Goal: Task Accomplishment & Management: Use online tool/utility

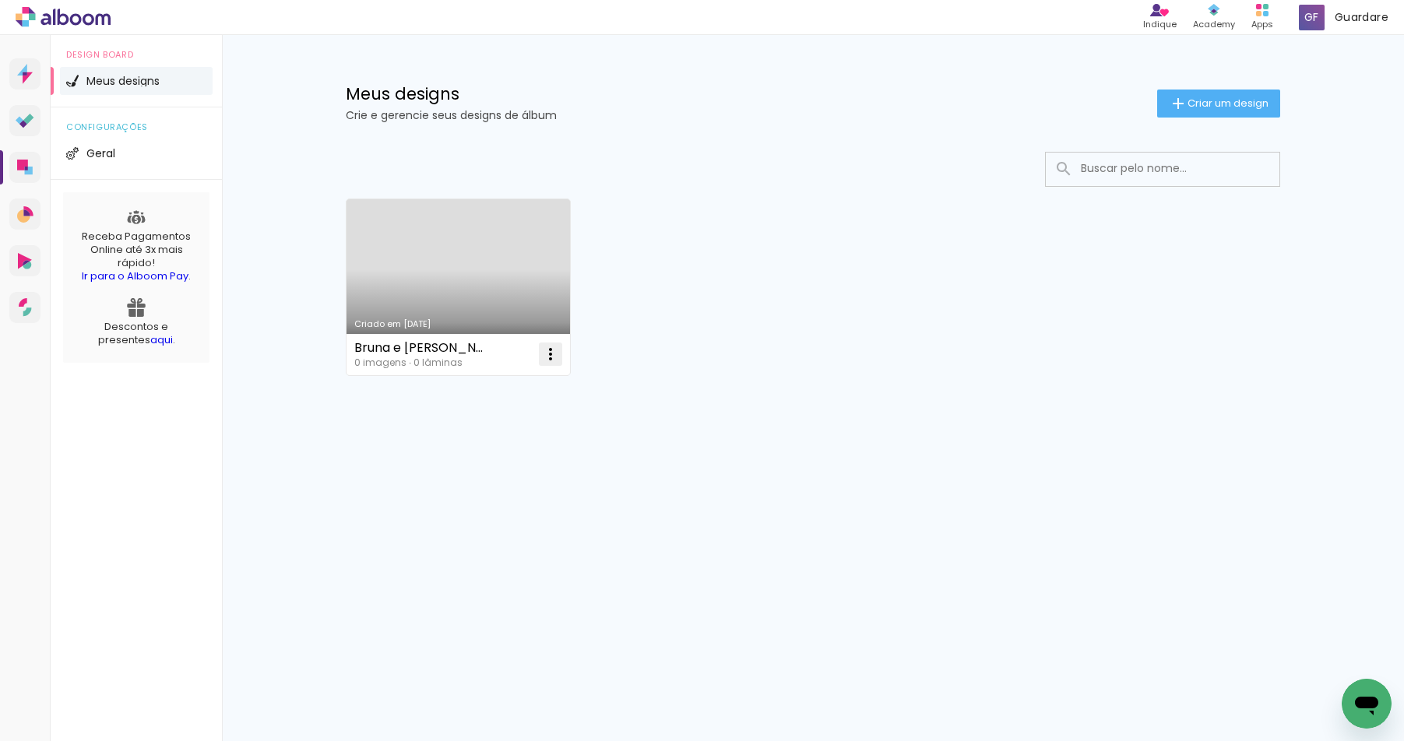
click at [539, 354] on paper-icon-button at bounding box center [550, 354] width 31 height 31
click at [460, 395] on span "Abrir" at bounding box center [458, 390] width 24 height 11
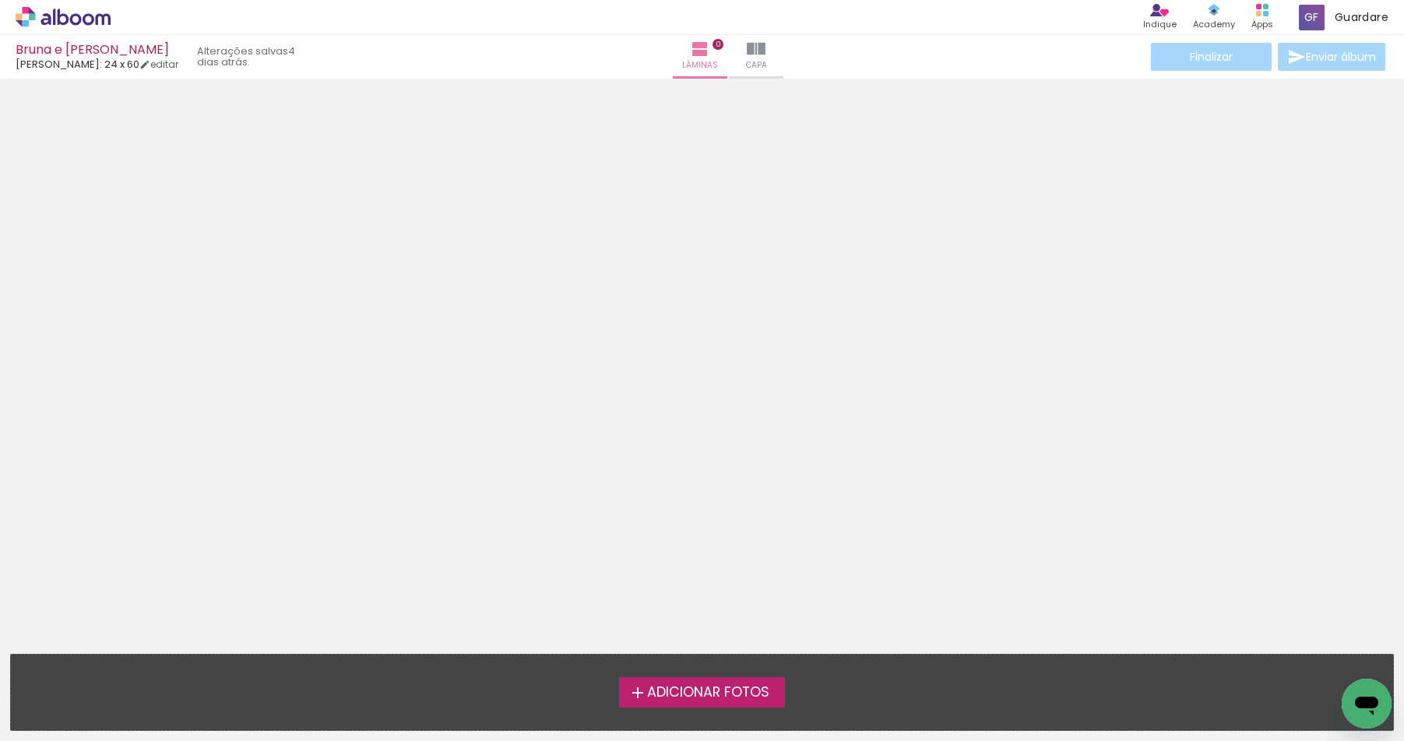
click at [729, 697] on span "Adicionar Fotos" at bounding box center [708, 693] width 122 height 14
click at [0, 0] on input "file" at bounding box center [0, 0] width 0 height 0
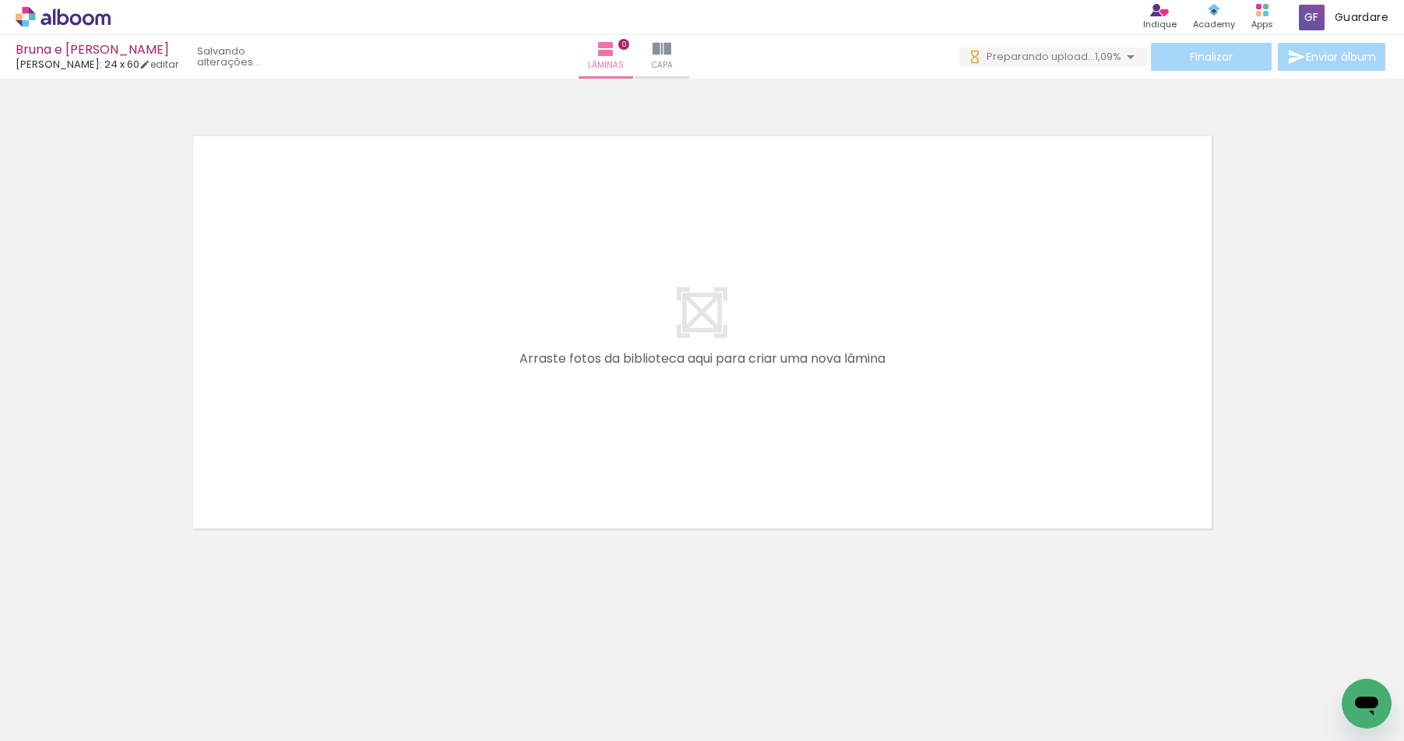
click at [82, 690] on iron-icon at bounding box center [79, 694] width 12 height 12
click at [102, 596] on neon-animatable "Confirmar Cancelar" at bounding box center [702, 386] width 1404 height 614
click at [1096, 53] on span "2,00%" at bounding box center [1106, 56] width 30 height 15
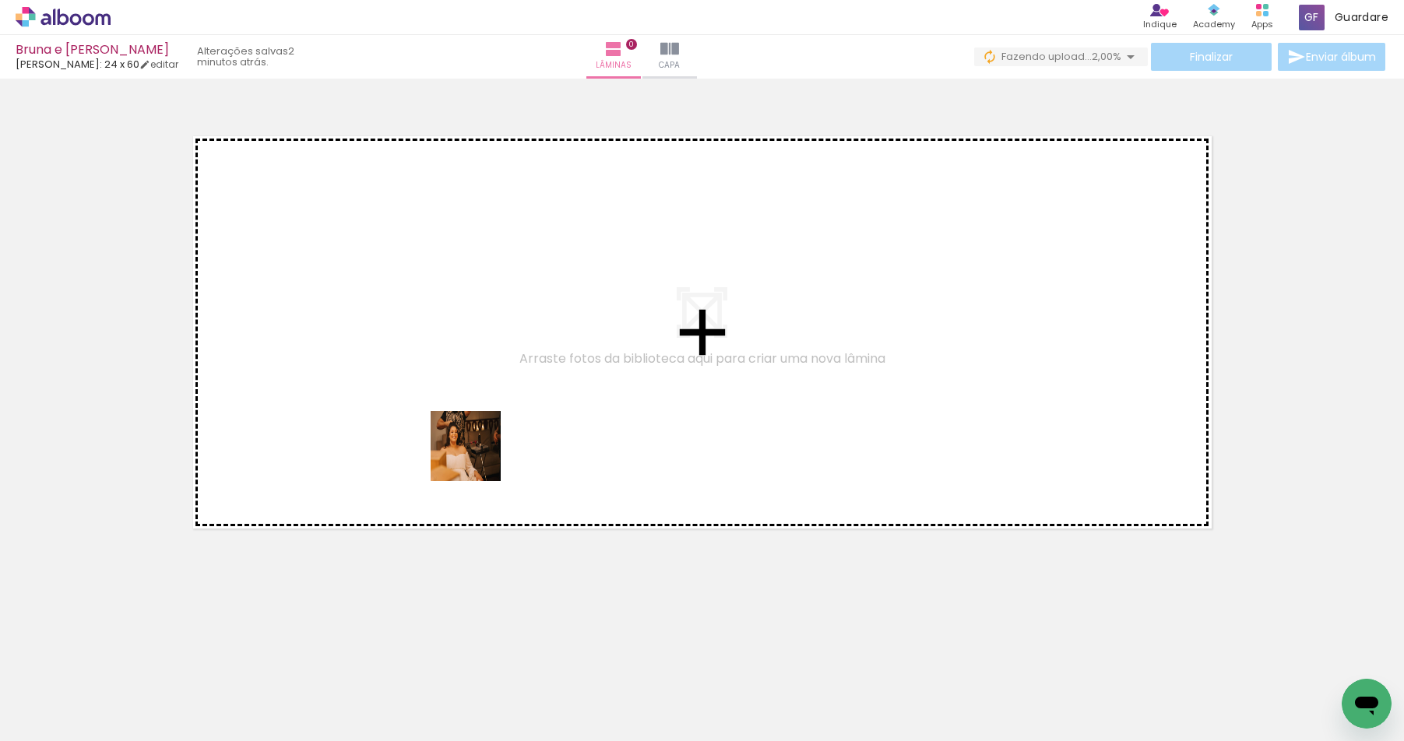
drag, startPoint x: 566, startPoint y: 711, endPoint x: 457, endPoint y: 404, distance: 325.5
click at [457, 404] on quentale-workspace at bounding box center [702, 370] width 1404 height 741
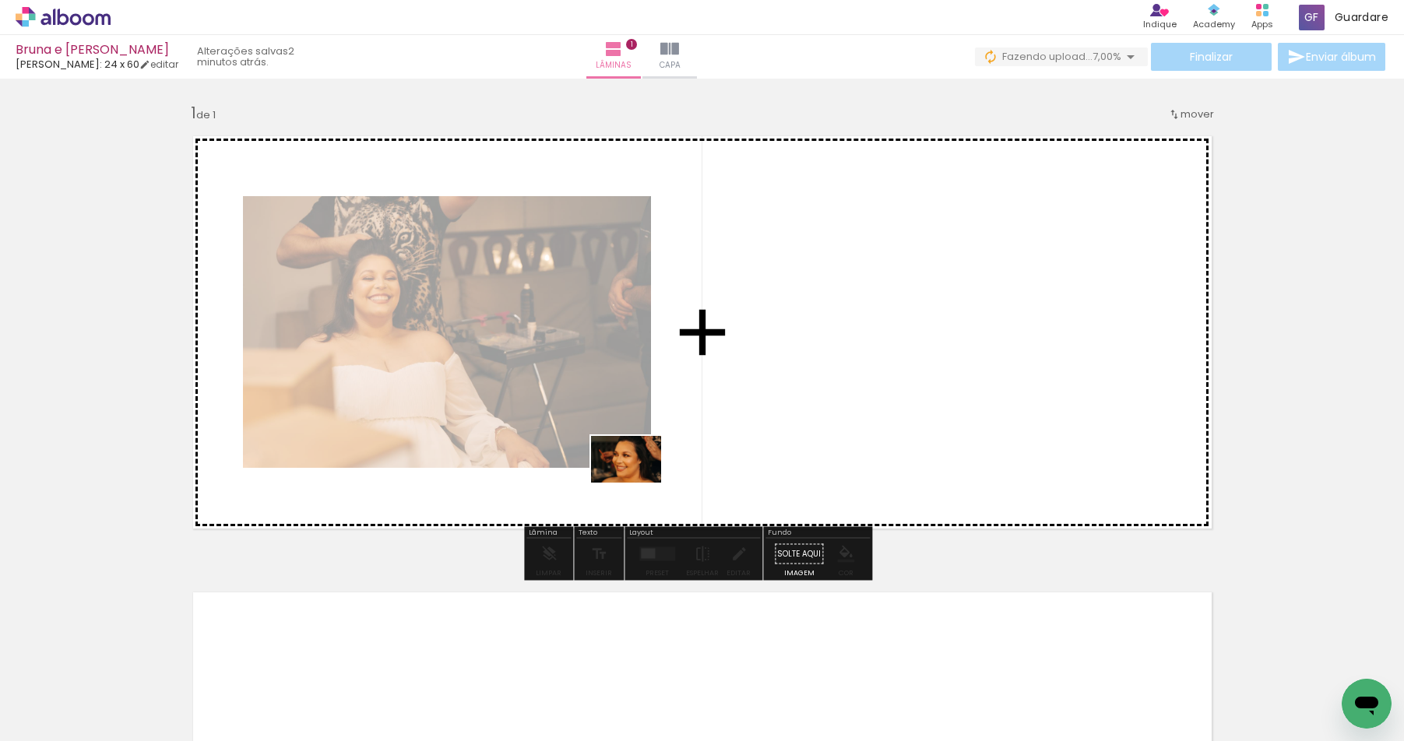
drag, startPoint x: 666, startPoint y: 708, endPoint x: 638, endPoint y: 483, distance: 227.6
click at [638, 483] on quentale-workspace at bounding box center [702, 370] width 1404 height 741
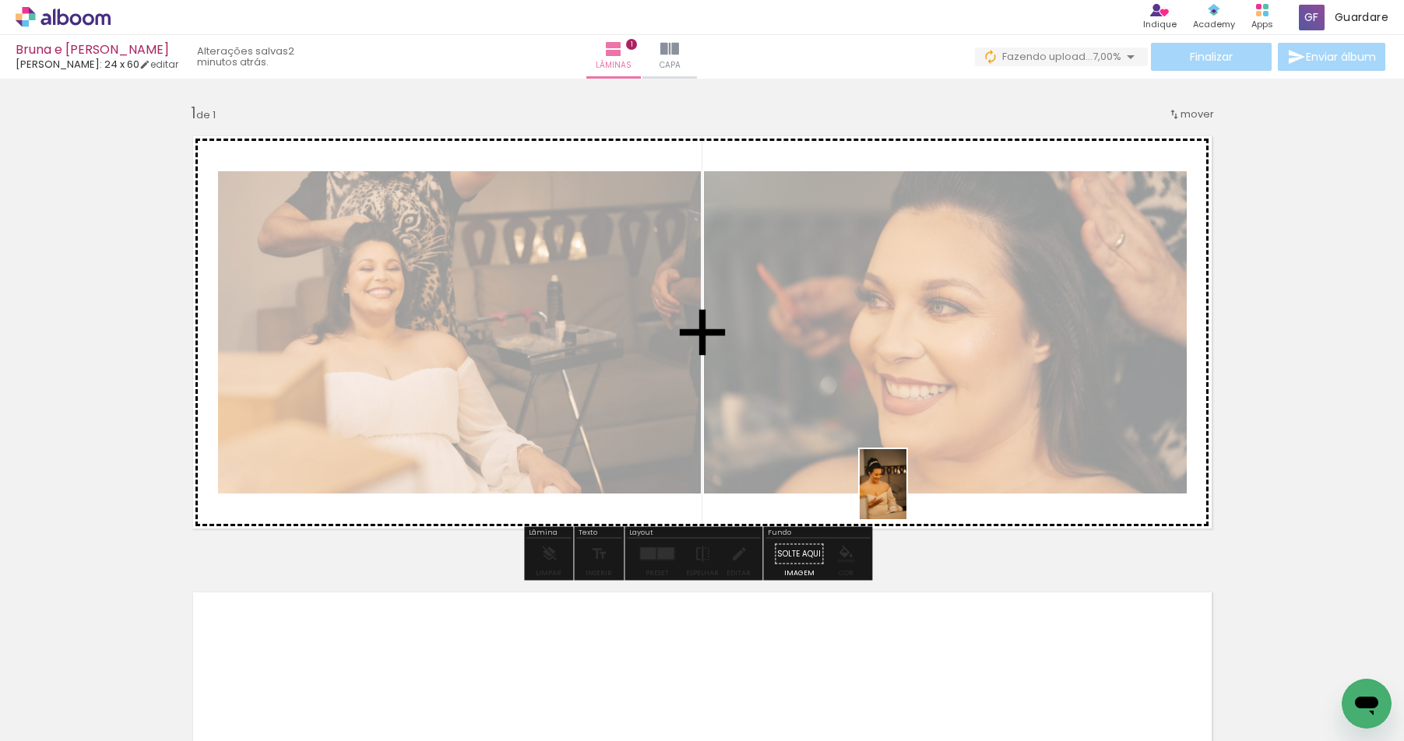
drag, startPoint x: 905, startPoint y: 704, endPoint x: 906, endPoint y: 496, distance: 207.8
click at [906, 496] on quentale-workspace at bounding box center [702, 370] width 1404 height 741
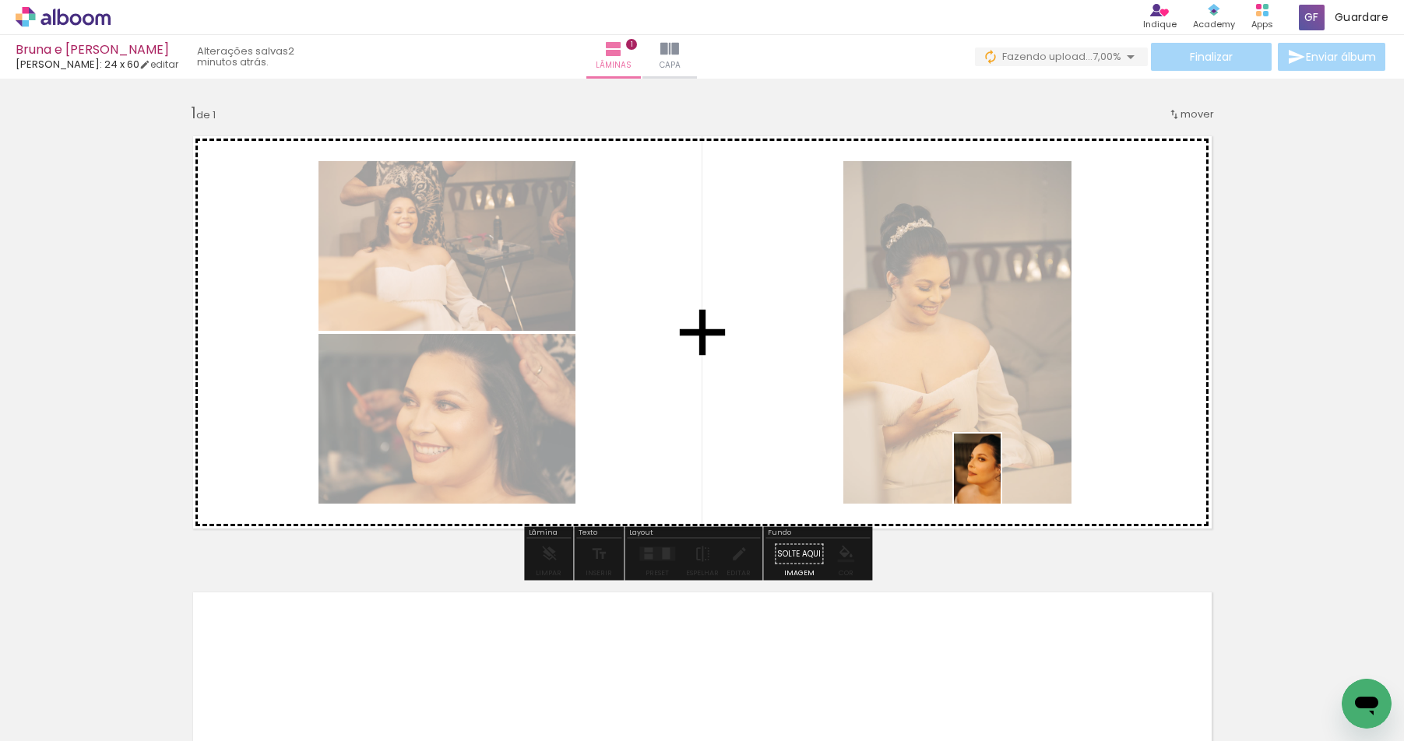
drag, startPoint x: 986, startPoint y: 697, endPoint x: 1031, endPoint y: 383, distance: 316.9
click at [1031, 383] on quentale-workspace at bounding box center [702, 370] width 1404 height 741
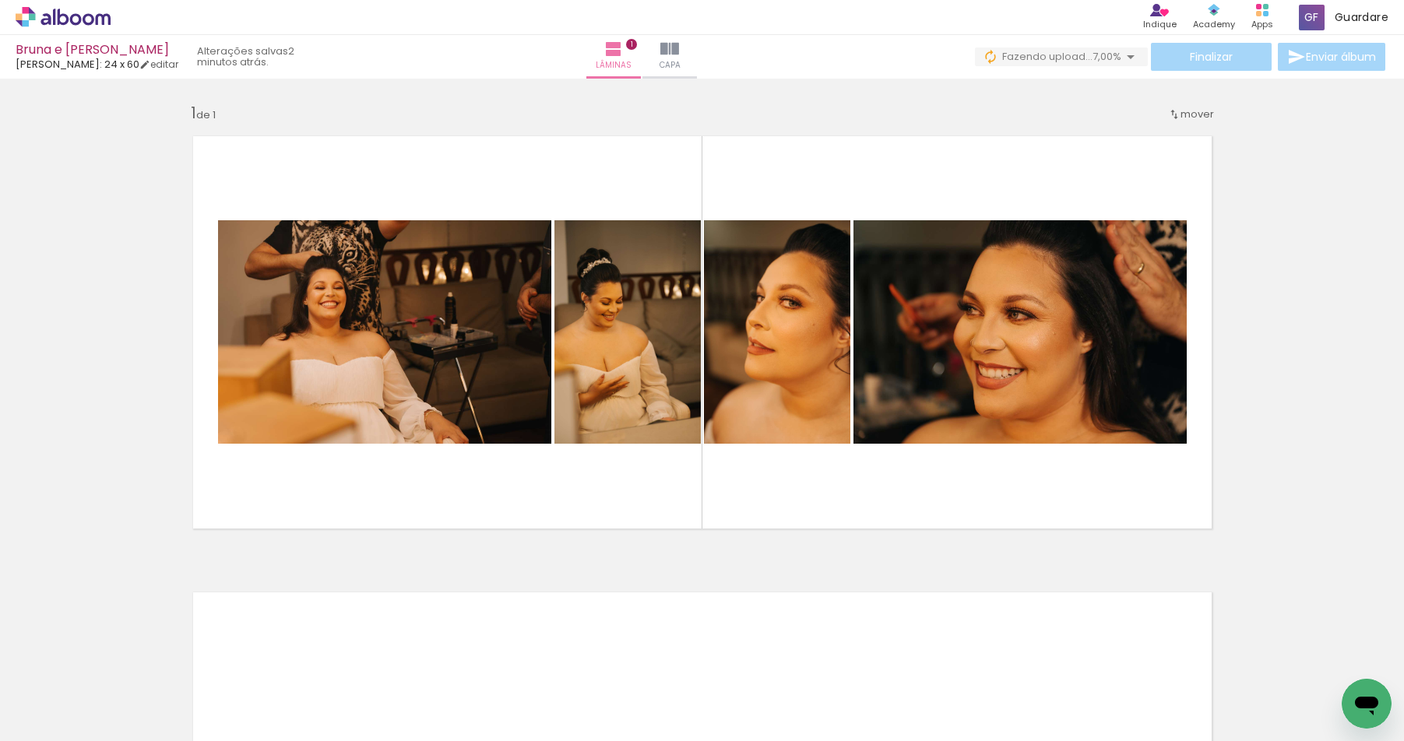
scroll to position [0, 5370]
click at [777, 303] on quentale-photo at bounding box center [777, 331] width 146 height 223
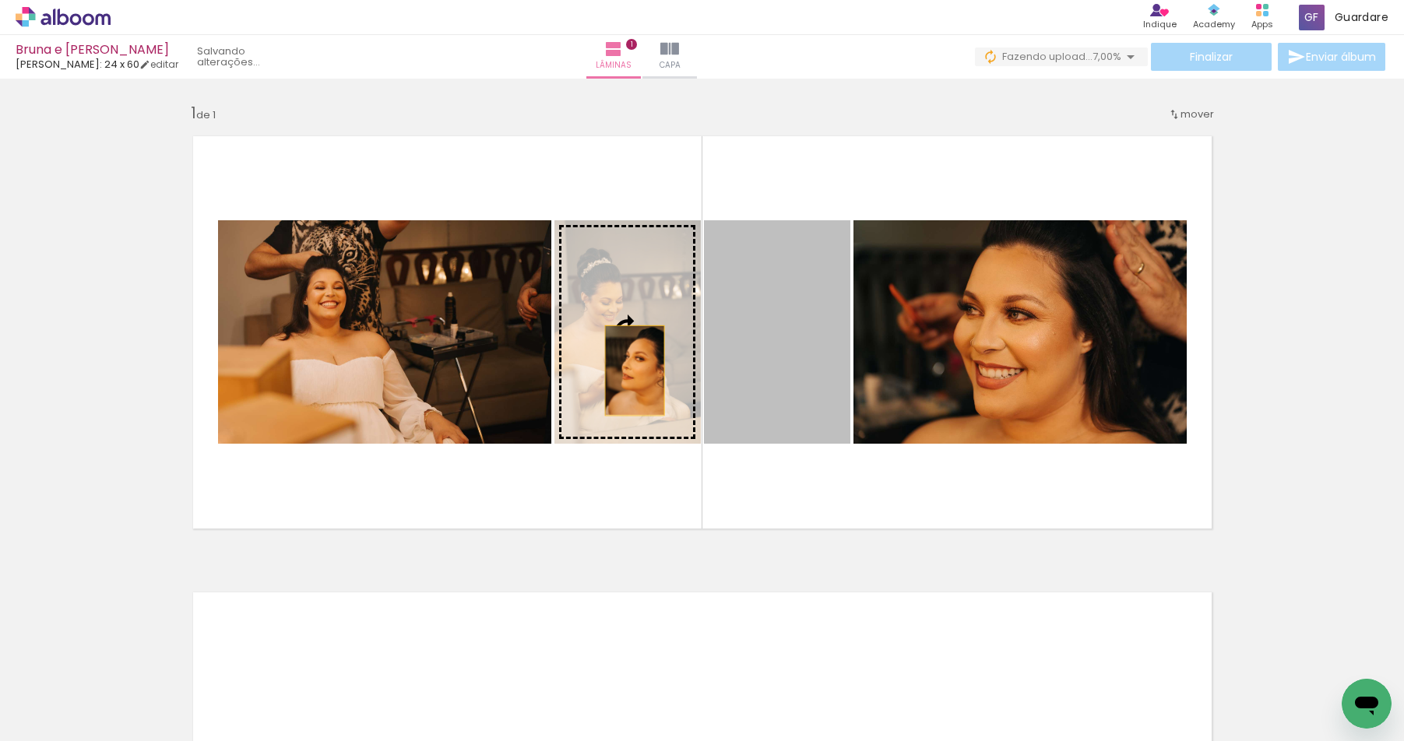
drag, startPoint x: 750, startPoint y: 365, endPoint x: 628, endPoint y: 371, distance: 122.3
click at [0, 0] on slot at bounding box center [0, 0] width 0 height 0
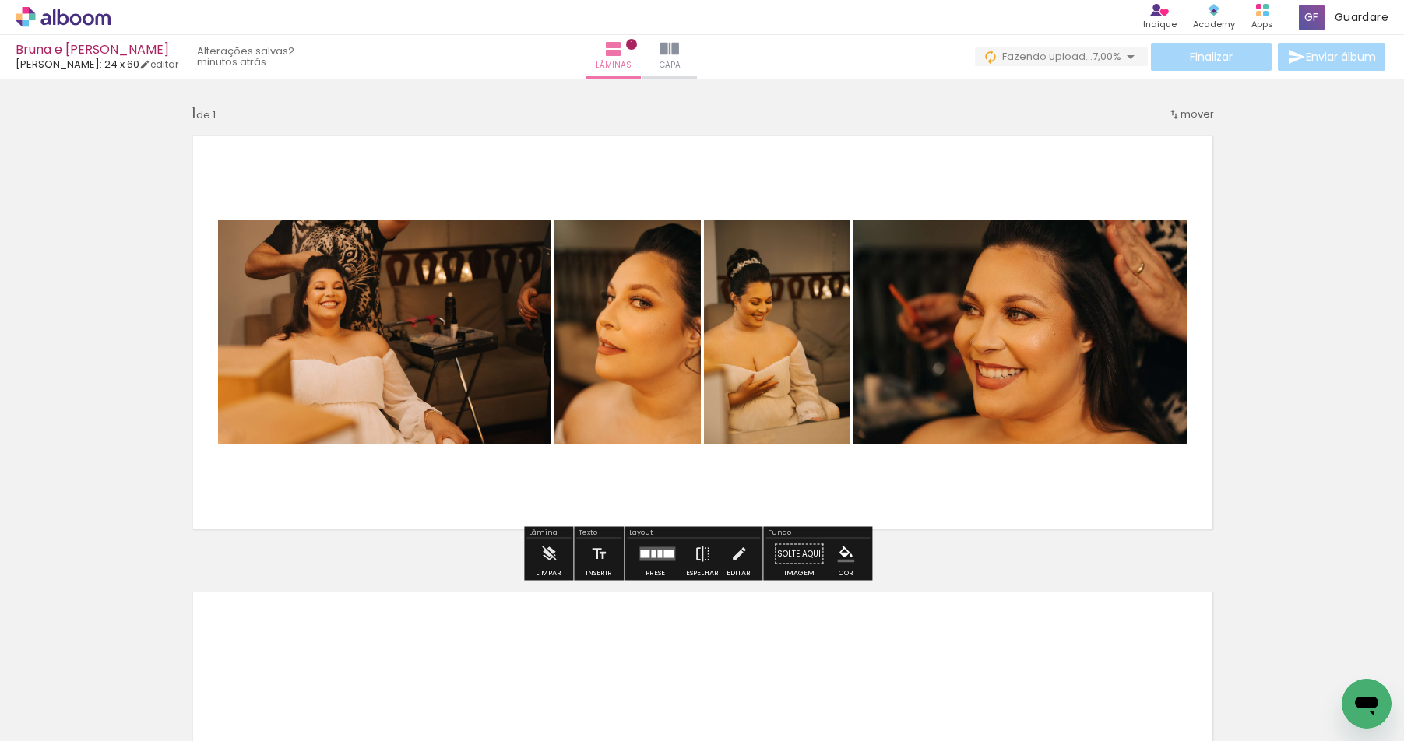
click at [863, 481] on quentale-layouter at bounding box center [702, 332] width 1043 height 417
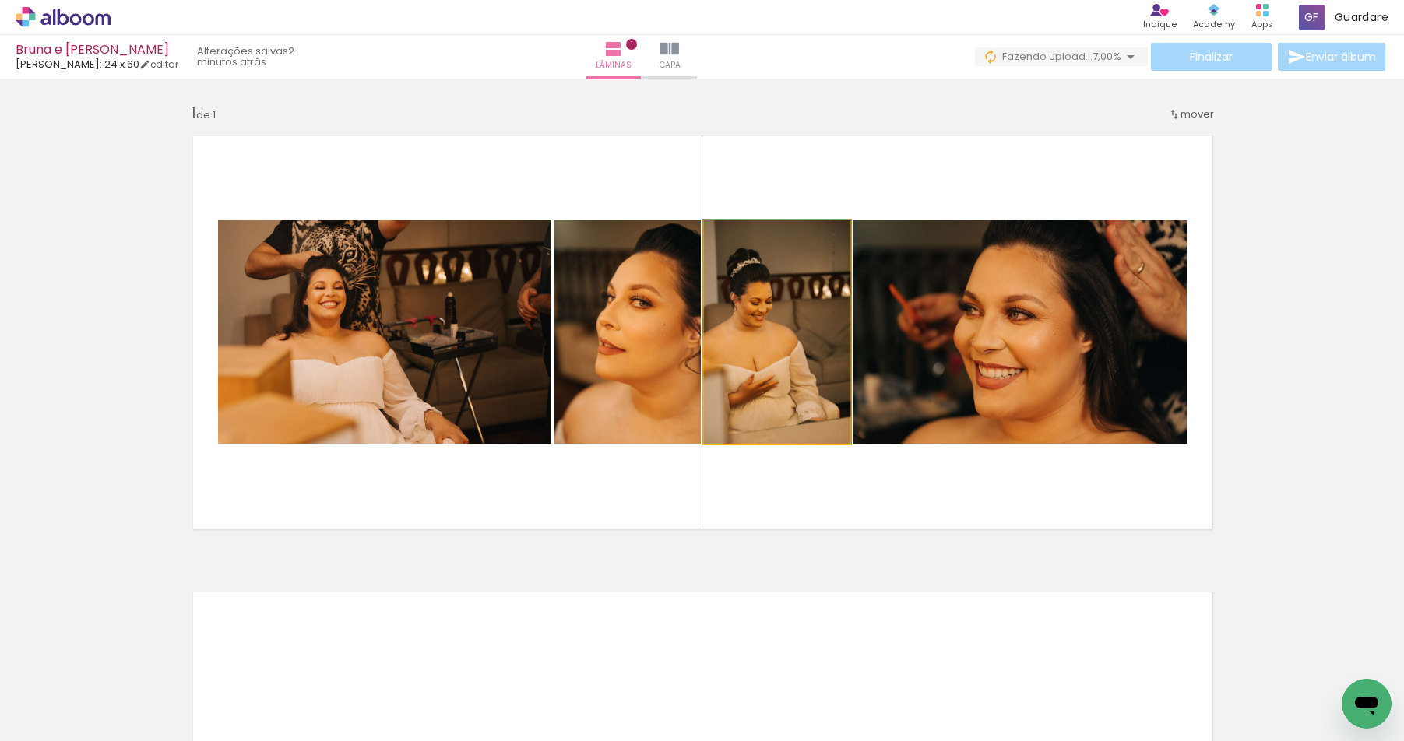
click at [792, 387] on quentale-photo at bounding box center [777, 331] width 146 height 223
drag, startPoint x: 787, startPoint y: 401, endPoint x: 761, endPoint y: 360, distance: 48.6
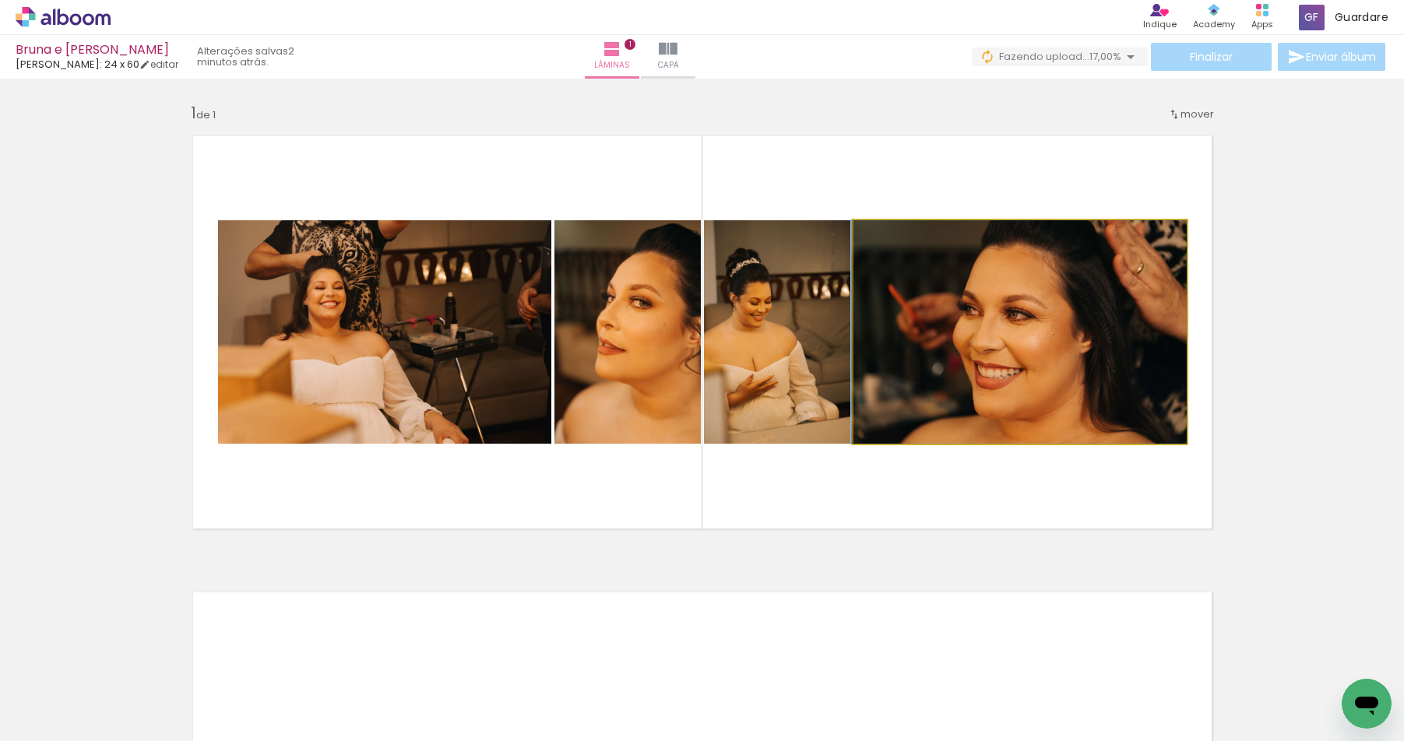
drag, startPoint x: 991, startPoint y: 392, endPoint x: 833, endPoint y: 500, distance: 191.5
click at [833, 500] on quentale-layouter at bounding box center [702, 332] width 1043 height 417
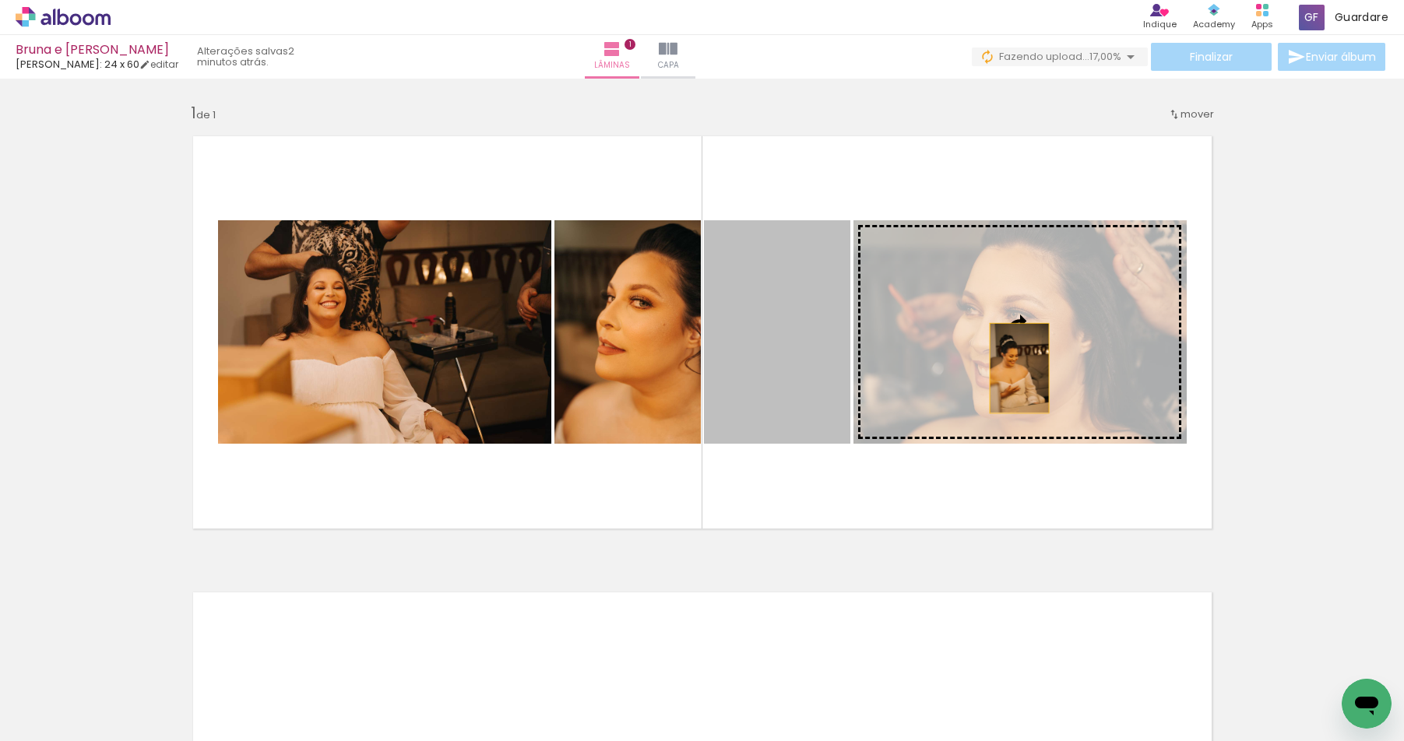
drag, startPoint x: 765, startPoint y: 357, endPoint x: 1013, endPoint y: 368, distance: 247.8
click at [0, 0] on slot at bounding box center [0, 0] width 0 height 0
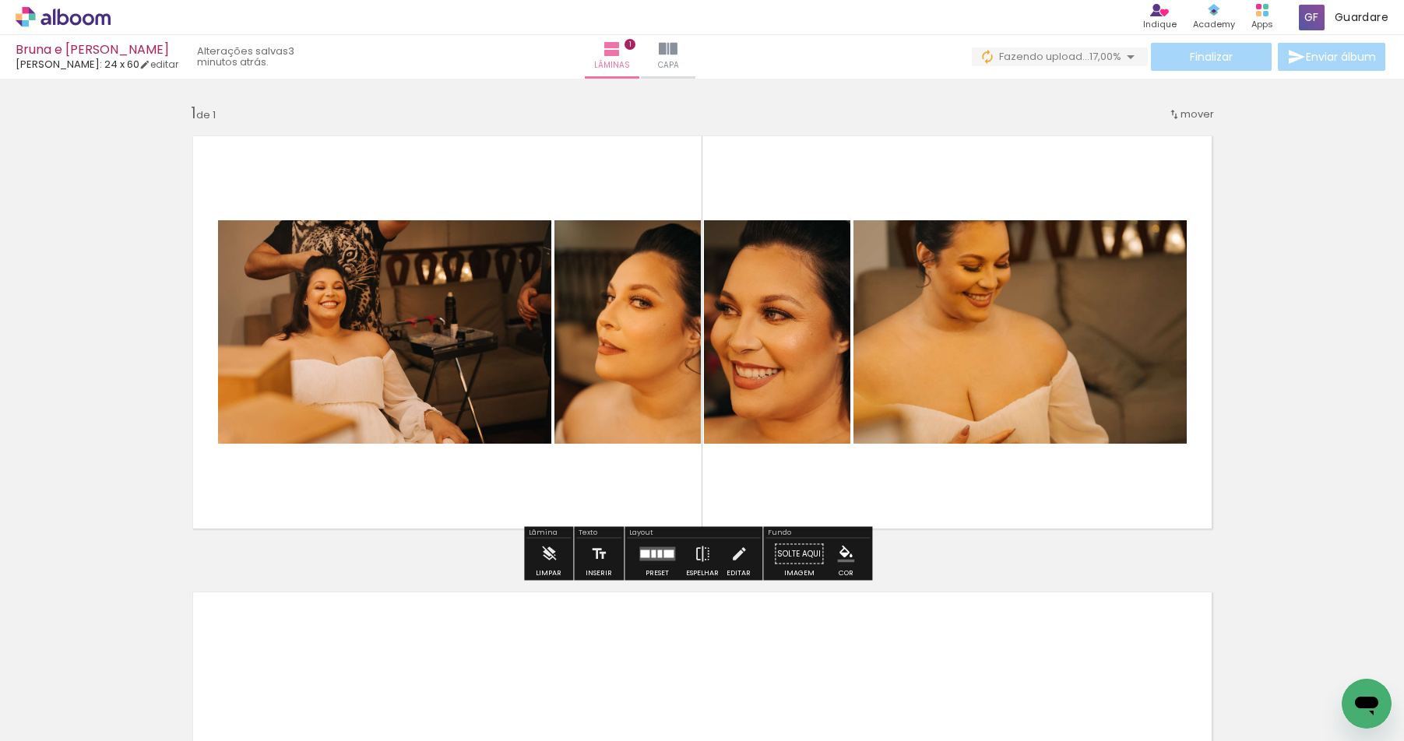
click at [956, 317] on quentale-photo at bounding box center [1019, 331] width 333 height 223
click at [630, 68] on span "Lâminas" at bounding box center [612, 65] width 36 height 14
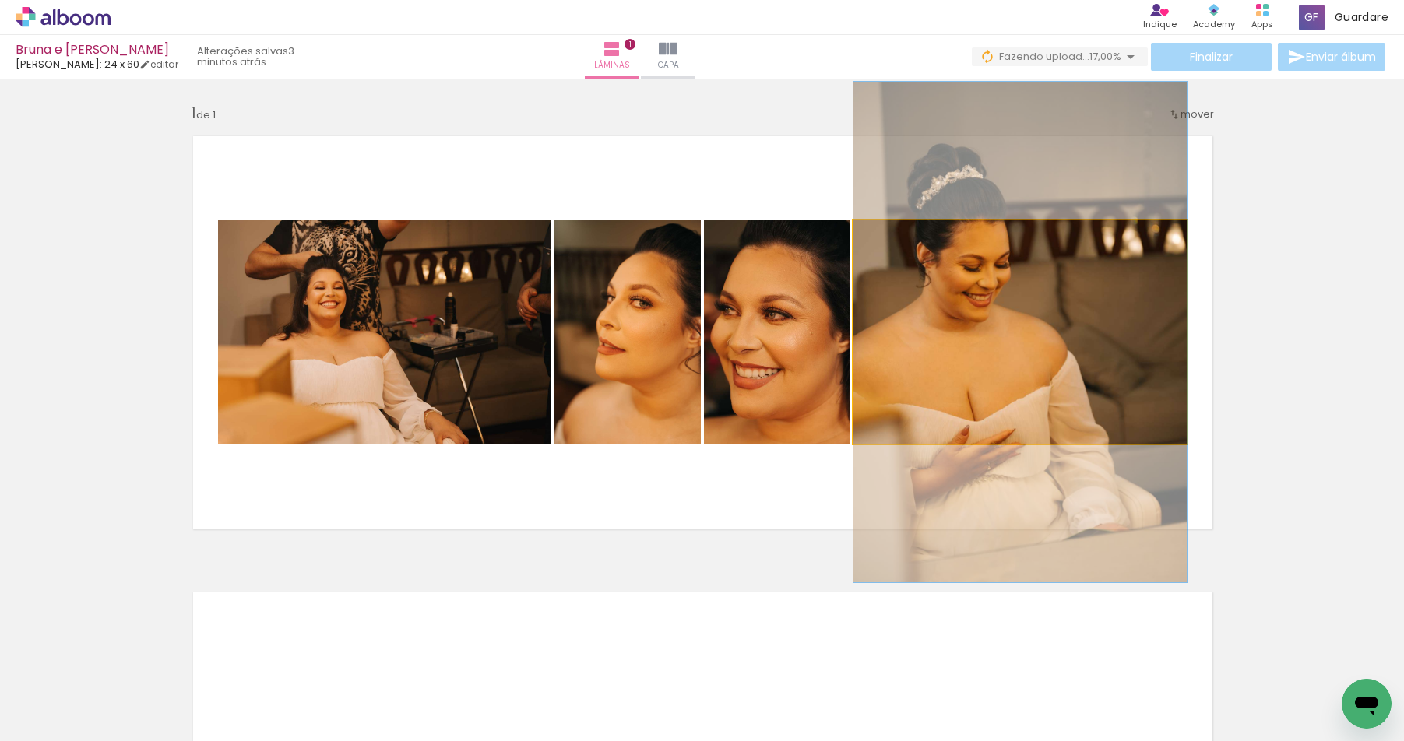
click at [954, 337] on quentale-photo at bounding box center [1019, 331] width 333 height 223
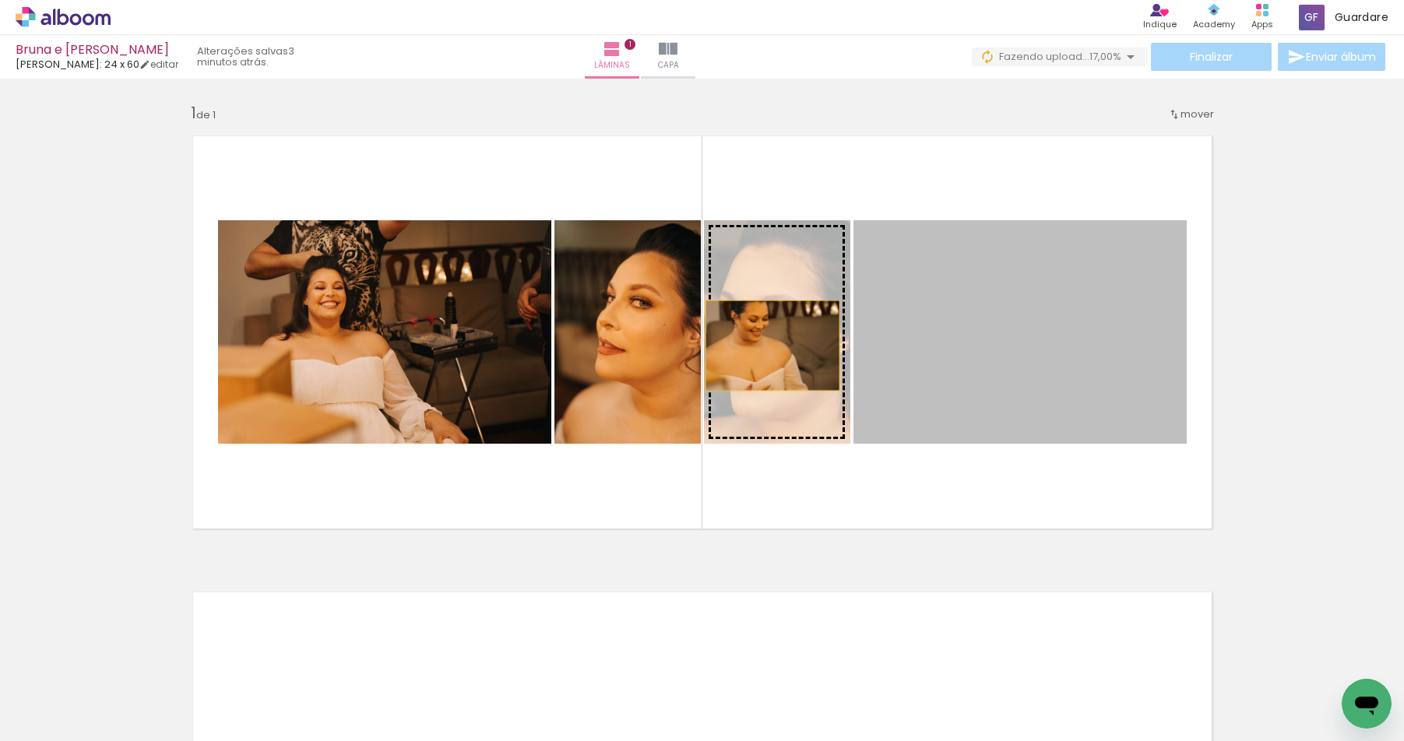
drag, startPoint x: 919, startPoint y: 343, endPoint x: 766, endPoint y: 346, distance: 153.4
click at [0, 0] on slot at bounding box center [0, 0] width 0 height 0
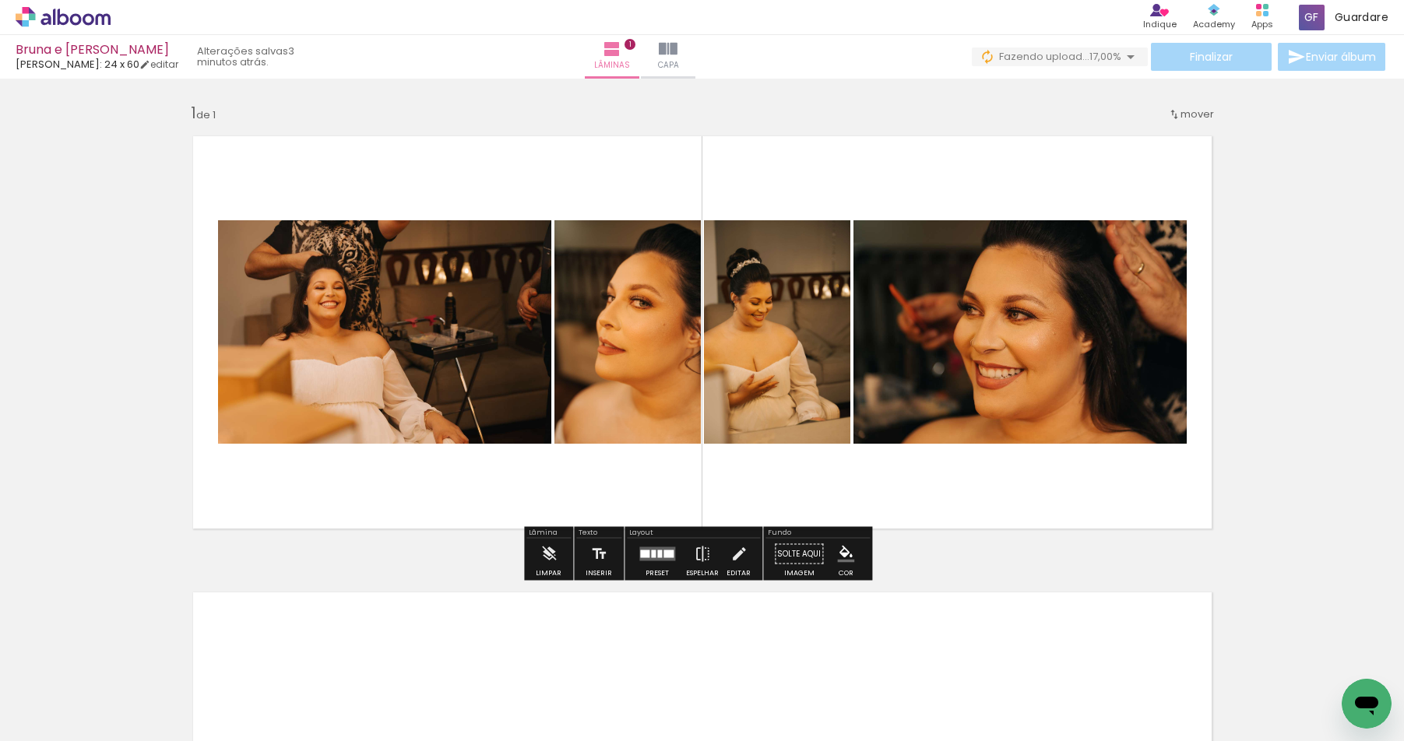
click at [978, 513] on quentale-layouter at bounding box center [702, 332] width 1043 height 417
click at [1180, 118] on span "mover" at bounding box center [1196, 114] width 33 height 15
click at [1186, 116] on paper-item "Posição atual: 1" at bounding box center [1150, 112] width 118 height 26
click at [1175, 111] on span "1" at bounding box center [1177, 112] width 4 height 26
click at [1175, 112] on span "1" at bounding box center [1177, 112] width 4 height 26
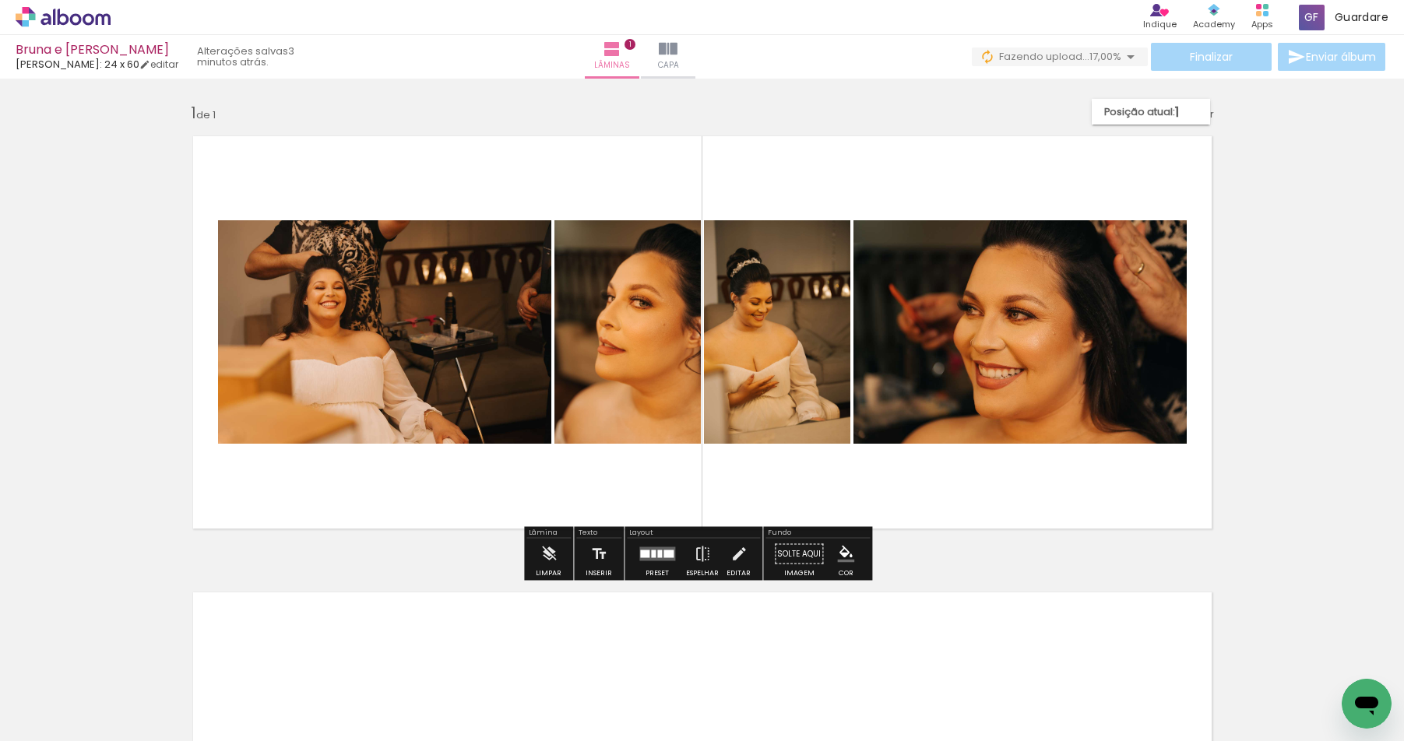
click at [1231, 188] on div "Inserir lâmina 1 de 1" at bounding box center [702, 540] width 1404 height 913
click at [1190, 101] on div "mover" at bounding box center [1191, 114] width 46 height 26
click at [1168, 111] on span "Posição atual:" at bounding box center [1139, 112] width 71 height 26
click at [1231, 520] on div "Inserir lâmina 1 de 1" at bounding box center [702, 540] width 1404 height 913
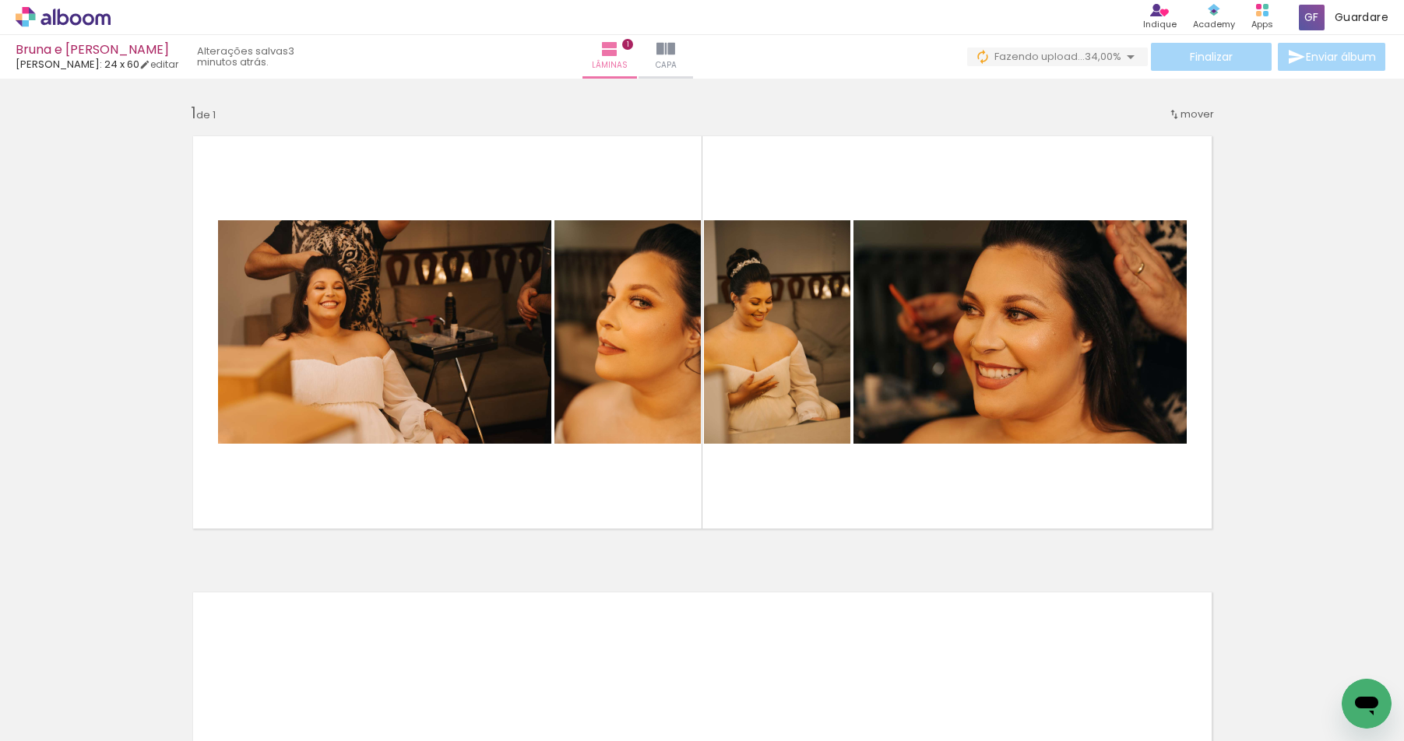
scroll to position [0, 5585]
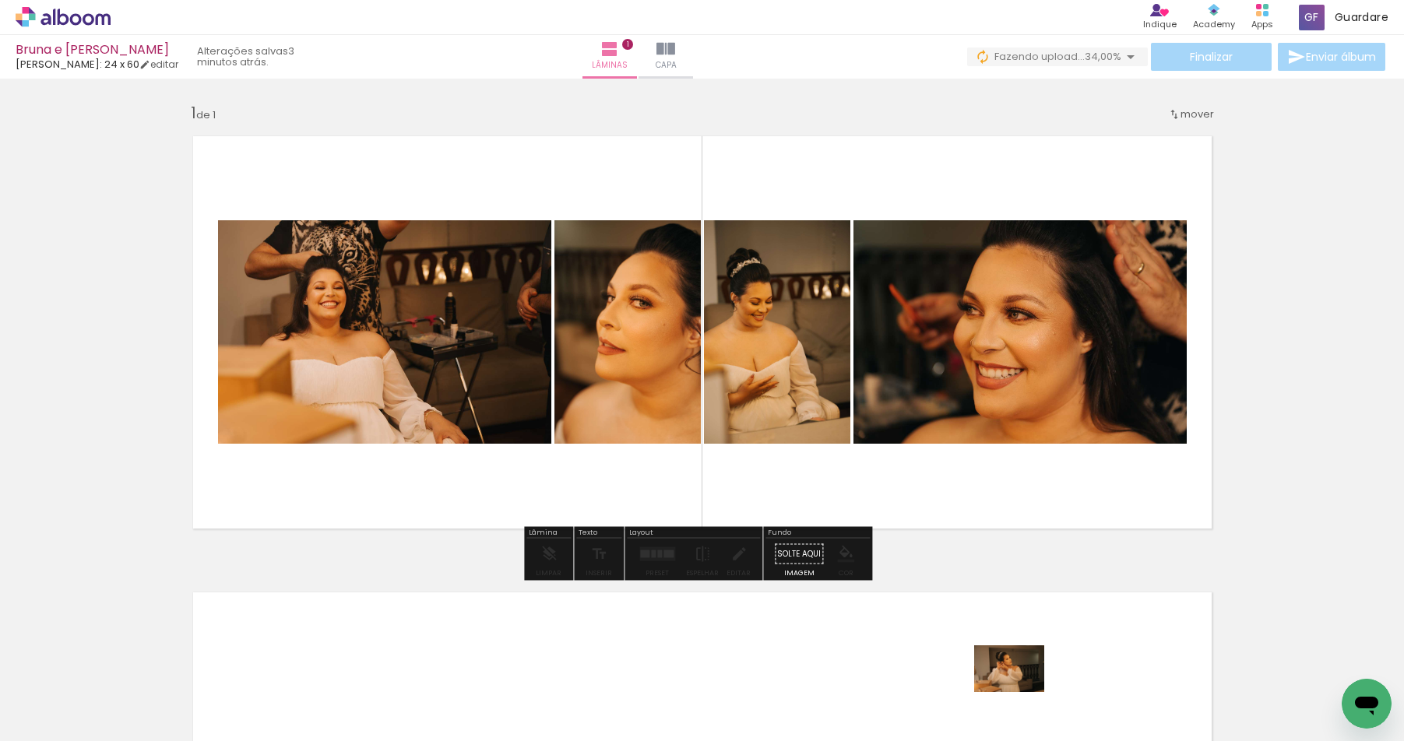
drag, startPoint x: 1021, startPoint y: 708, endPoint x: 1024, endPoint y: 696, distance: 13.0
click at [1024, 695] on div at bounding box center [1023, 688] width 77 height 51
click at [770, 390] on quentale-photo at bounding box center [777, 331] width 146 height 223
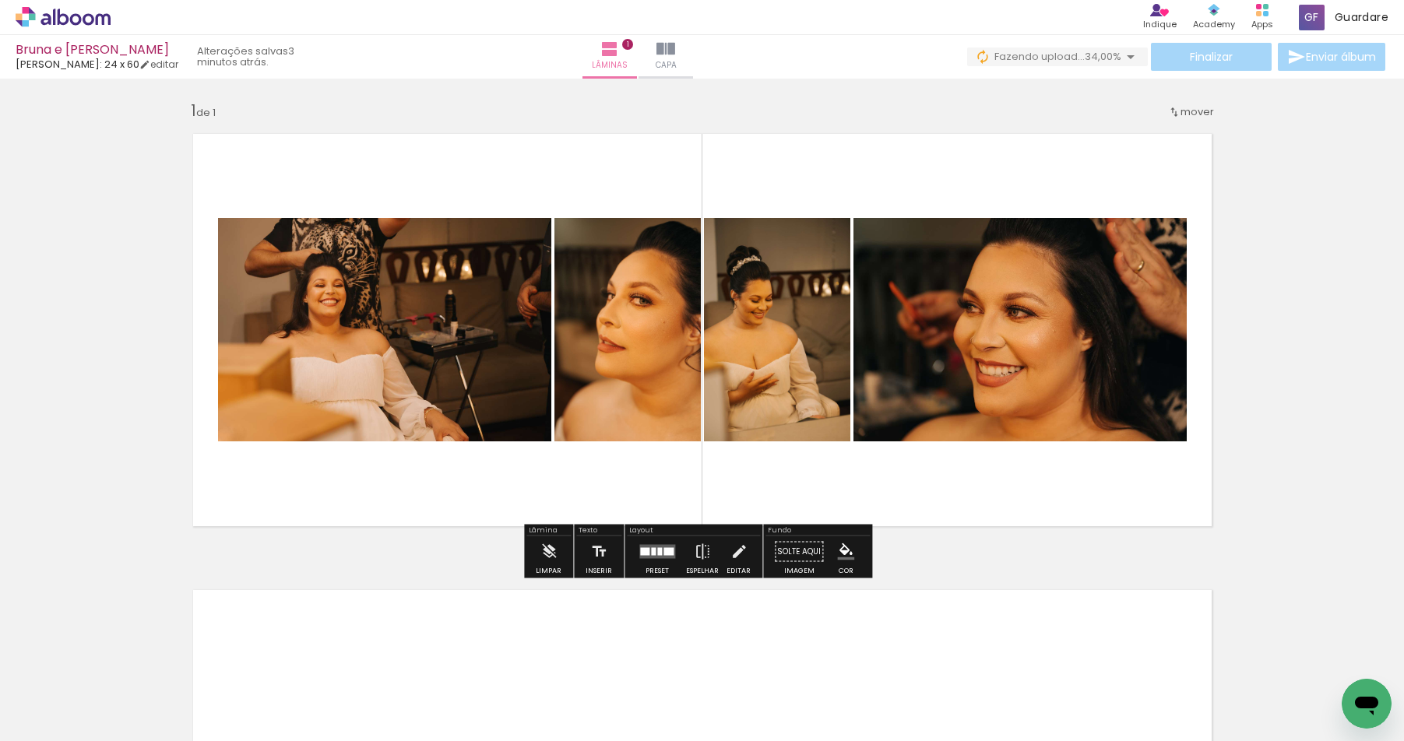
scroll to position [3, 0]
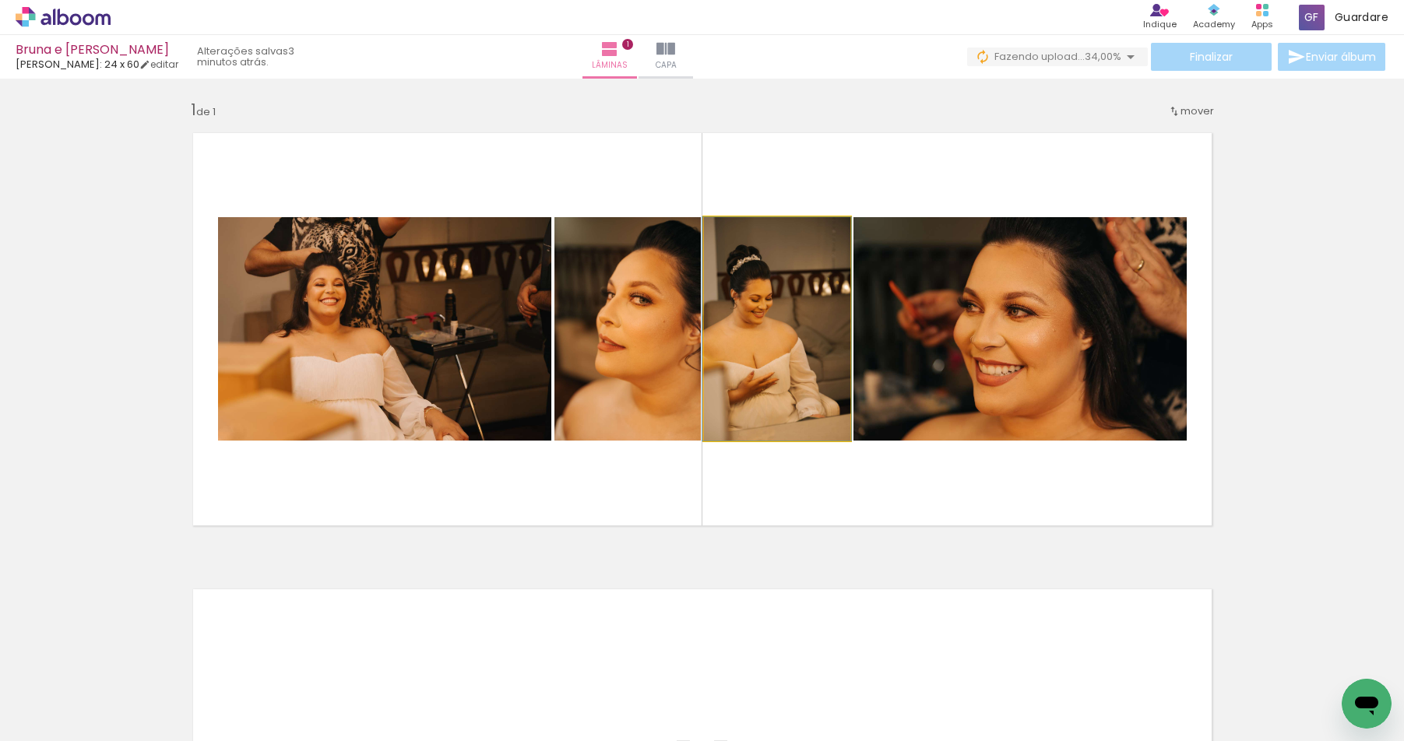
click at [770, 390] on quentale-photo at bounding box center [777, 328] width 146 height 223
click at [770, 286] on quentale-photo at bounding box center [777, 328] width 146 height 223
drag, startPoint x: 770, startPoint y: 286, endPoint x: 778, endPoint y: 344, distance: 58.2
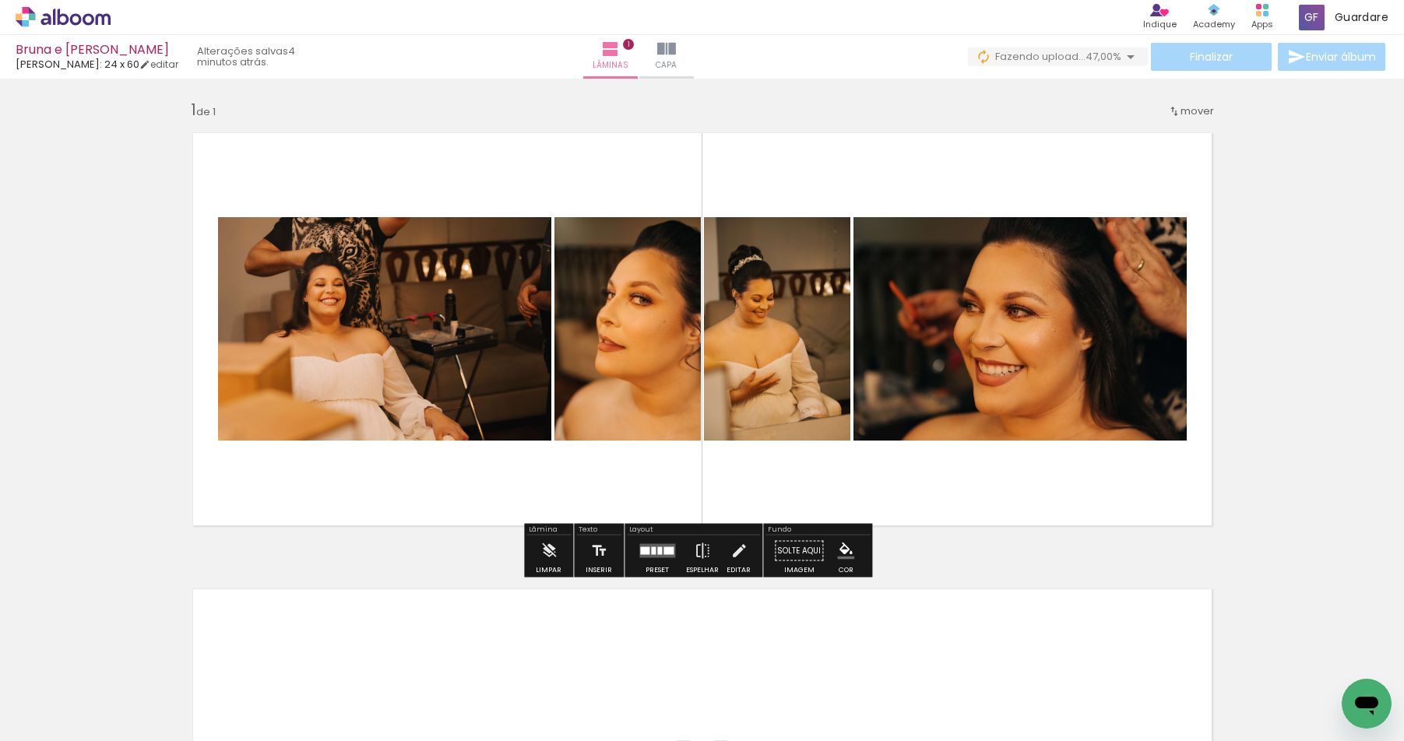
click at [777, 344] on quentale-photo at bounding box center [777, 328] width 146 height 223
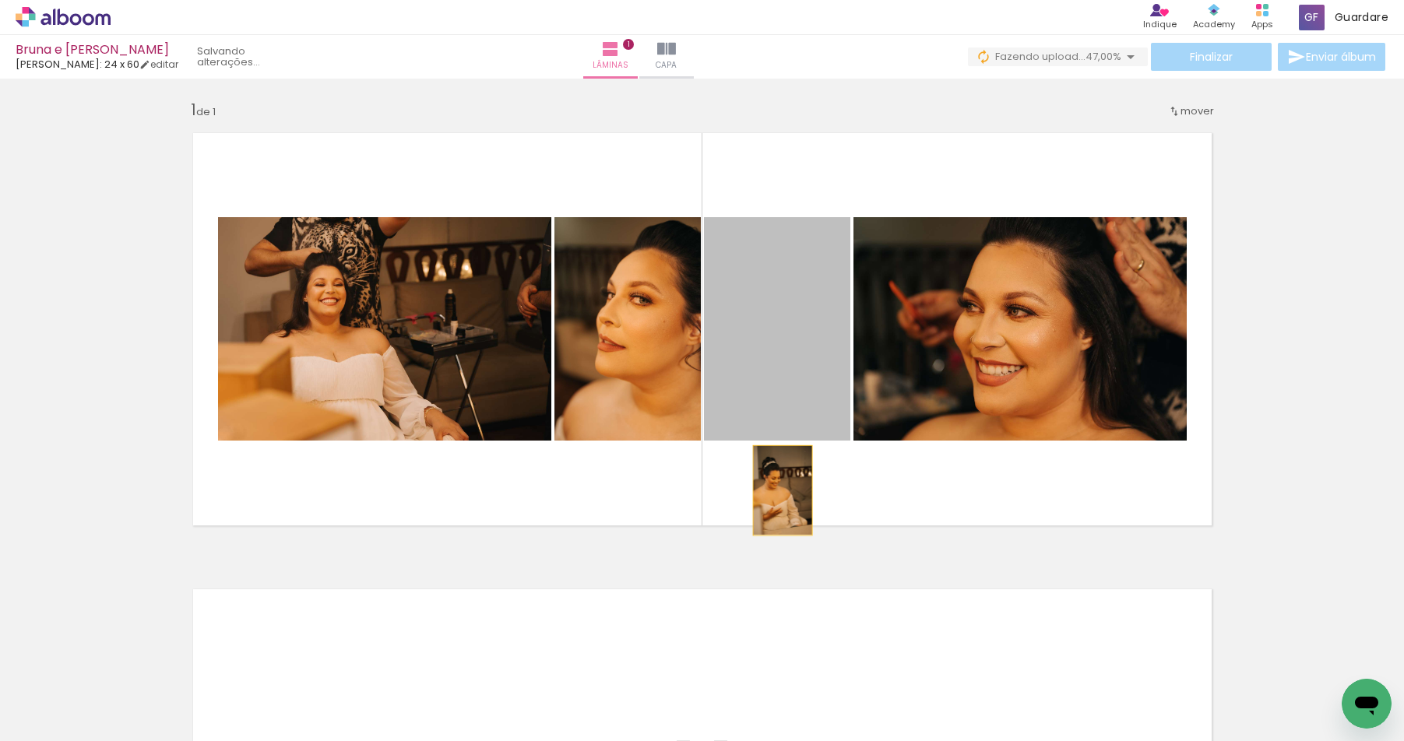
drag, startPoint x: 781, startPoint y: 336, endPoint x: 776, endPoint y: 500, distance: 164.3
click at [776, 500] on quentale-layouter at bounding box center [702, 329] width 1043 height 417
drag, startPoint x: 777, startPoint y: 272, endPoint x: 580, endPoint y: 726, distance: 494.0
click at [576, 723] on quentale-workspace at bounding box center [702, 370] width 1404 height 741
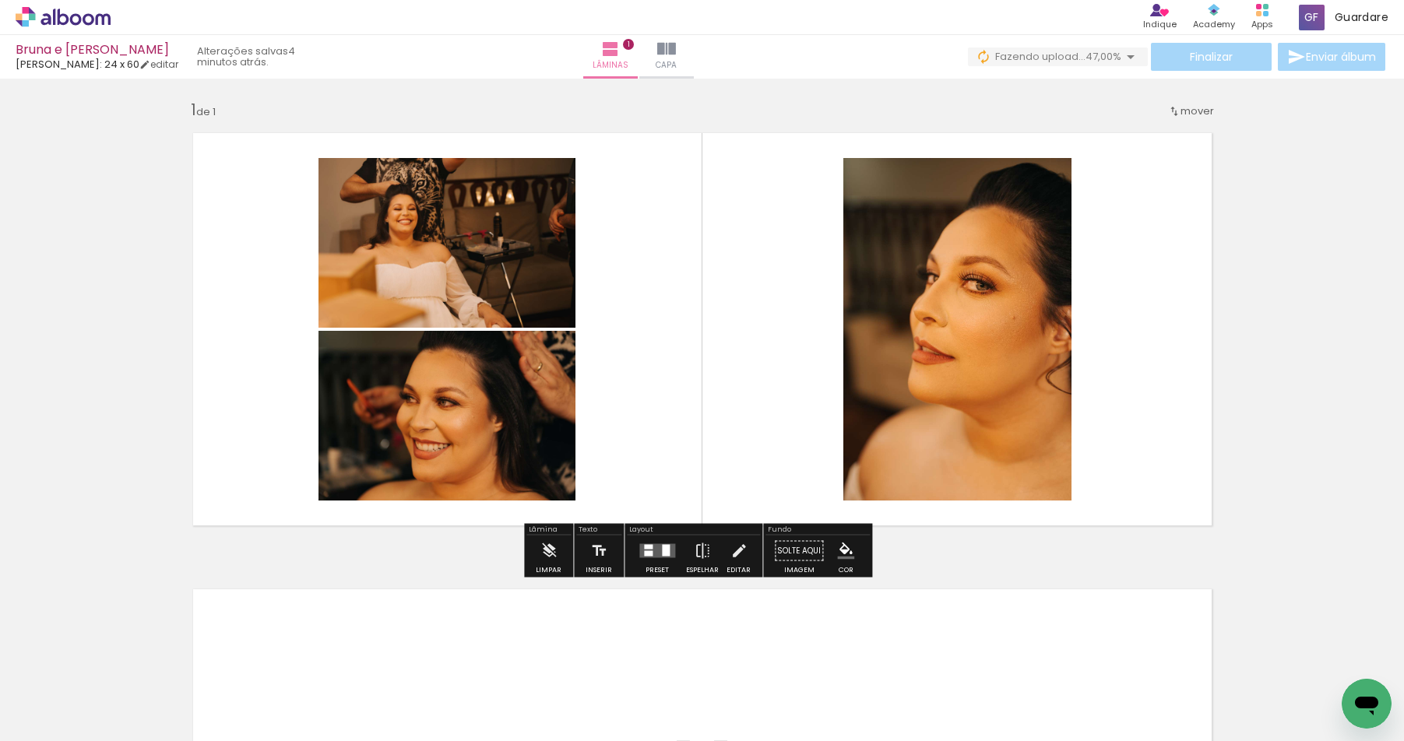
click at [1256, 131] on div "Inserir lâmina 1 de 1" at bounding box center [702, 537] width 1404 height 913
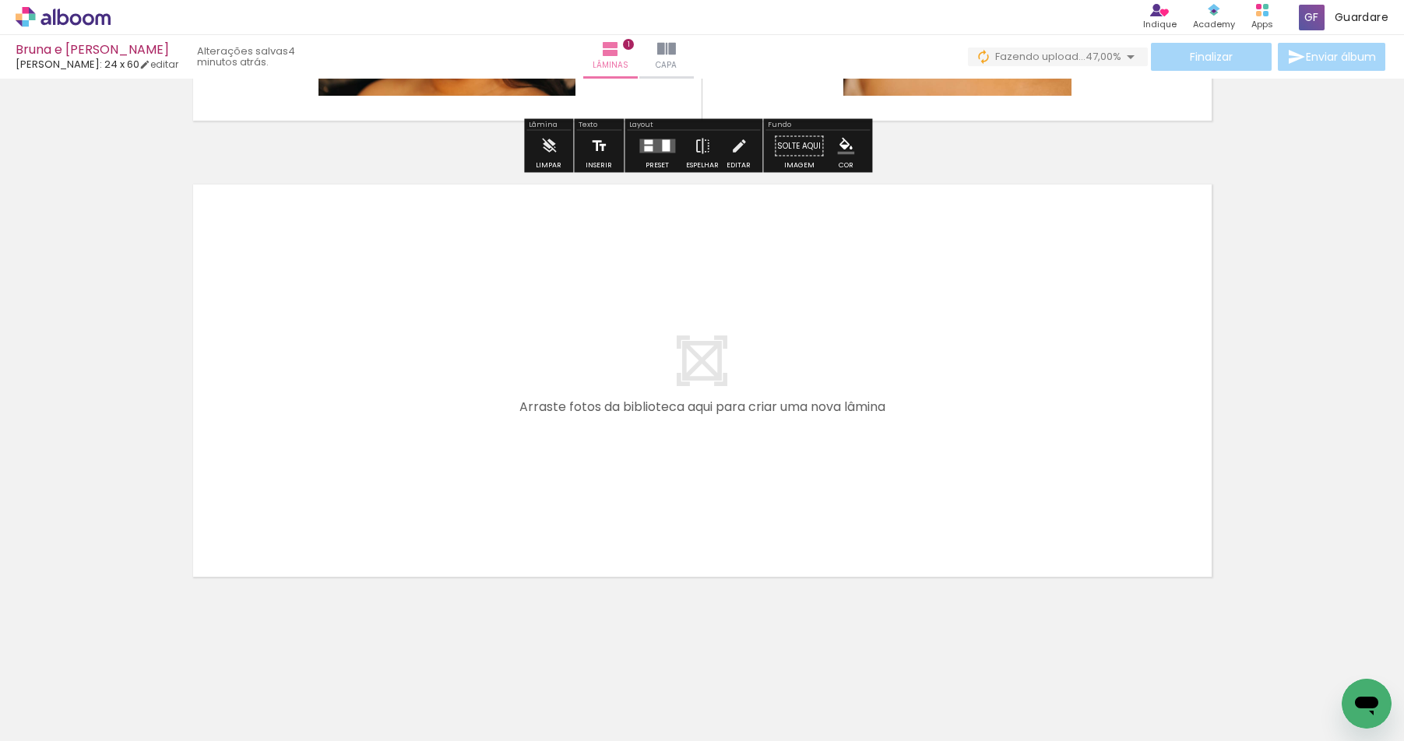
scroll to position [0, 0]
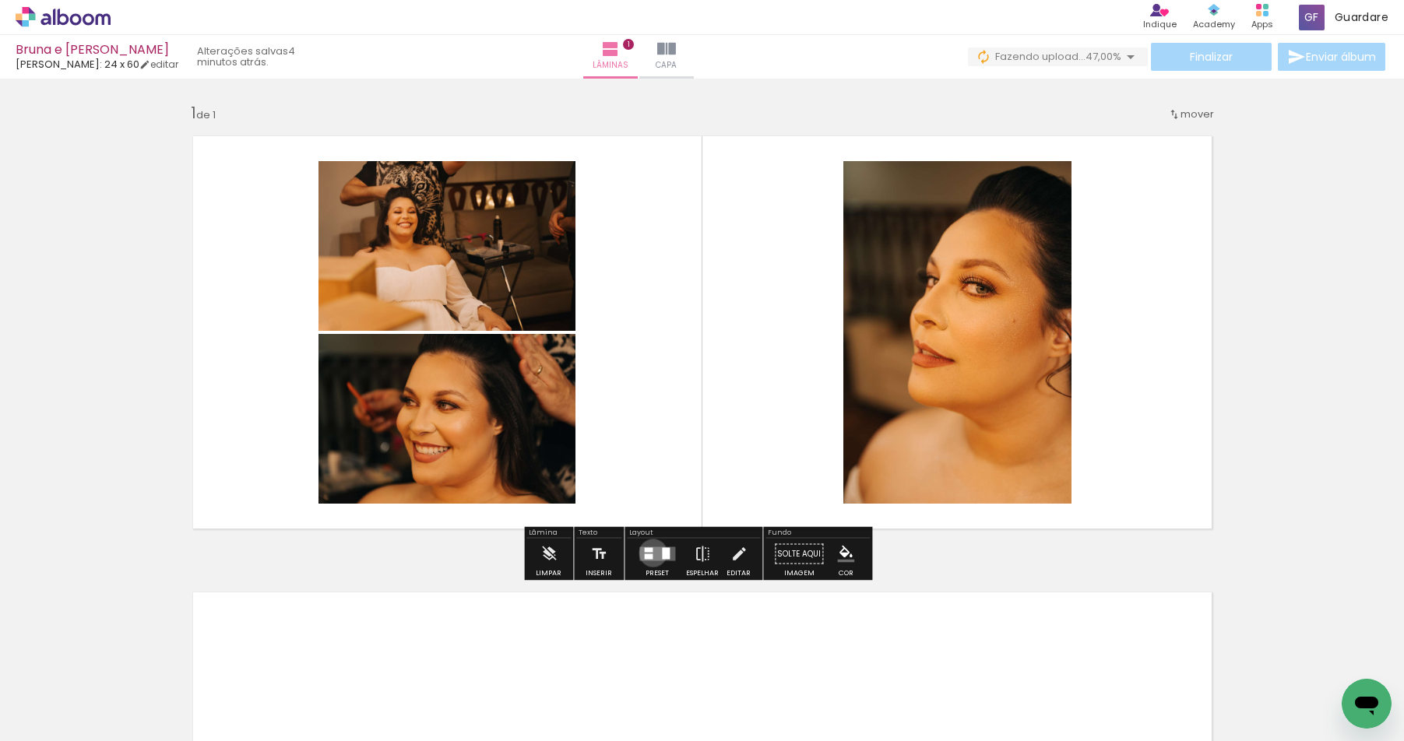
click at [649, 553] on quentale-layouter at bounding box center [657, 554] width 36 height 14
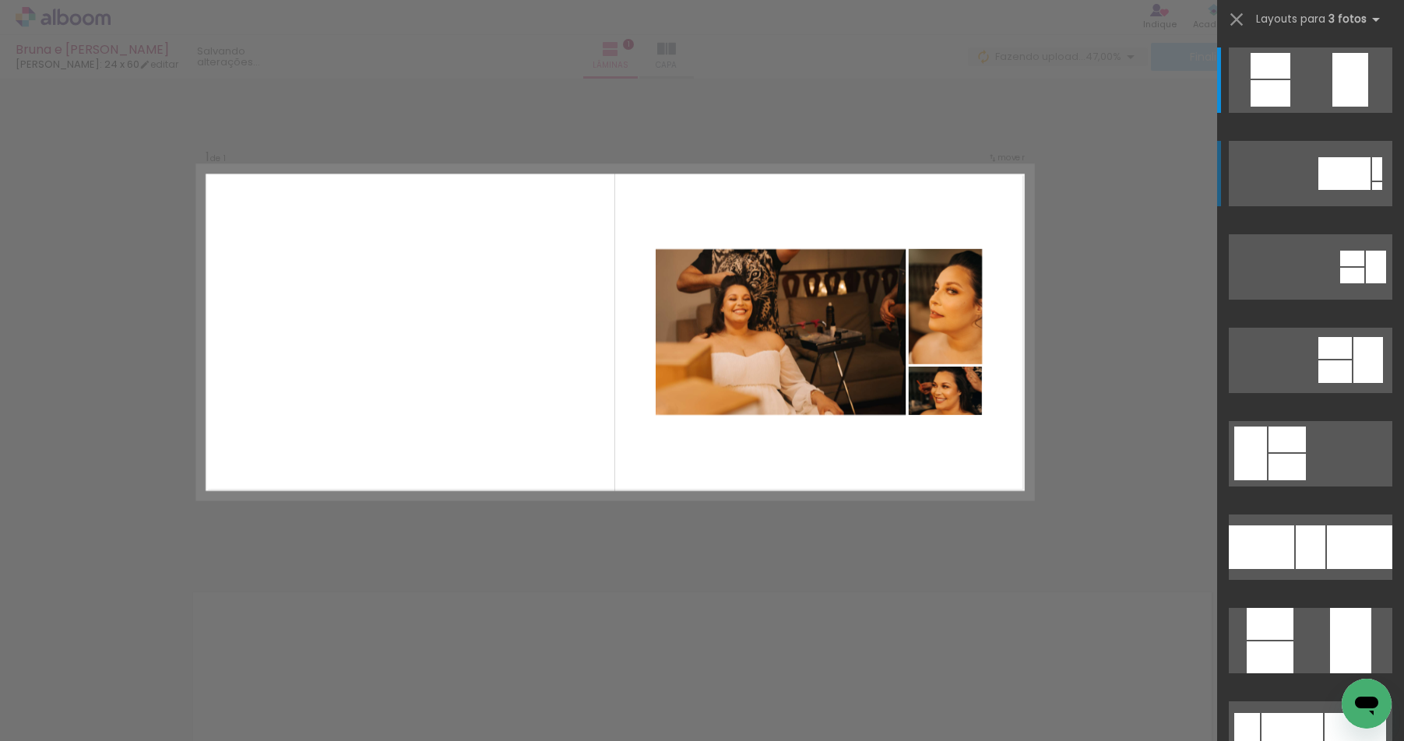
click at [1368, 181] on quentale-layouter at bounding box center [1309, 173] width 163 height 65
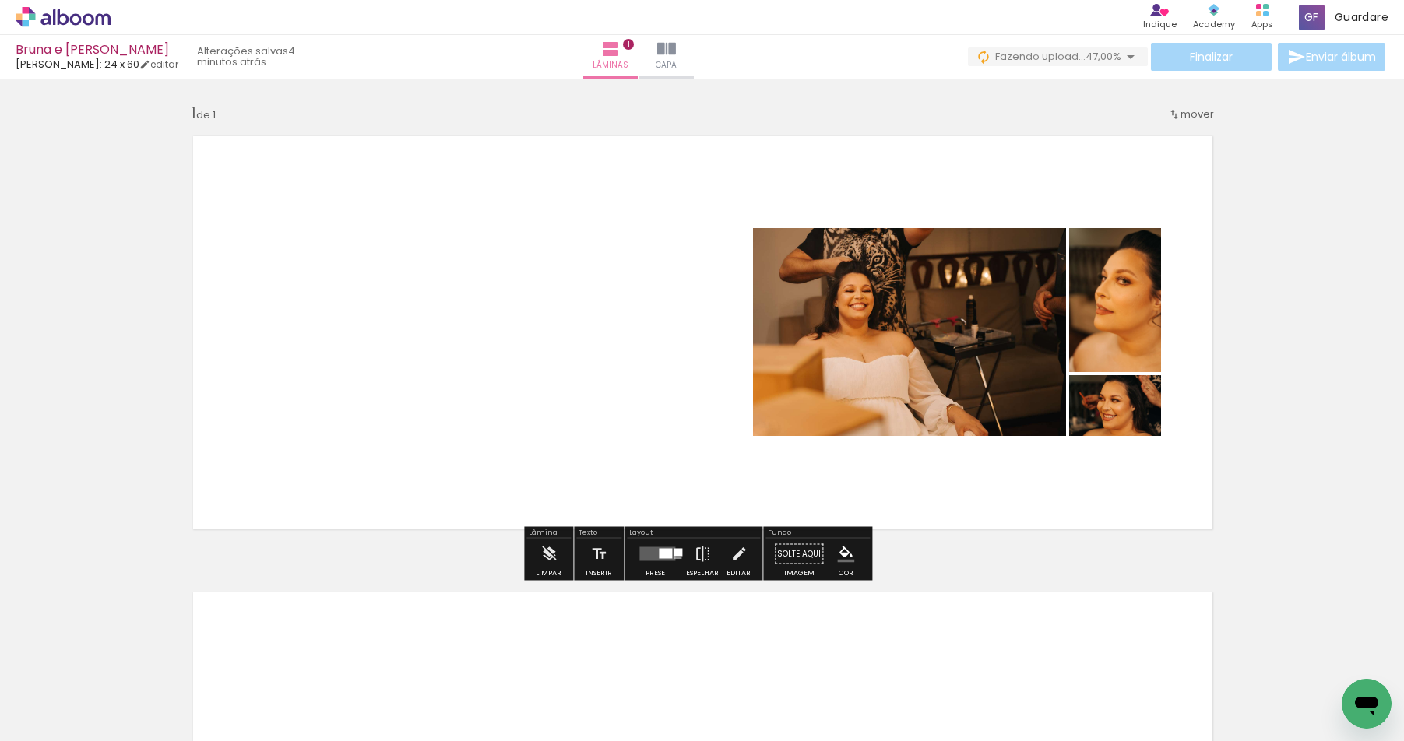
click at [650, 558] on quentale-layouter at bounding box center [657, 554] width 36 height 14
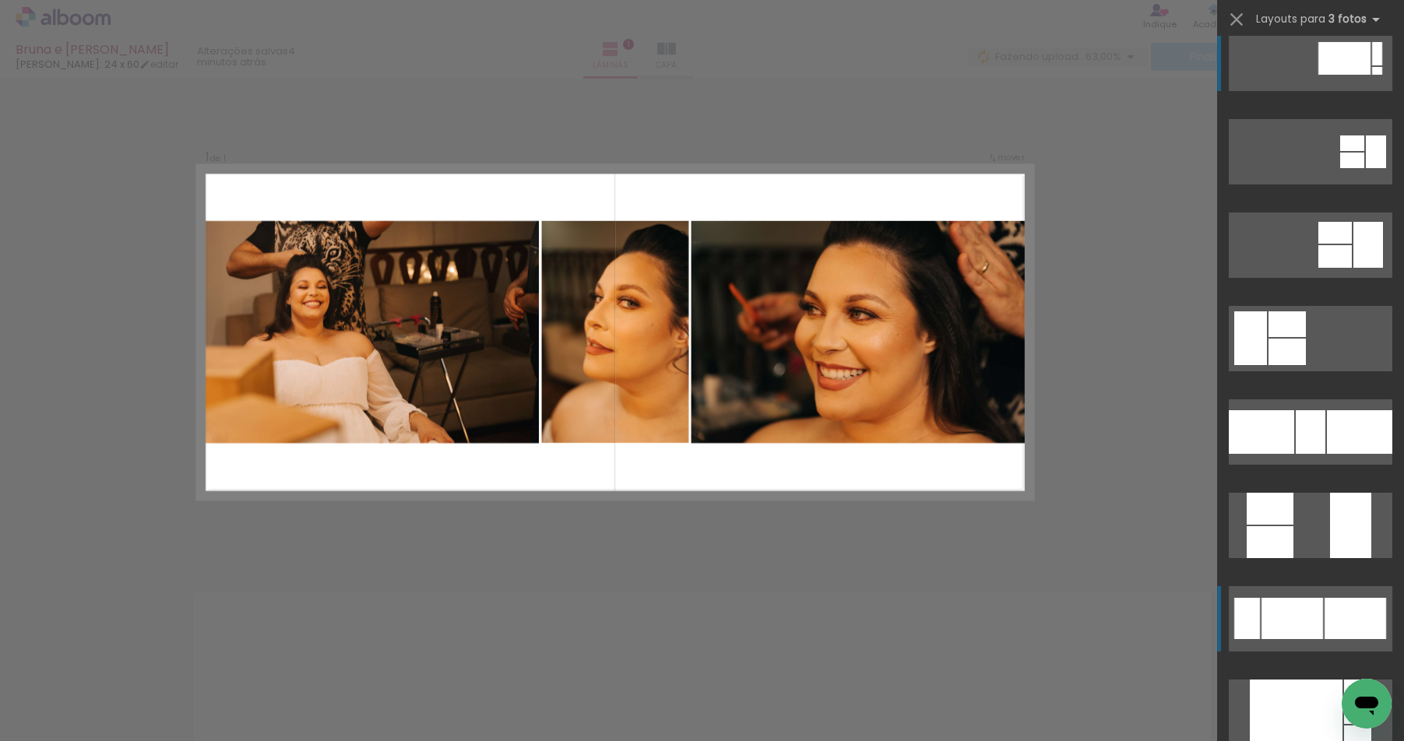
scroll to position [118, 0]
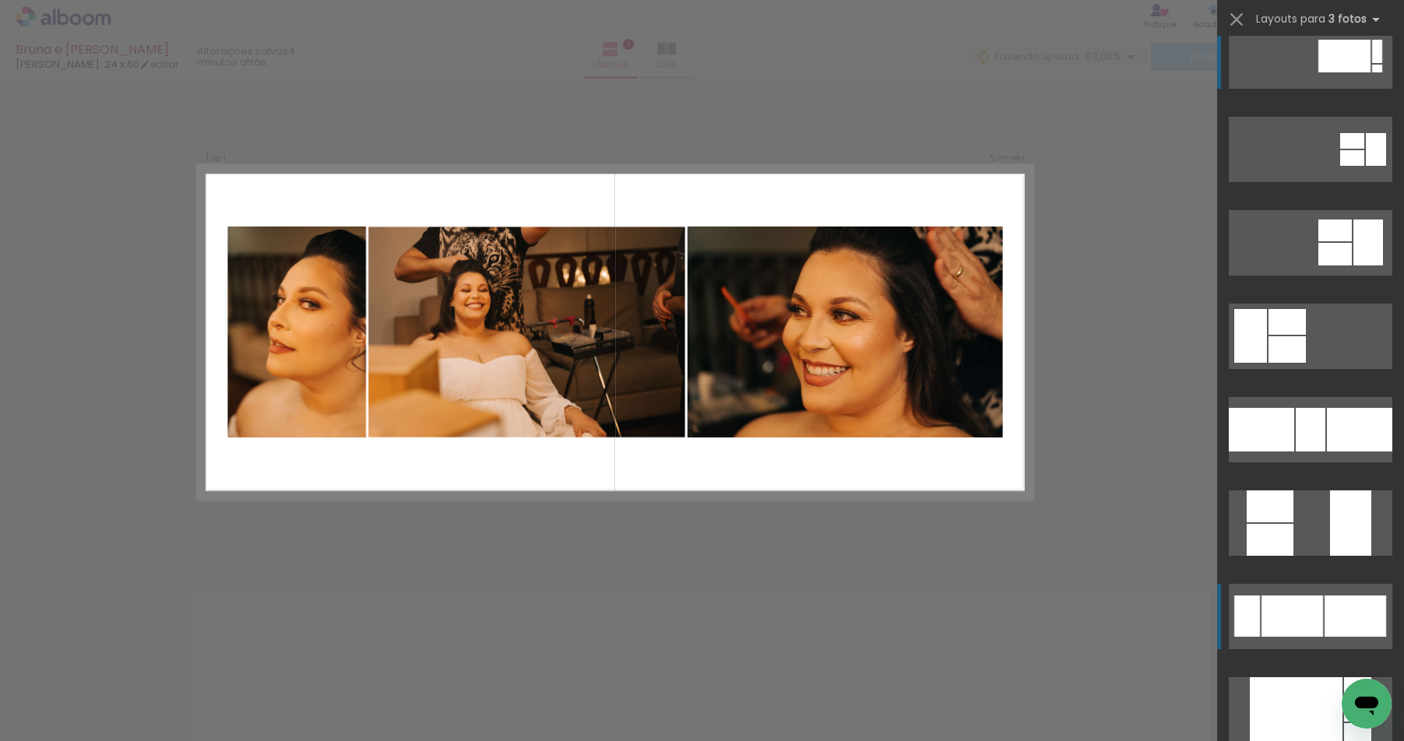
click at [1316, 610] on quentale-layouter at bounding box center [1309, 616] width 163 height 65
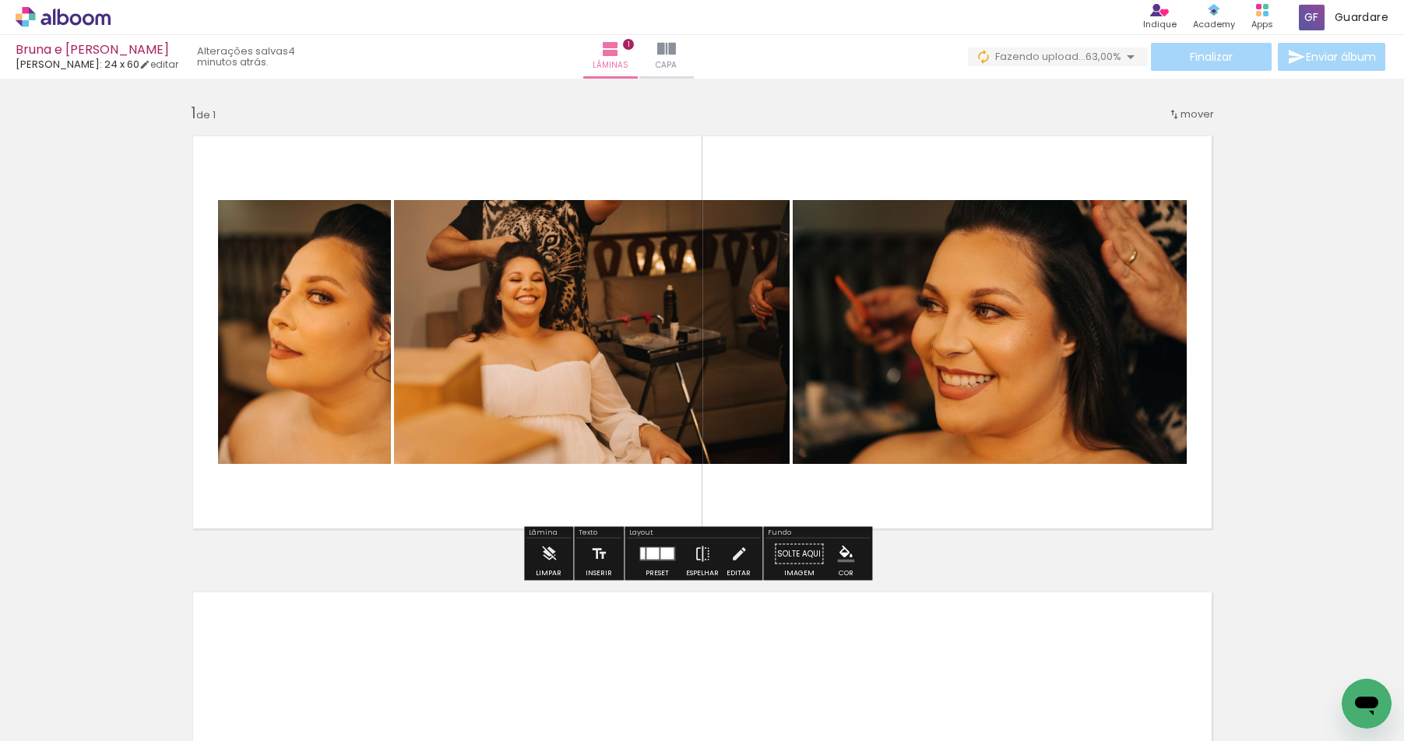
click at [660, 563] on div at bounding box center [657, 554] width 42 height 31
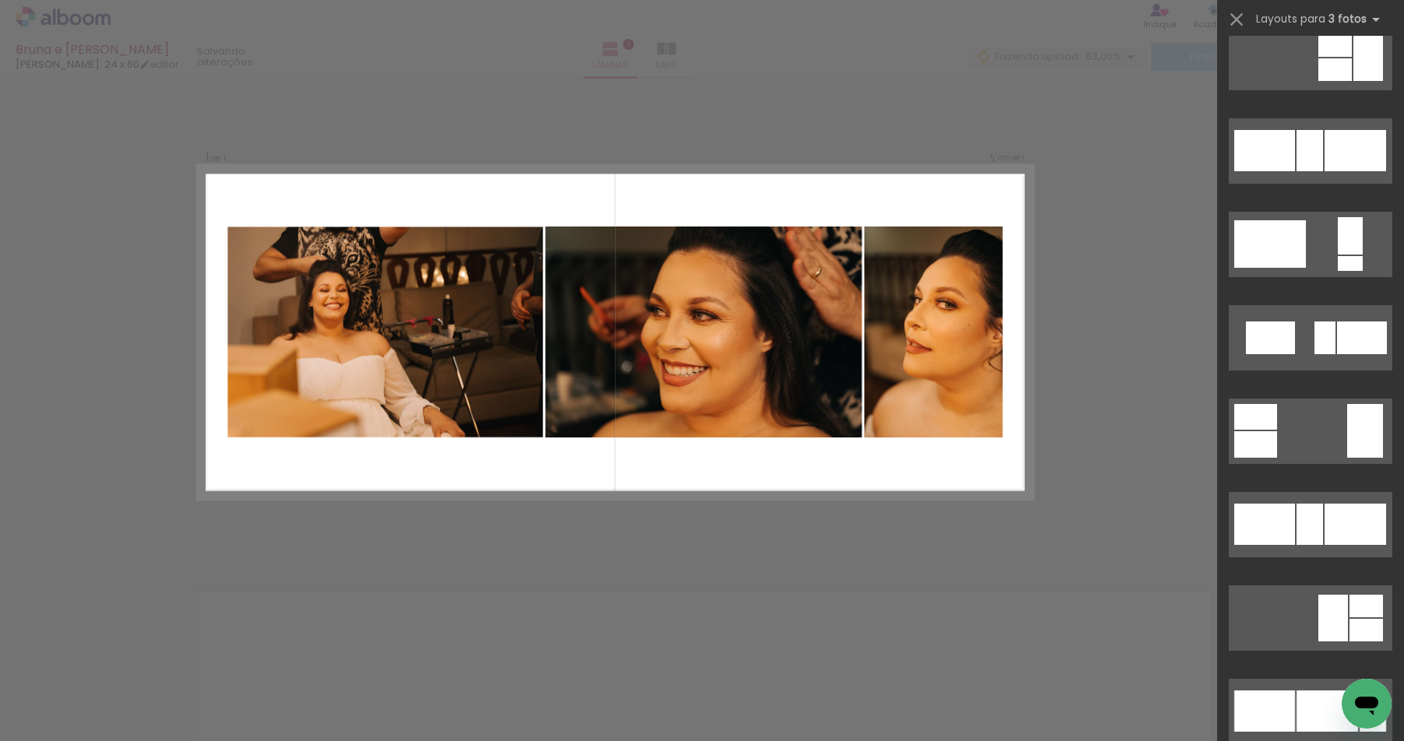
scroll to position [1342, 0]
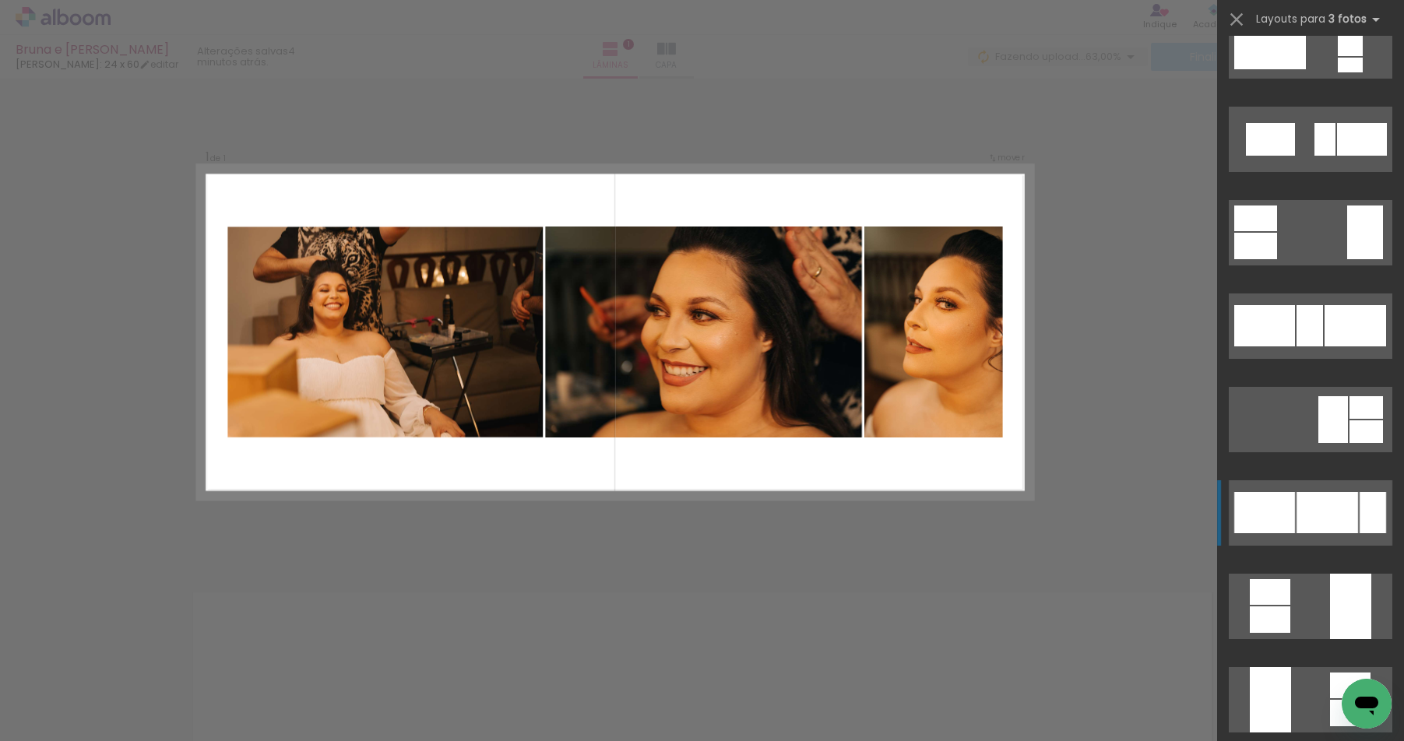
click at [1322, 531] on div at bounding box center [1326, 512] width 61 height 41
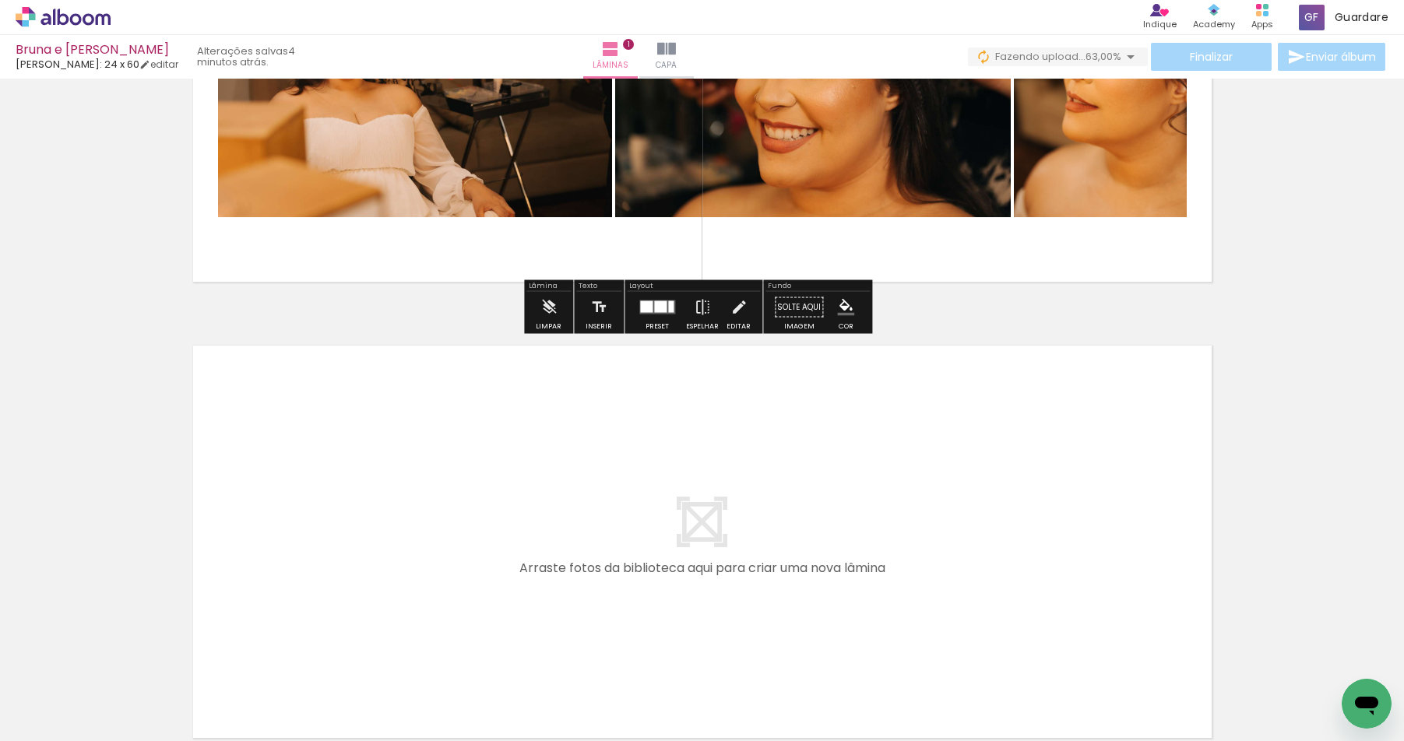
scroll to position [253, 0]
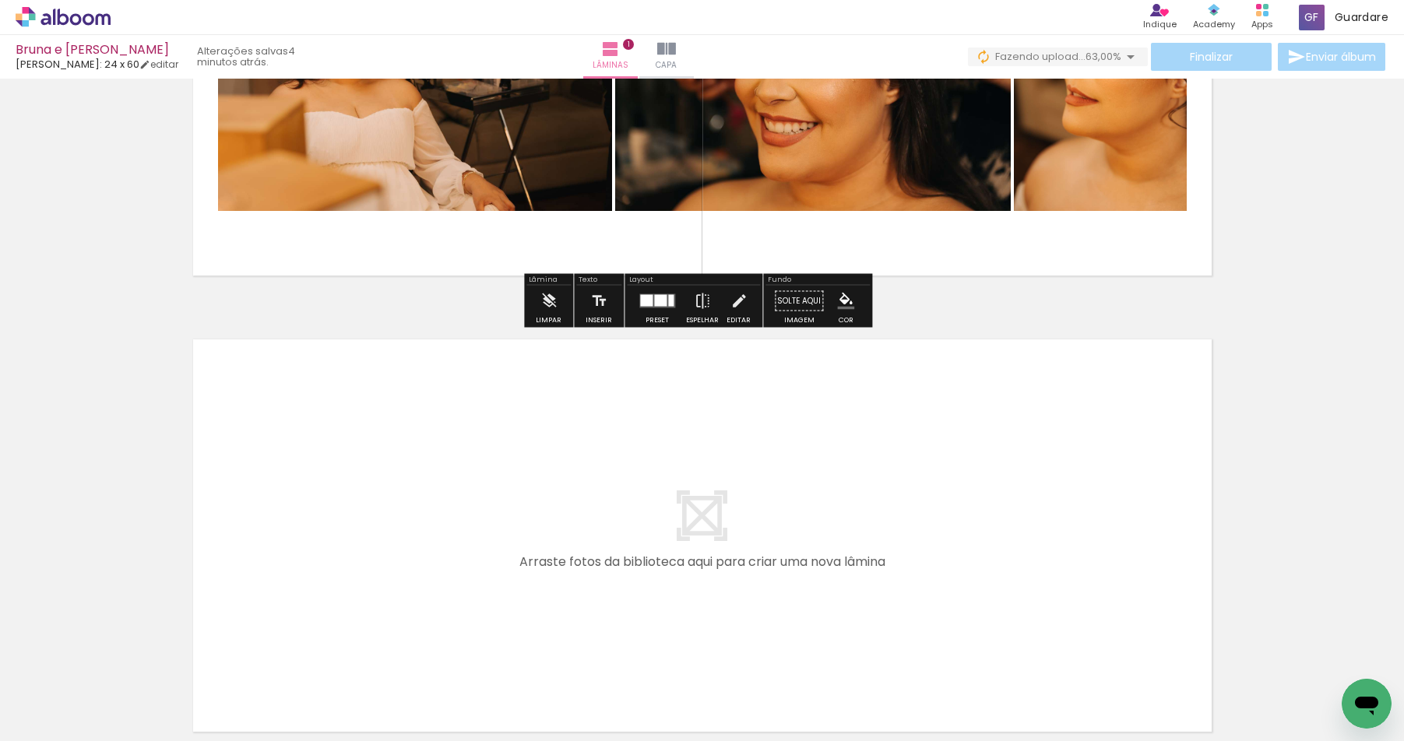
click at [701, 535] on quentale-layouter at bounding box center [702, 535] width 1043 height 417
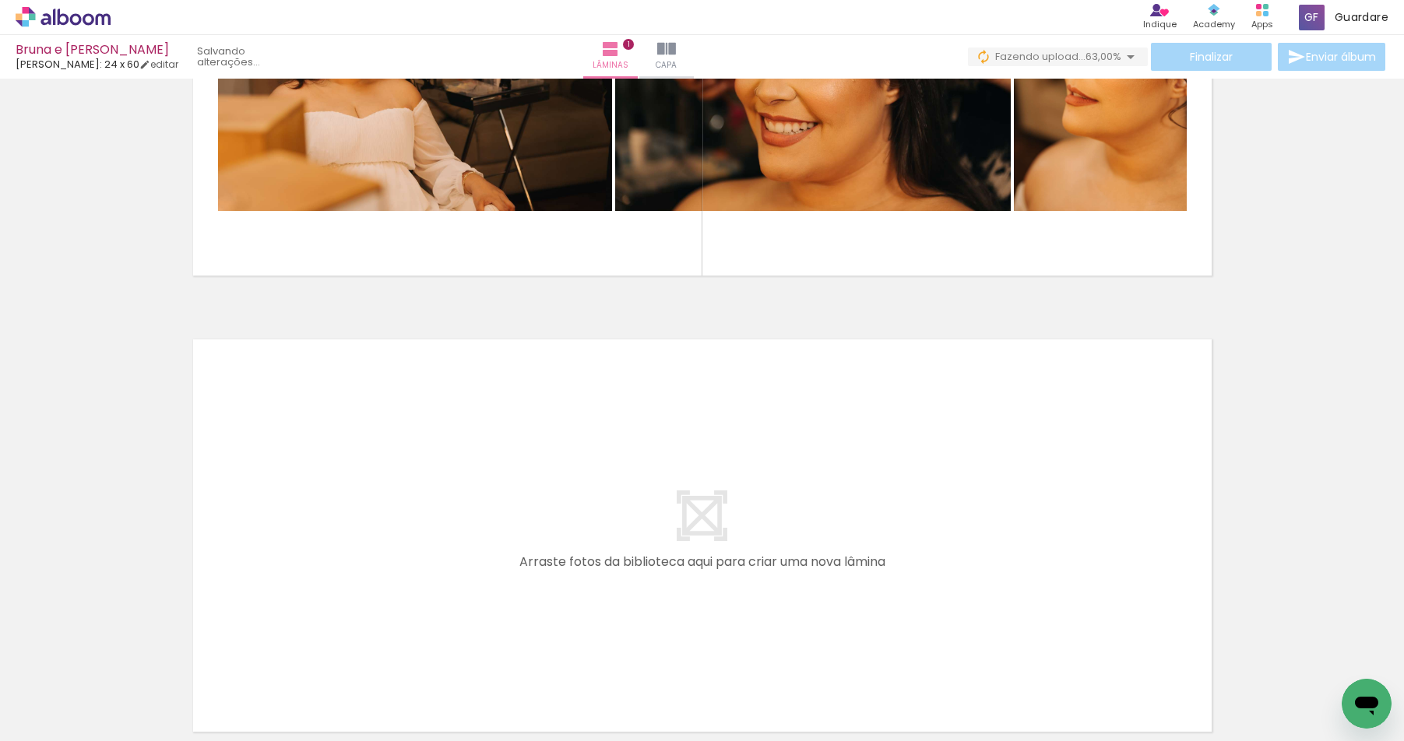
click at [687, 512] on quentale-layouter at bounding box center [702, 535] width 1043 height 417
click at [694, 515] on quentale-layouter at bounding box center [702, 535] width 1043 height 417
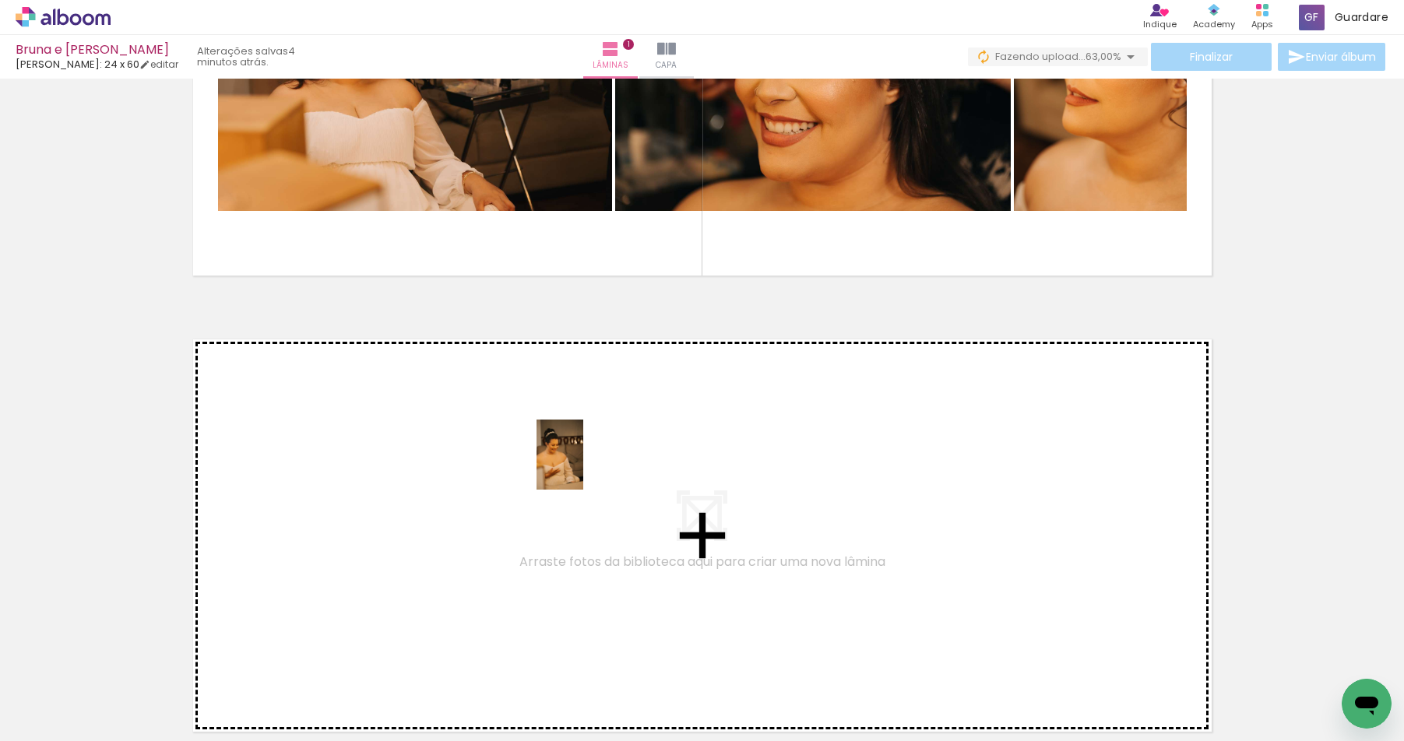
drag, startPoint x: 596, startPoint y: 701, endPoint x: 583, endPoint y: 466, distance: 234.6
click at [583, 466] on quentale-workspace at bounding box center [702, 370] width 1404 height 741
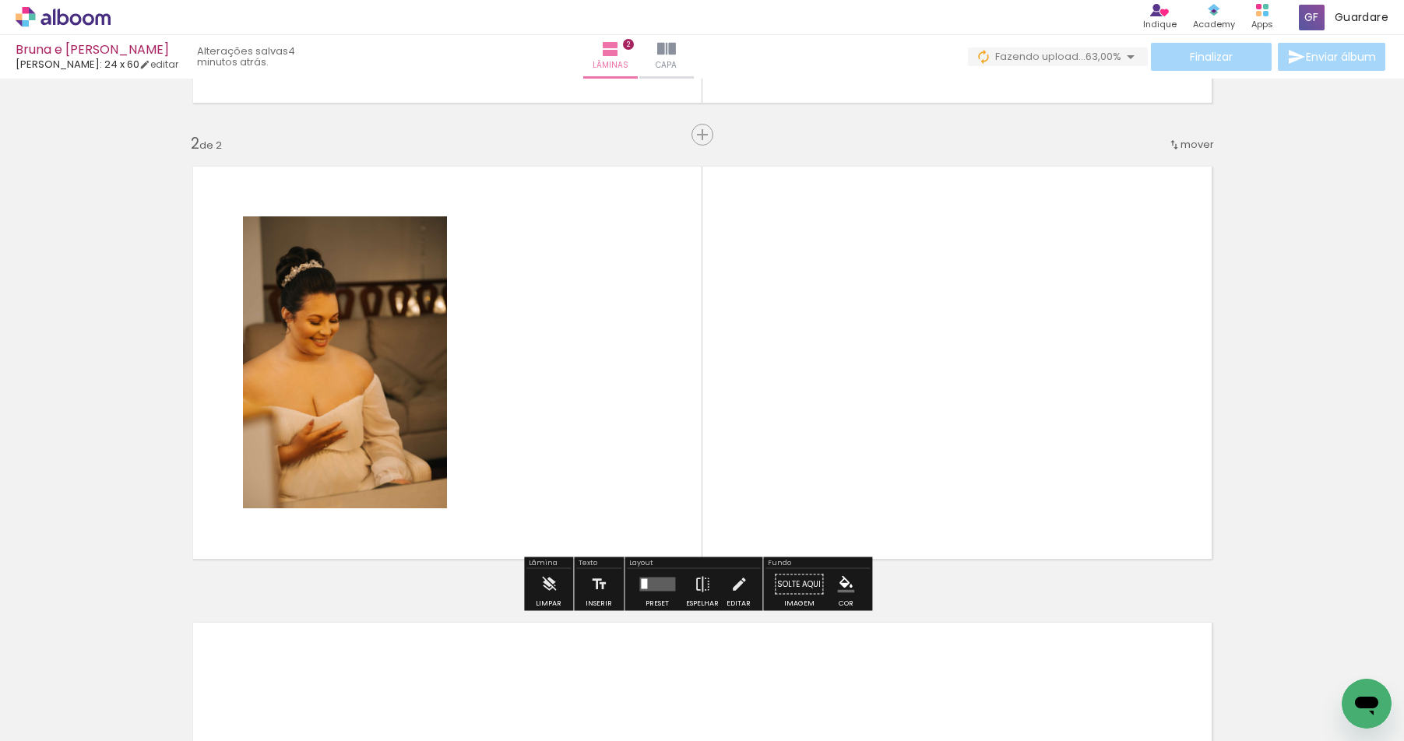
scroll to position [427, 0]
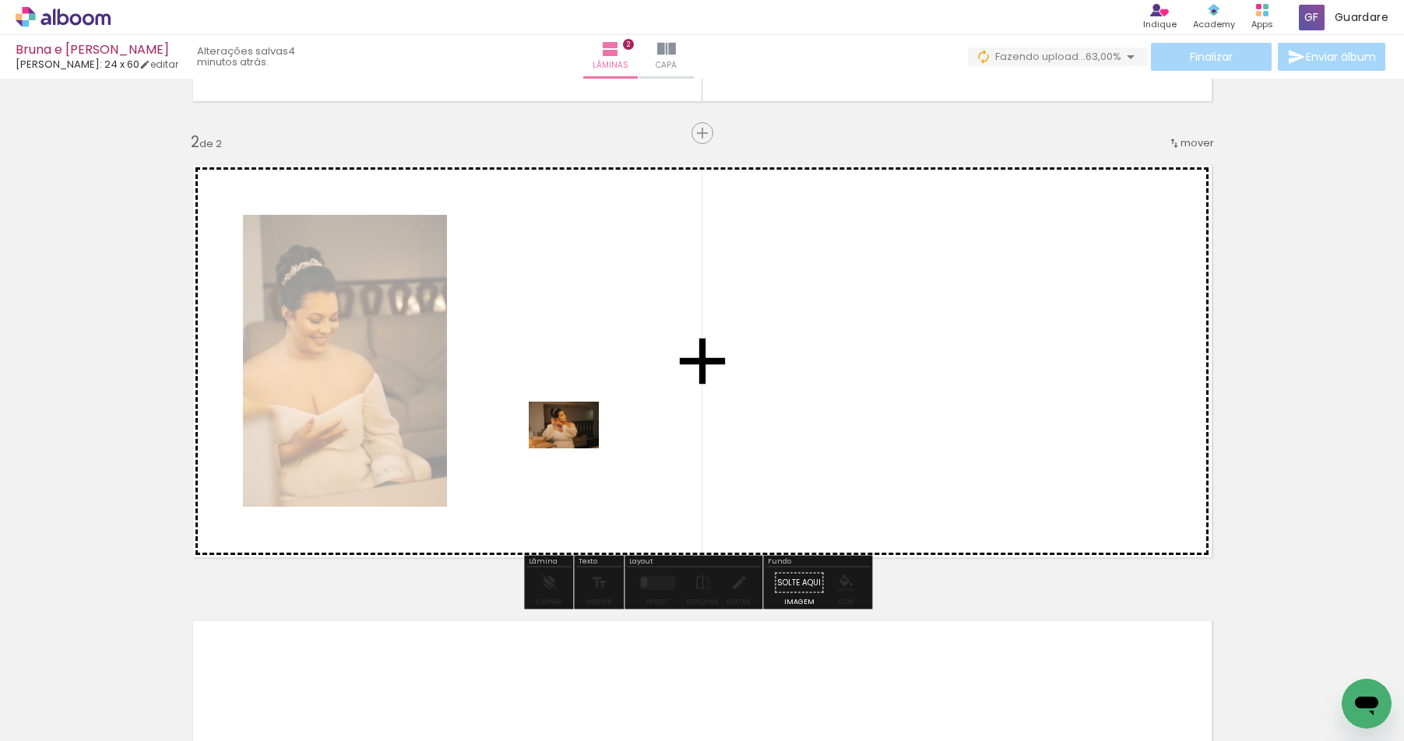
drag, startPoint x: 1022, startPoint y: 710, endPoint x: 573, endPoint y: 446, distance: 520.9
click at [573, 446] on quentale-workspace at bounding box center [702, 370] width 1404 height 741
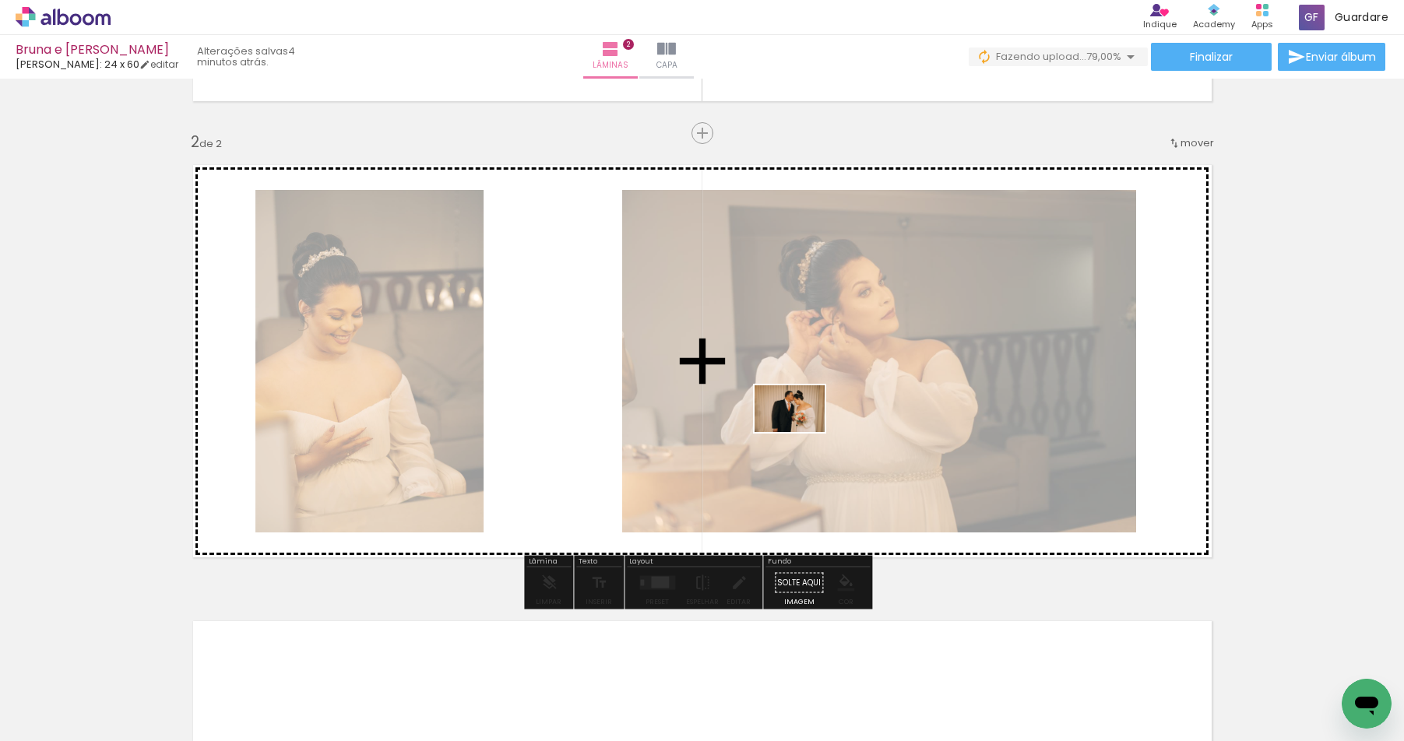
drag, startPoint x: 1201, startPoint y: 692, endPoint x: 801, endPoint y: 432, distance: 477.2
click at [801, 432] on quentale-workspace at bounding box center [702, 370] width 1404 height 741
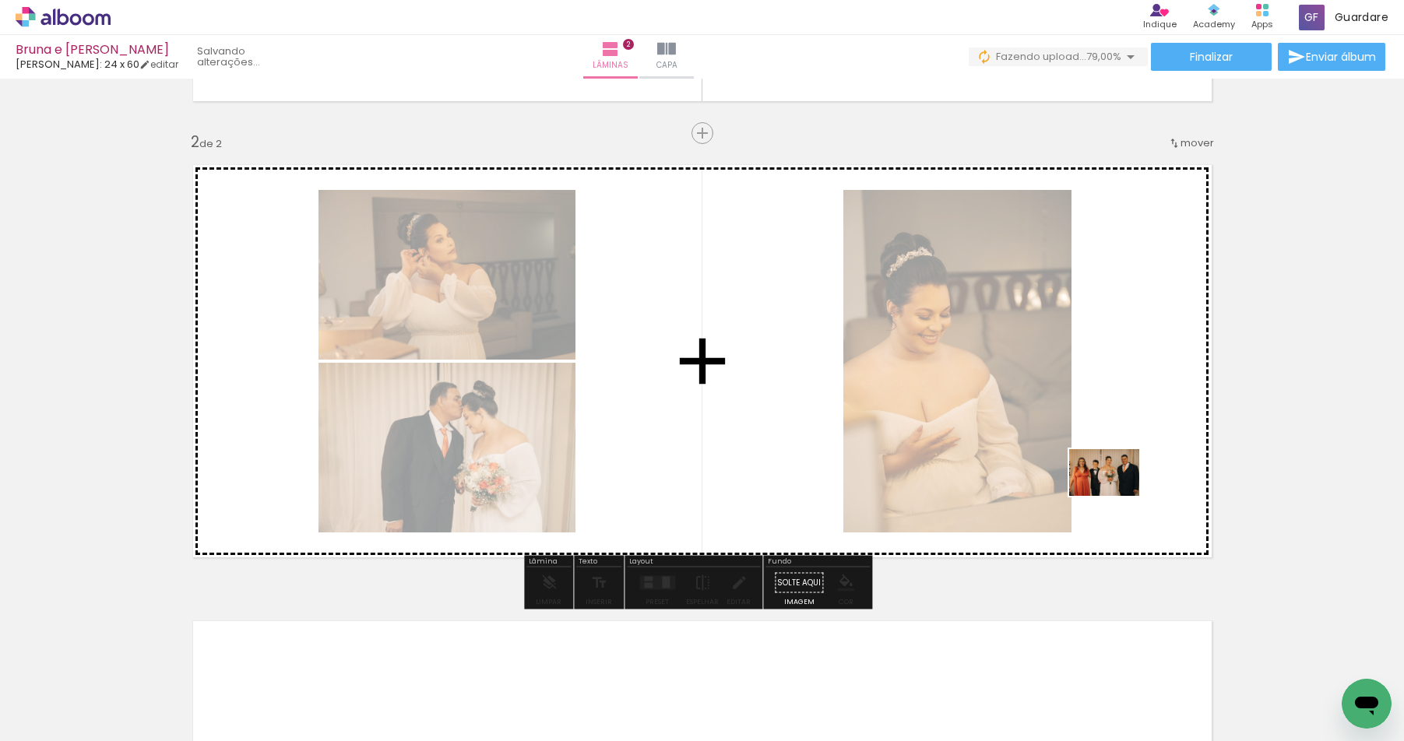
drag, startPoint x: 1284, startPoint y: 687, endPoint x: 1108, endPoint y: 483, distance: 268.8
click at [1108, 483] on quentale-workspace at bounding box center [702, 370] width 1404 height 741
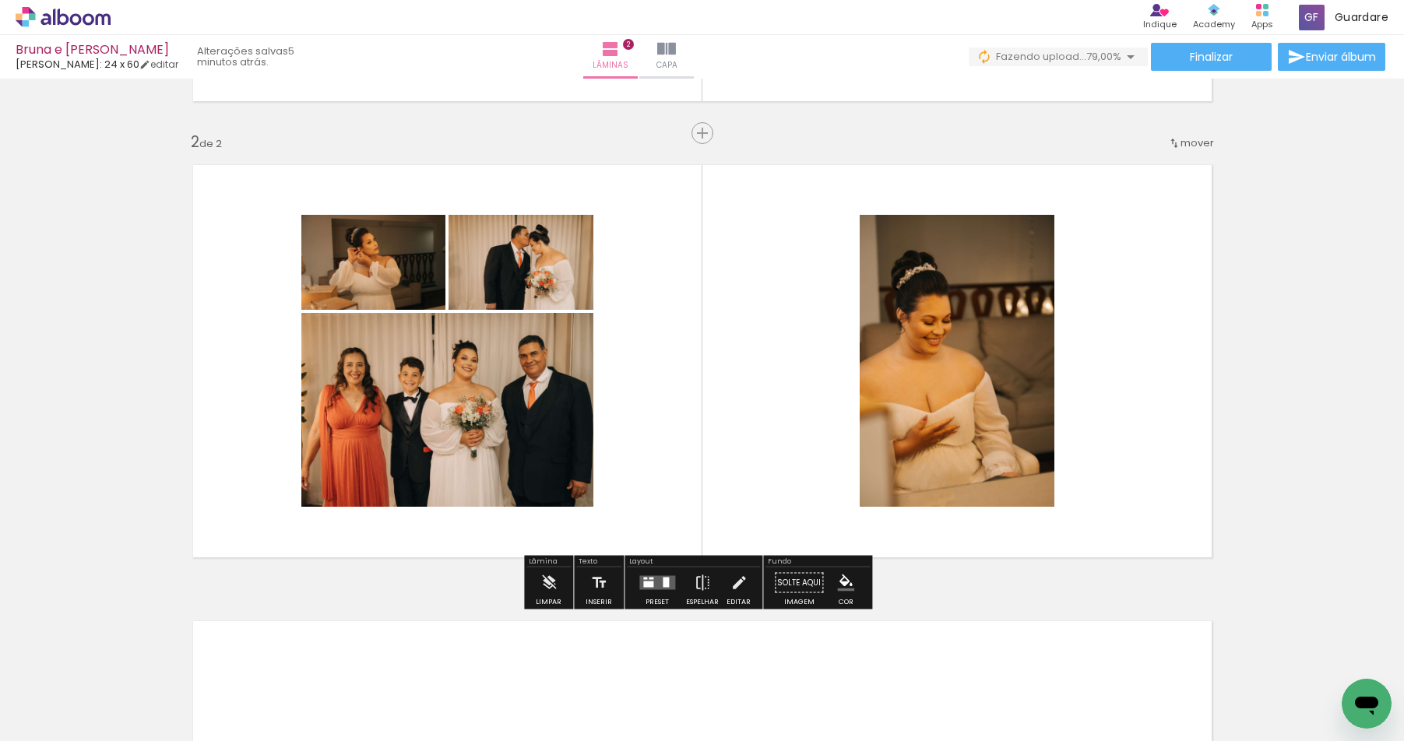
click at [651, 588] on quentale-layouter at bounding box center [657, 583] width 36 height 14
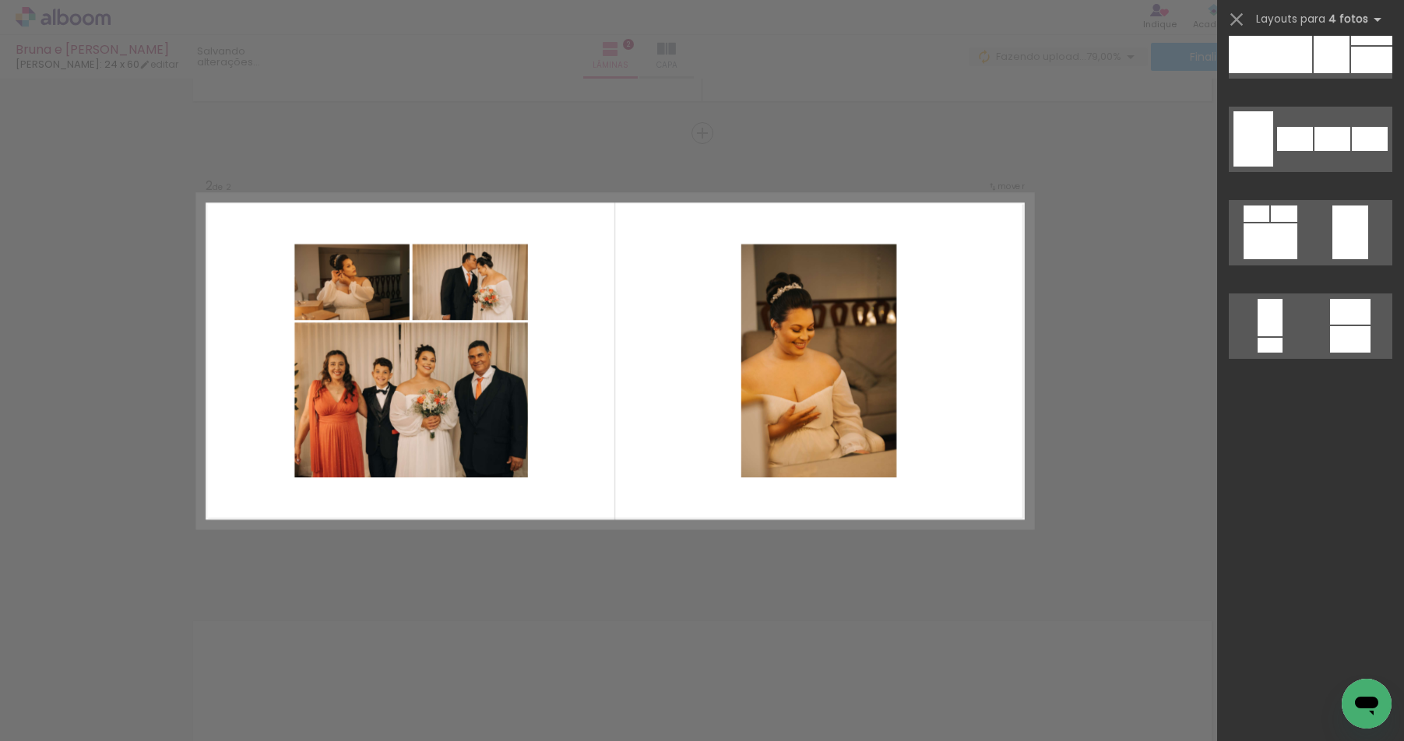
scroll to position [0, 0]
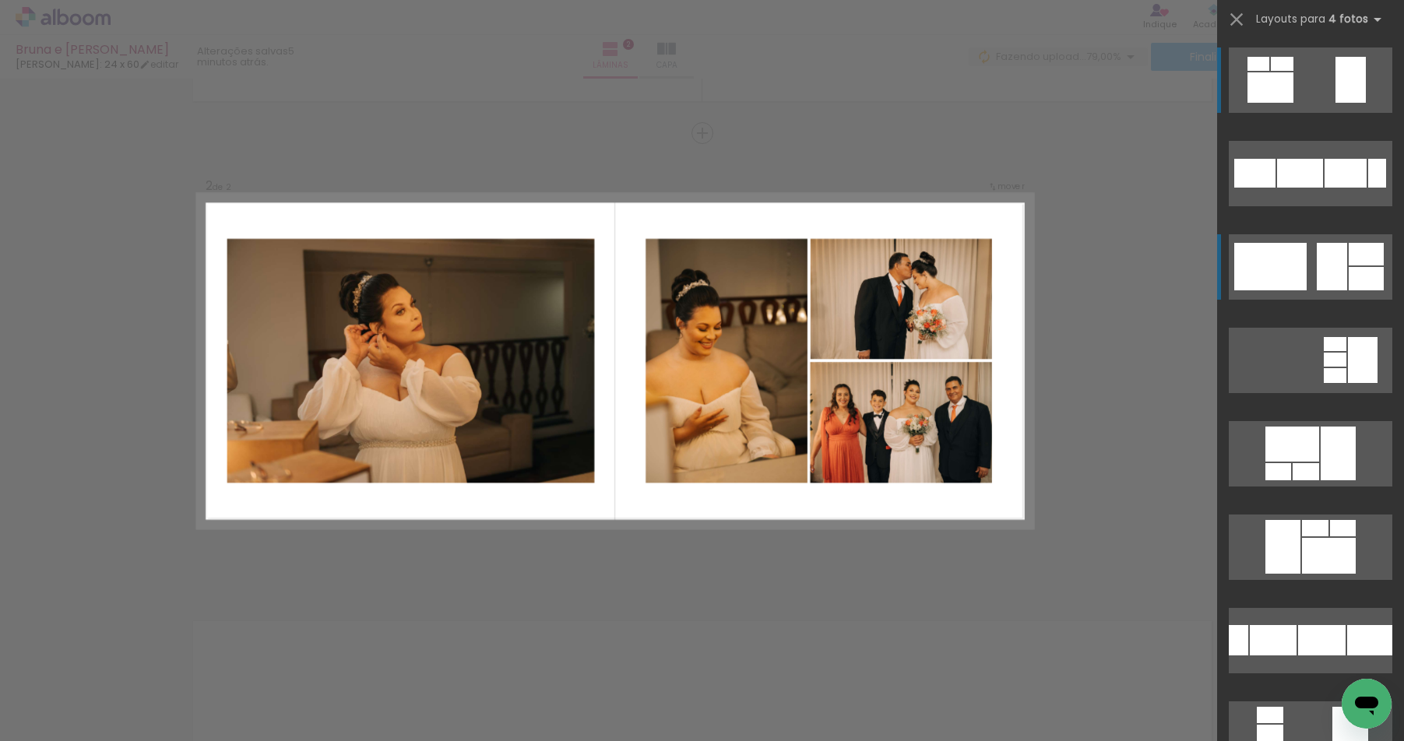
click at [1357, 277] on div at bounding box center [1365, 278] width 35 height 23
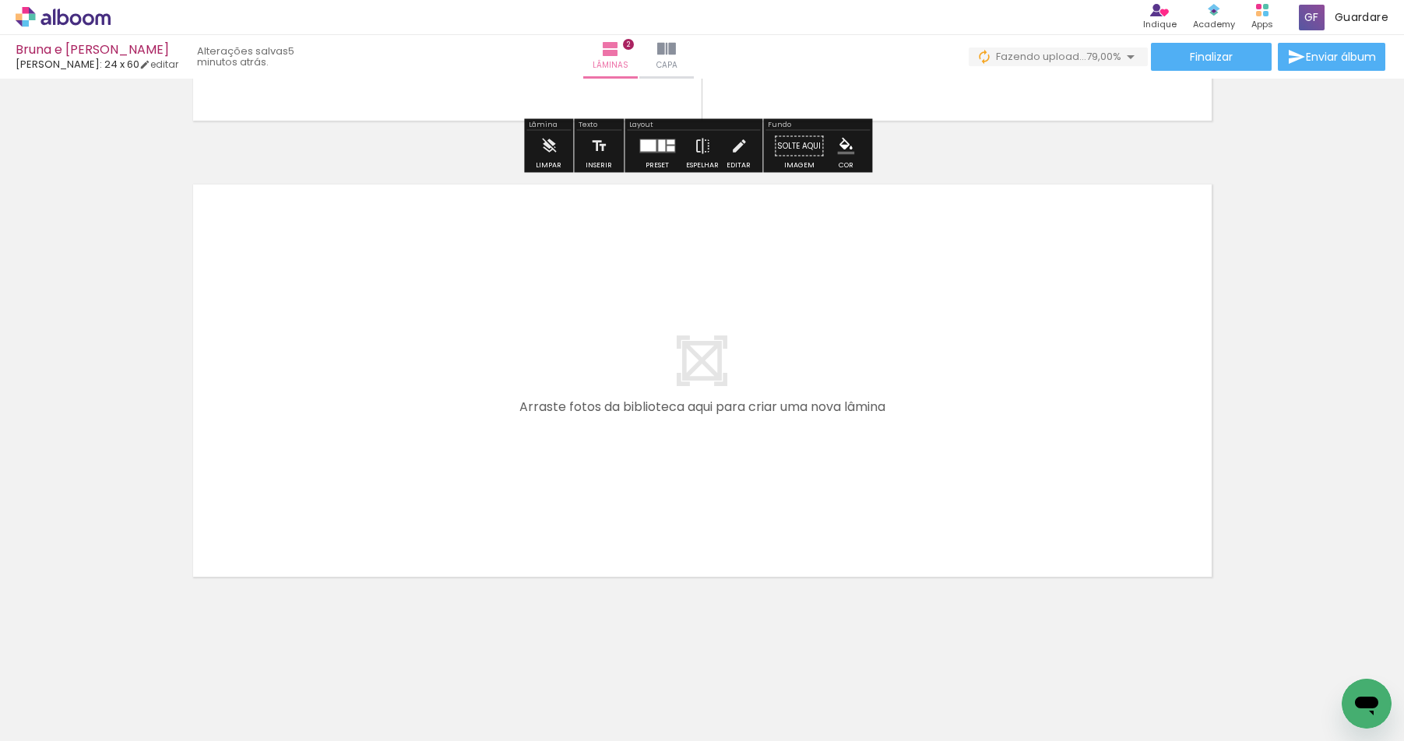
scroll to position [861, 0]
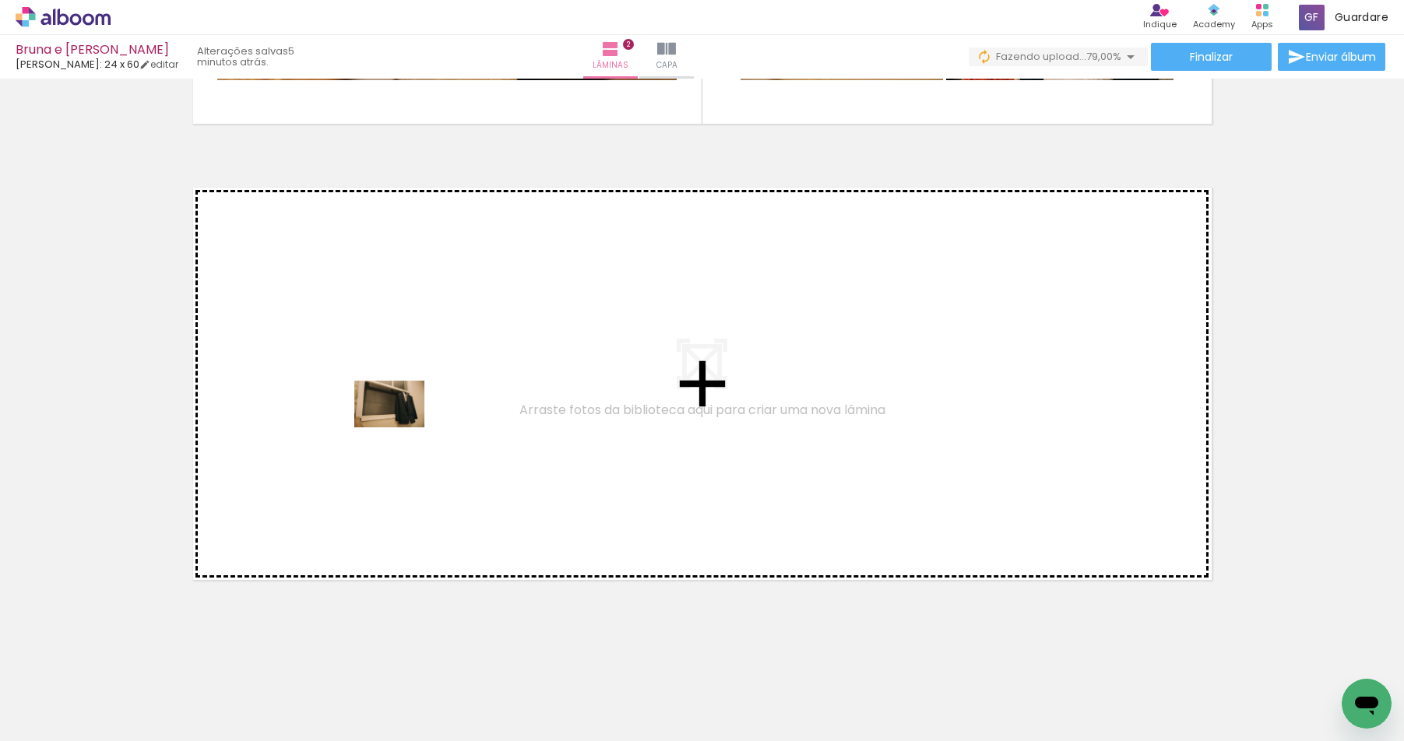
drag, startPoint x: 408, startPoint y: 690, endPoint x: 401, endPoint y: 427, distance: 263.2
click at [401, 427] on quentale-workspace at bounding box center [702, 370] width 1404 height 741
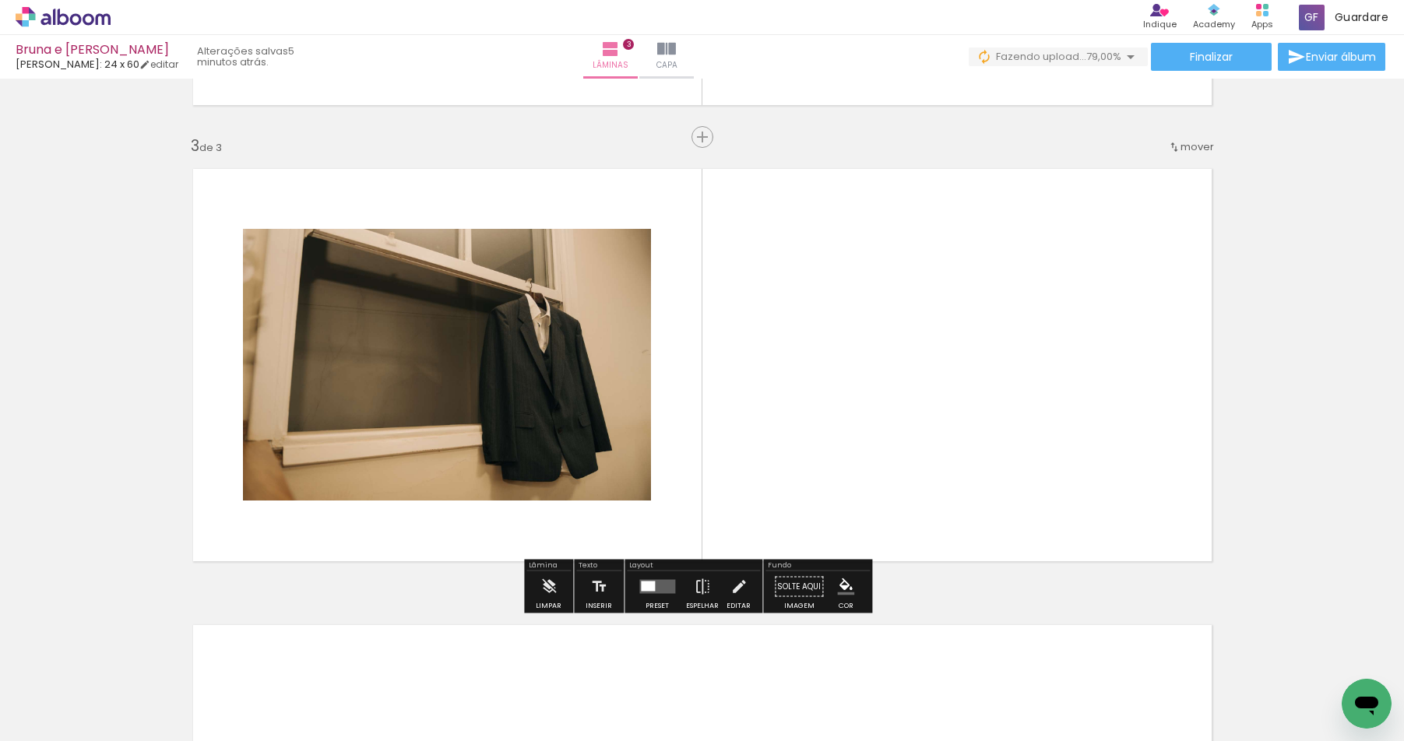
scroll to position [884, 0]
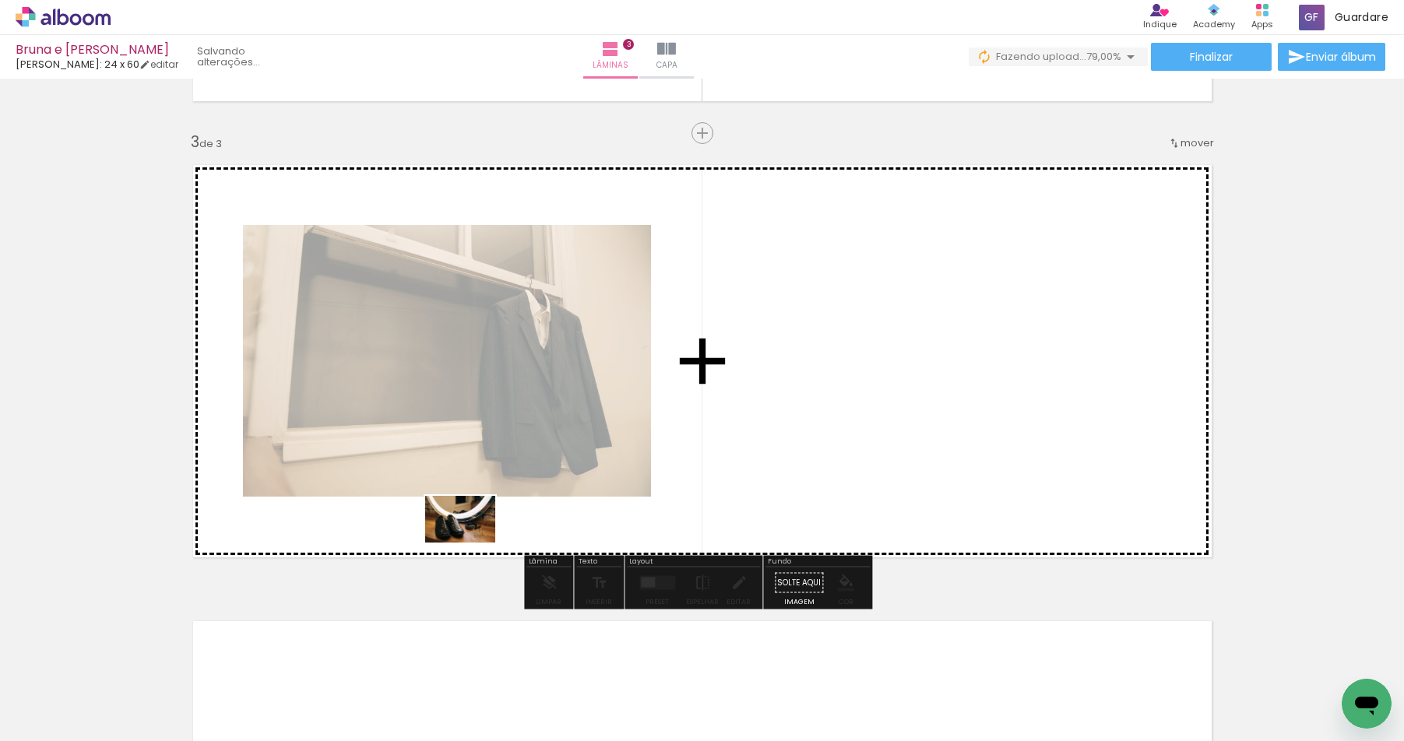
drag, startPoint x: 515, startPoint y: 693, endPoint x: 470, endPoint y: 539, distance: 159.9
click at [470, 539] on quentale-workspace at bounding box center [702, 370] width 1404 height 741
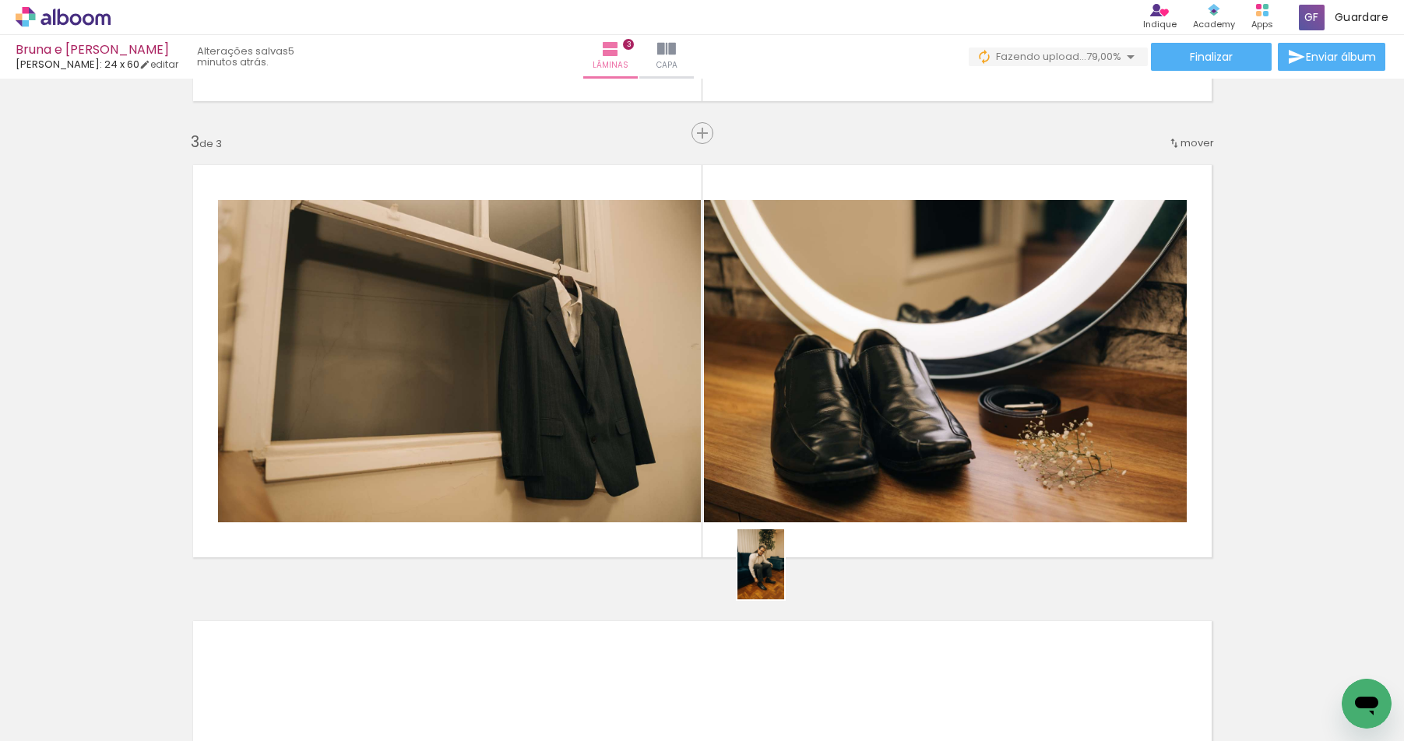
drag, startPoint x: 759, startPoint y: 715, endPoint x: 784, endPoint y: 575, distance: 142.3
click at [784, 575] on quentale-workspace at bounding box center [702, 370] width 1404 height 741
drag, startPoint x: 773, startPoint y: 684, endPoint x: 818, endPoint y: 532, distance: 159.1
click at [818, 532] on quentale-workspace at bounding box center [702, 370] width 1404 height 741
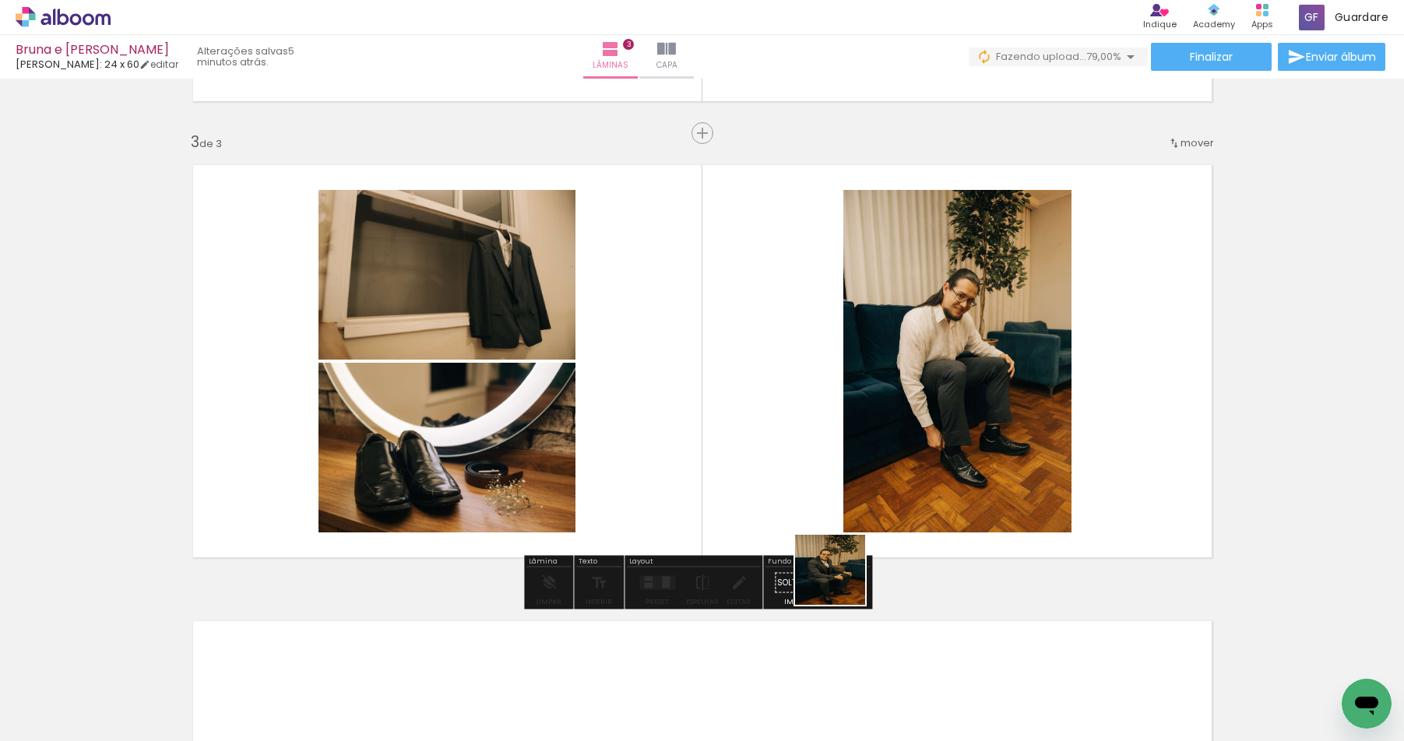
drag, startPoint x: 855, startPoint y: 662, endPoint x: 823, endPoint y: 489, distance: 175.7
click at [791, 458] on quentale-workspace at bounding box center [702, 370] width 1404 height 741
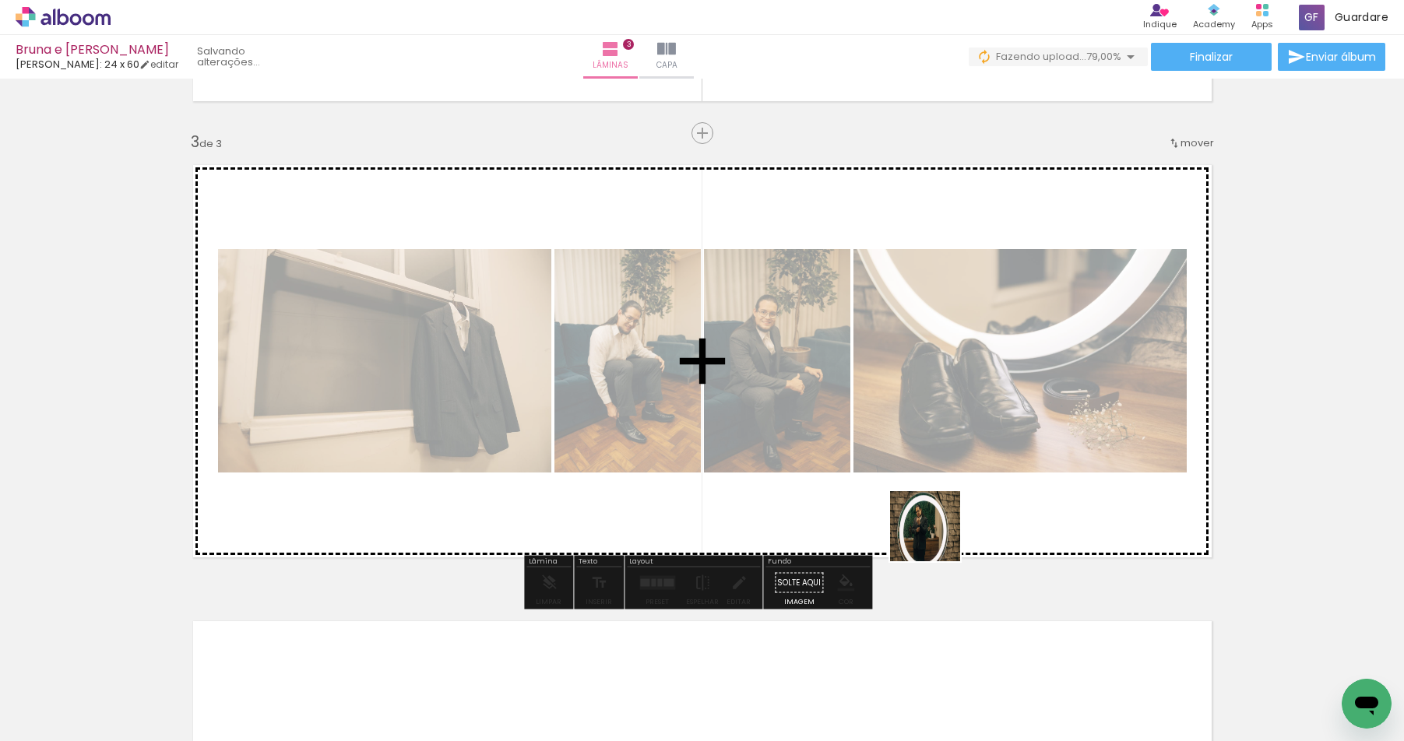
drag, startPoint x: 936, startPoint y: 686, endPoint x: 936, endPoint y: 536, distance: 150.2
click at [936, 536] on quentale-workspace at bounding box center [702, 370] width 1404 height 741
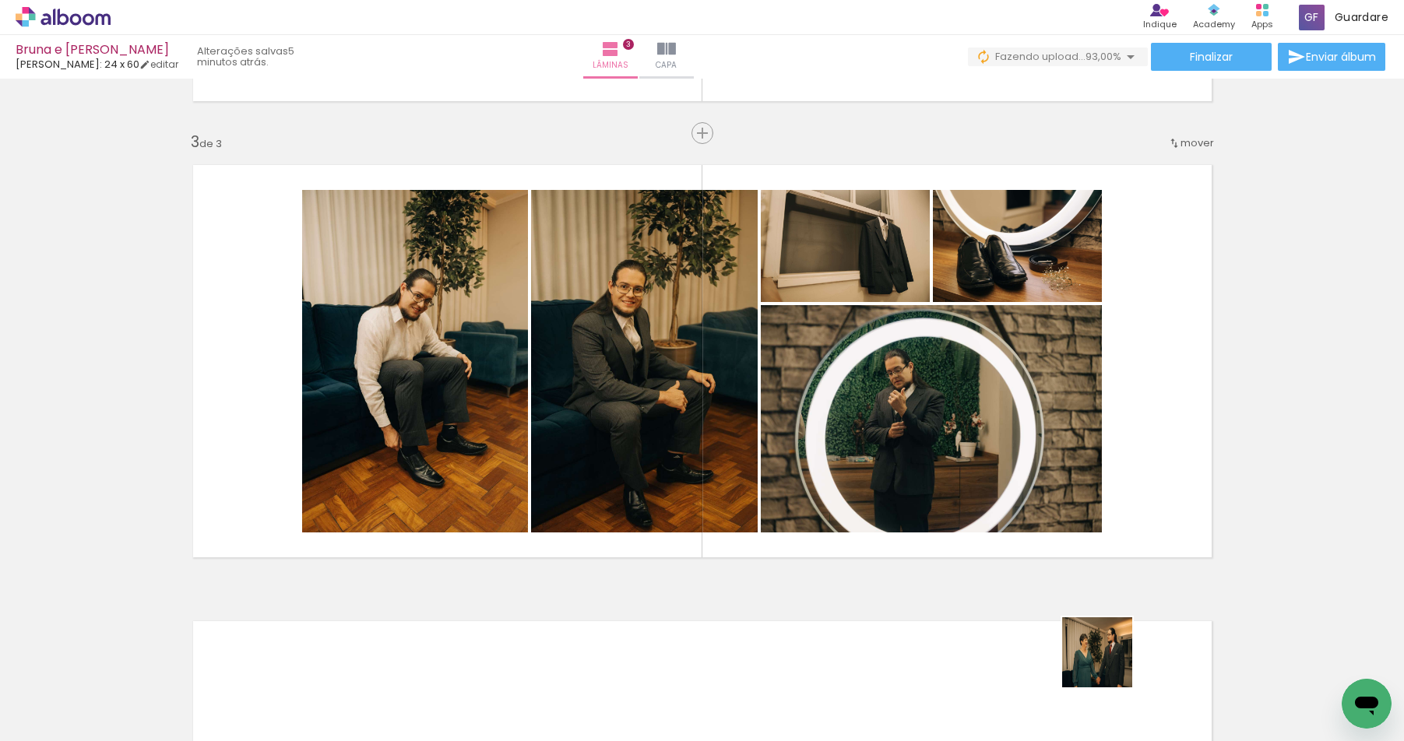
drag, startPoint x: 1108, startPoint y: 692, endPoint x: 1122, endPoint y: 531, distance: 161.7
click at [1113, 524] on quentale-workspace at bounding box center [702, 370] width 1404 height 741
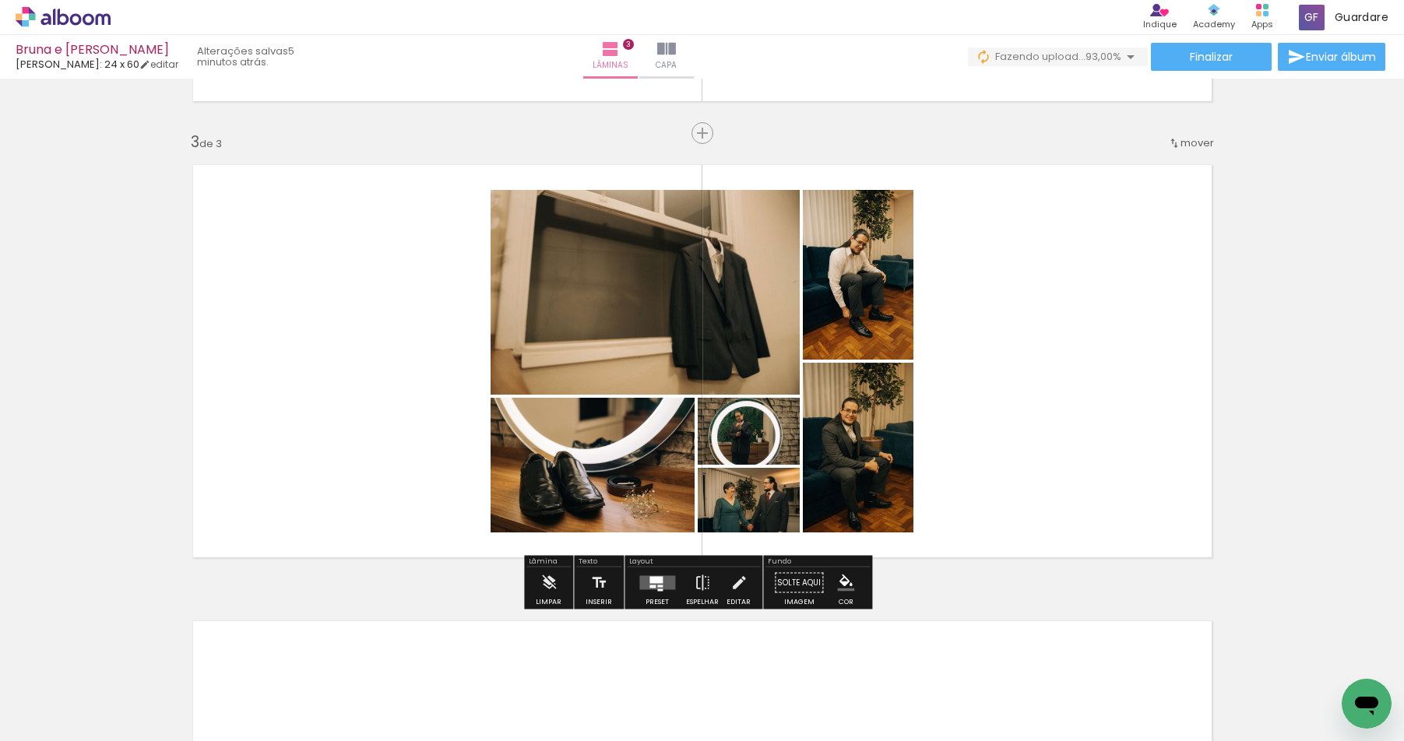
drag, startPoint x: 645, startPoint y: 588, endPoint x: 1001, endPoint y: 557, distance: 357.9
click at [645, 588] on quentale-layouter at bounding box center [657, 583] width 36 height 14
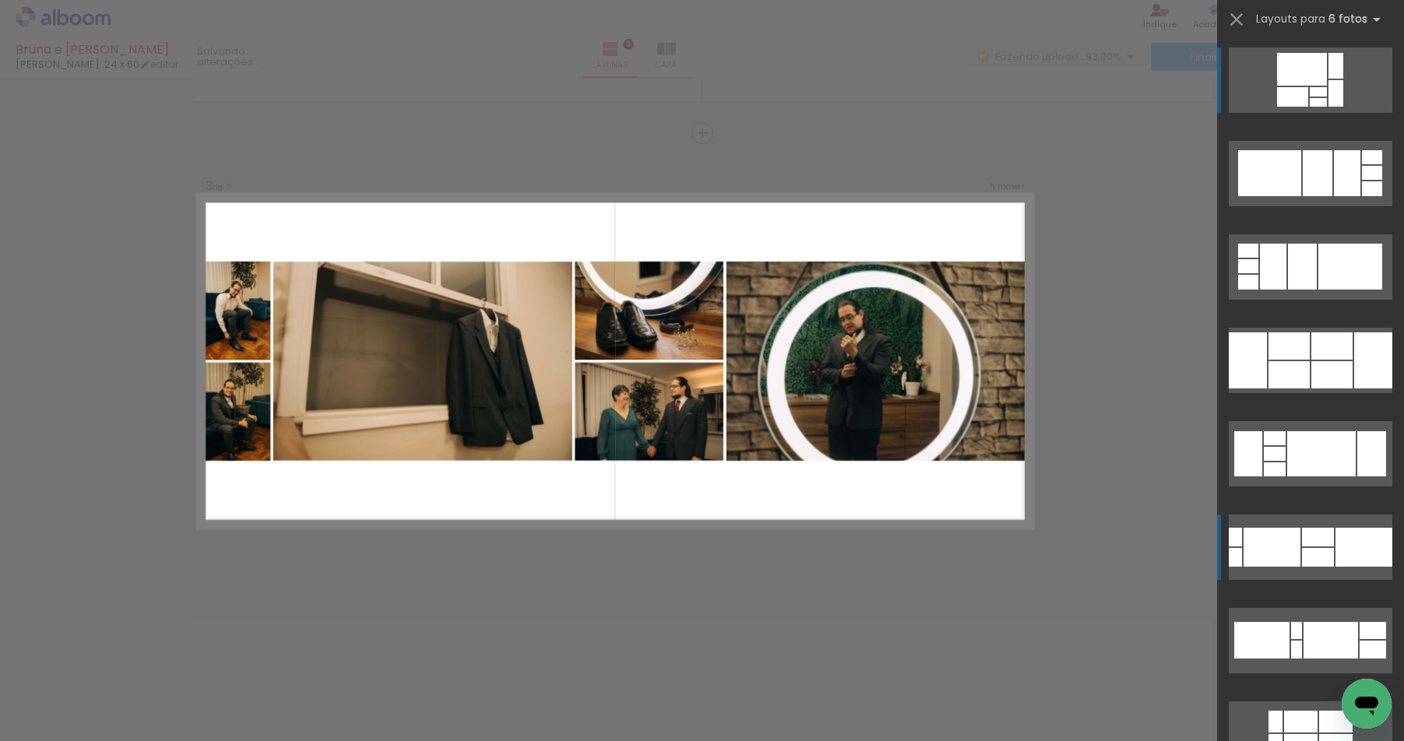
click at [1311, 539] on div at bounding box center [1318, 537] width 32 height 19
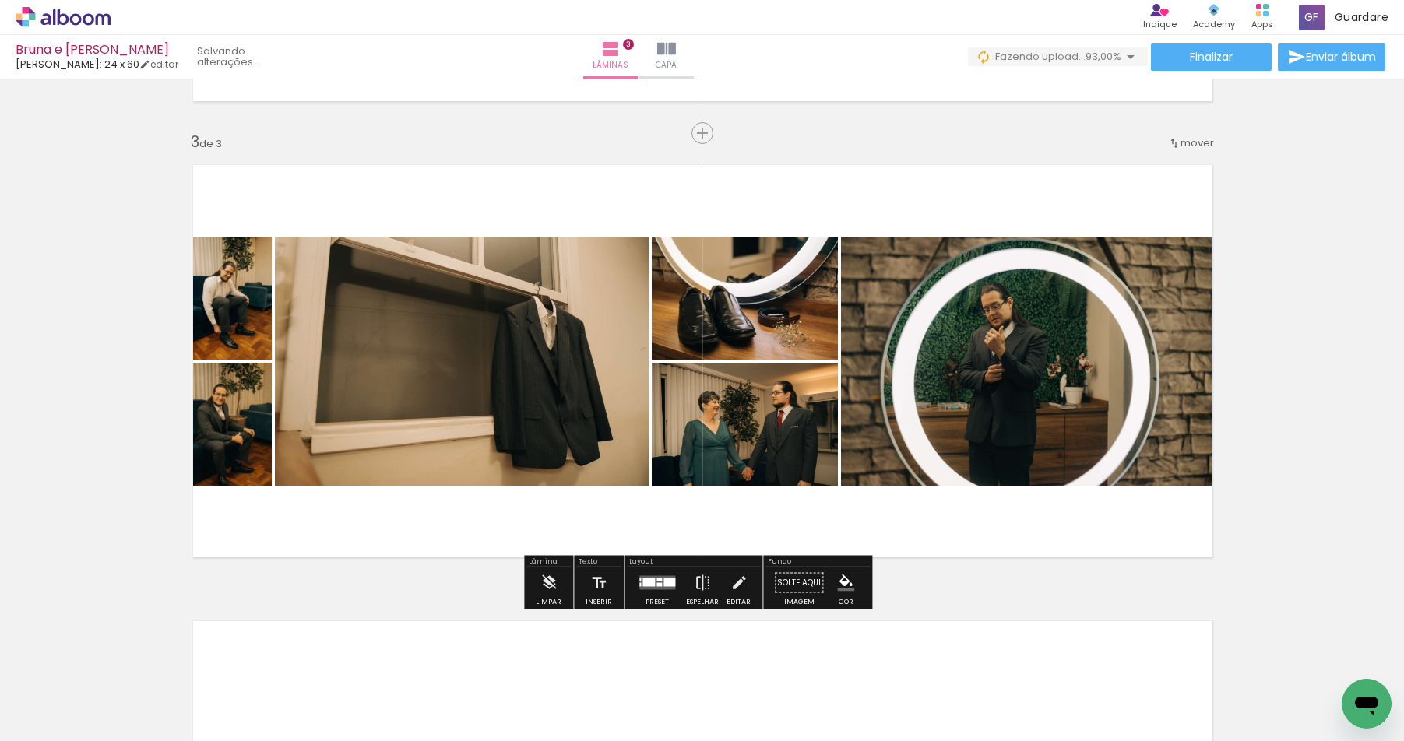
click at [645, 571] on div at bounding box center [657, 582] width 42 height 31
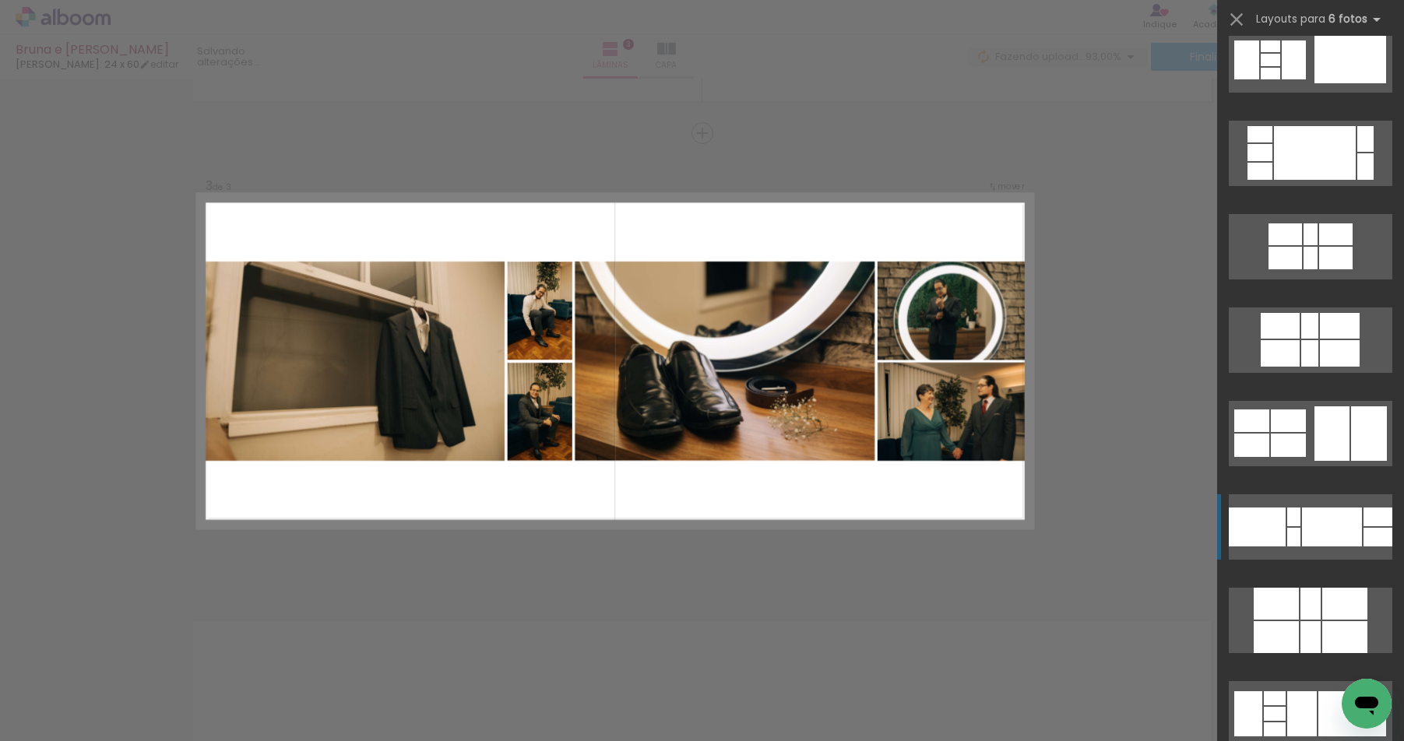
scroll to position [956, 0]
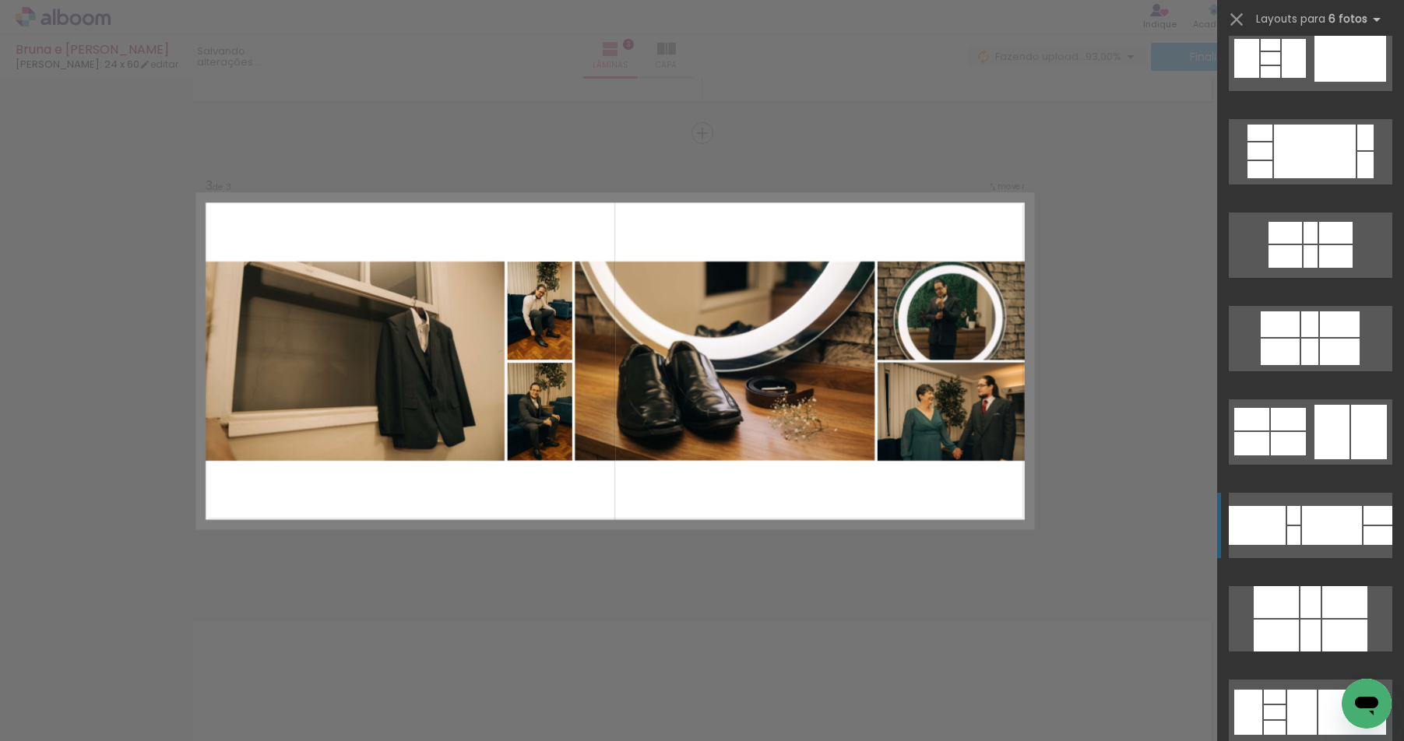
click at [1326, 515] on div at bounding box center [1332, 525] width 60 height 39
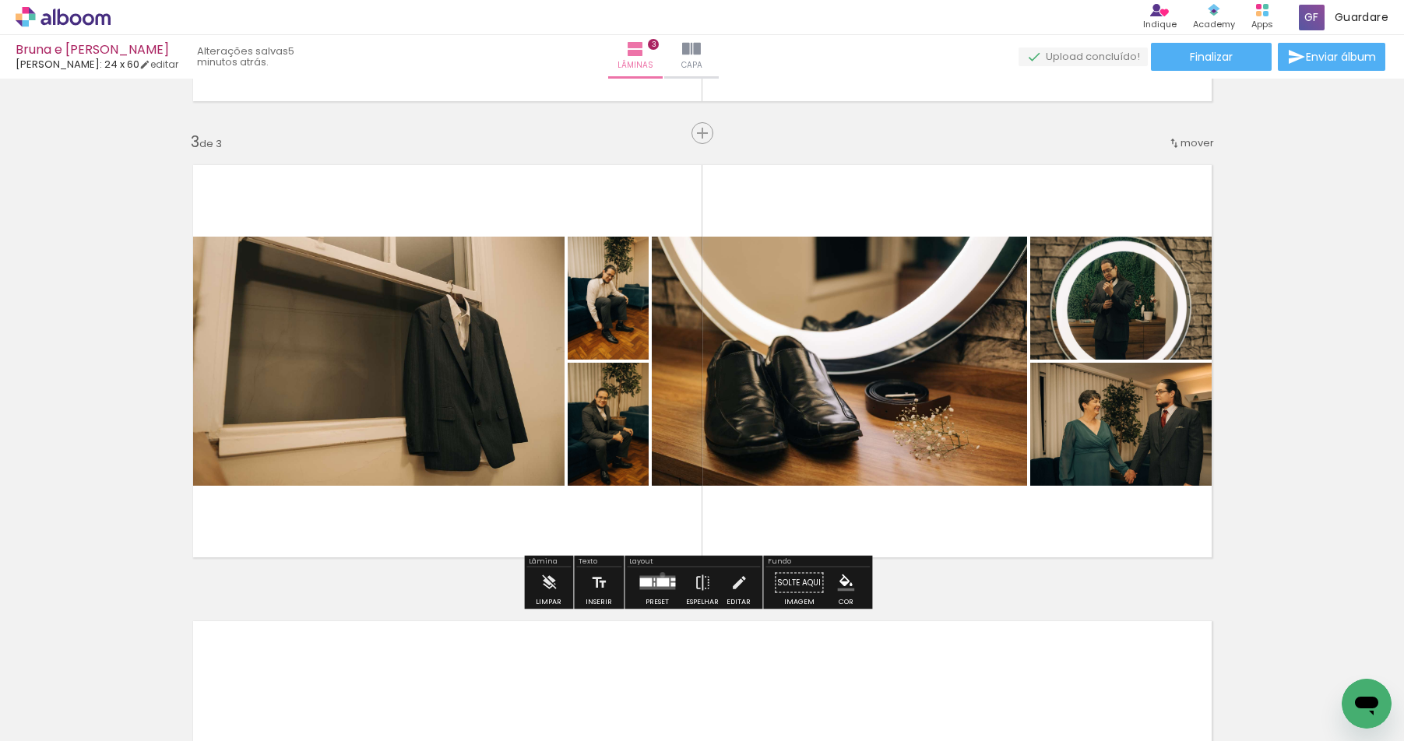
drag, startPoint x: 659, startPoint y: 574, endPoint x: 813, endPoint y: 555, distance: 156.1
click at [659, 574] on div at bounding box center [657, 582] width 42 height 31
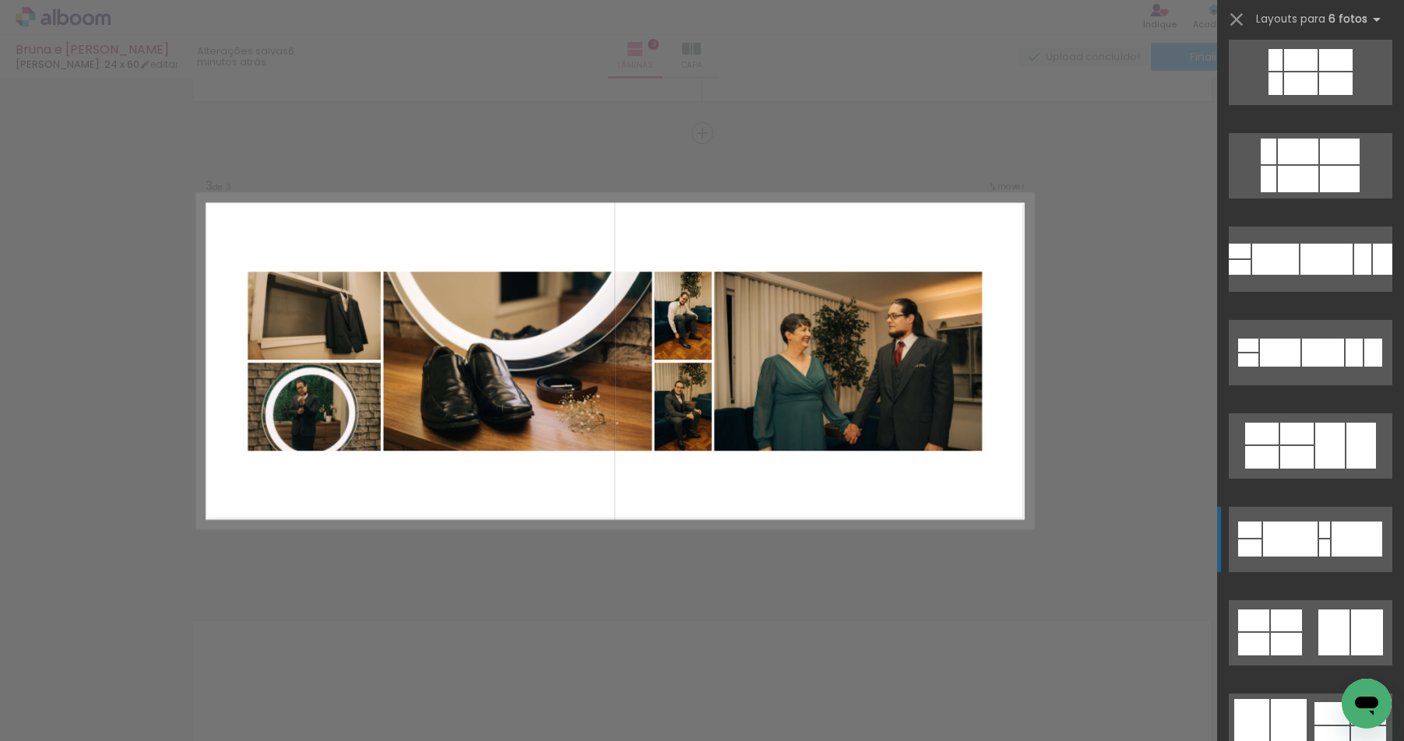
scroll to position [1692, 0]
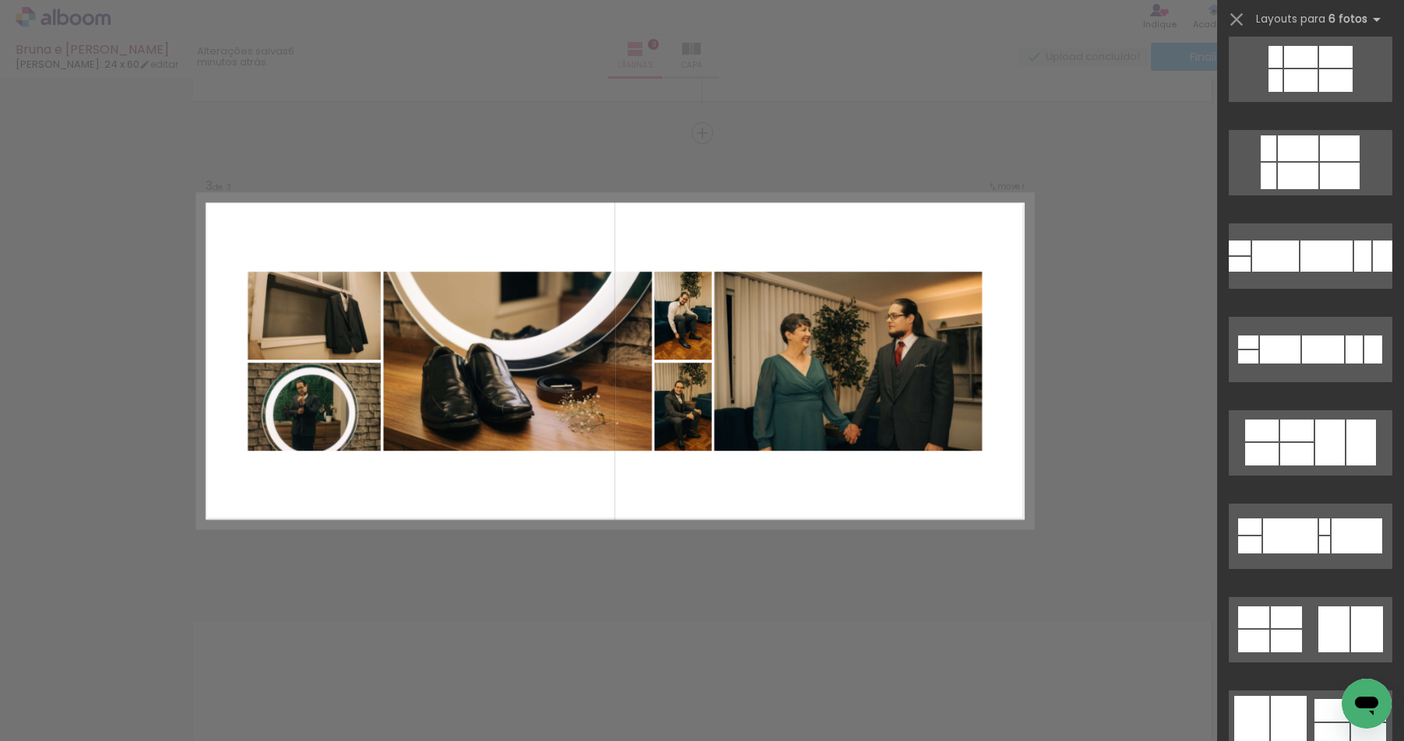
click at [854, 374] on div at bounding box center [846, 361] width 269 height 179
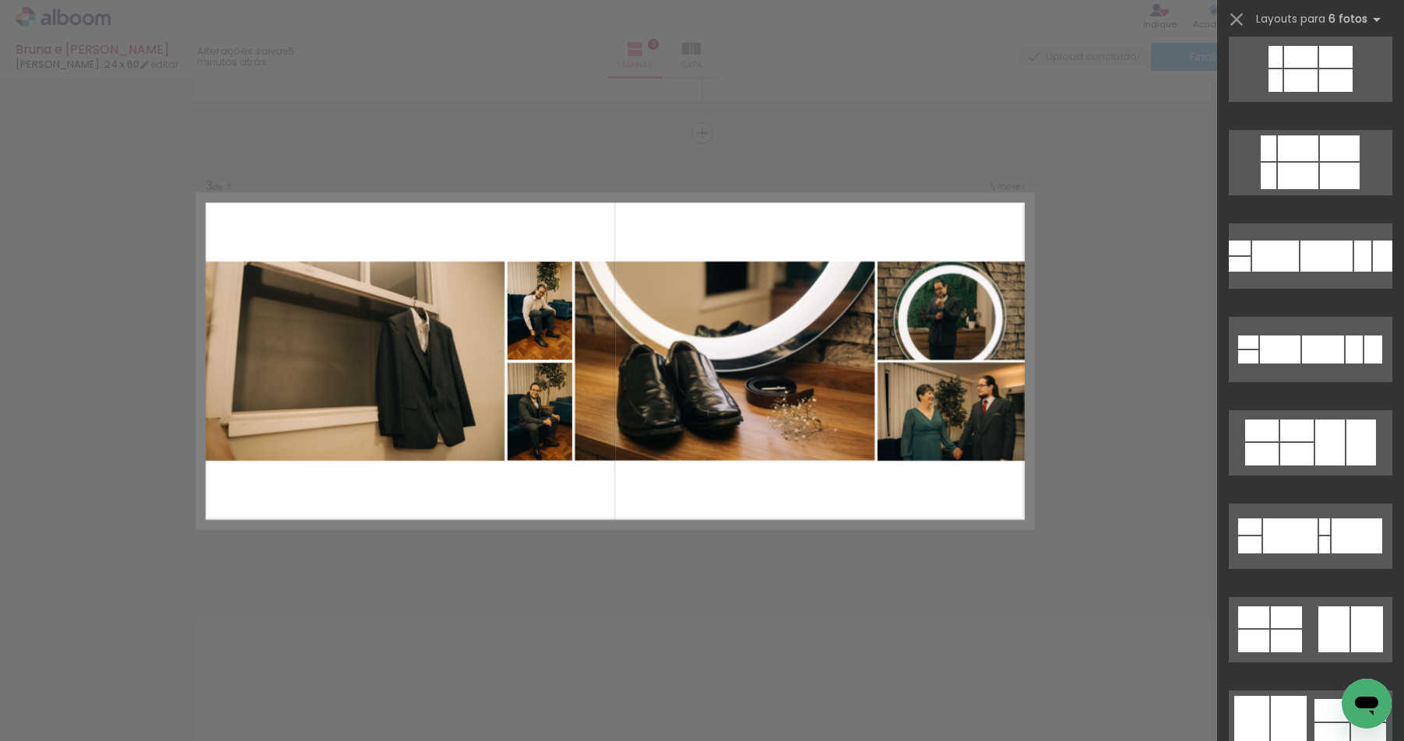
scroll to position [1401, 0]
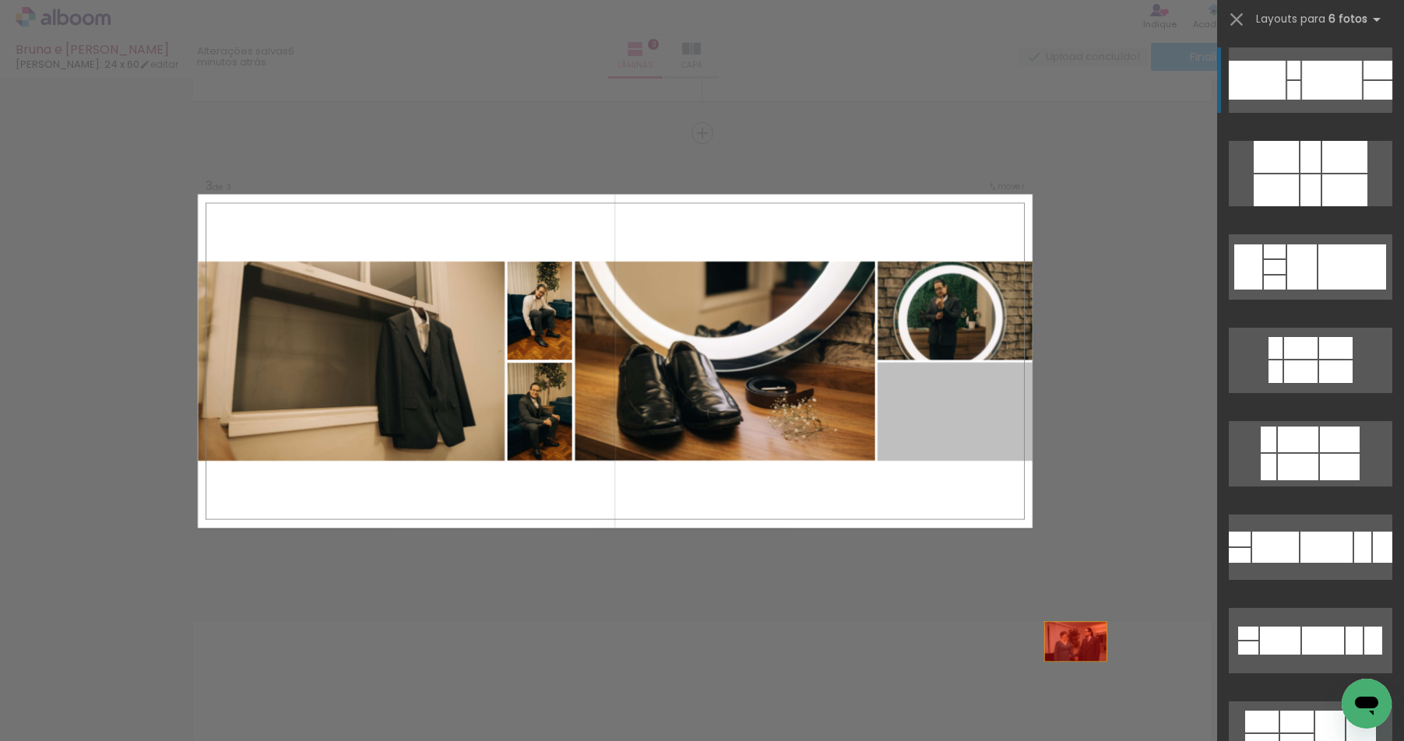
drag, startPoint x: 978, startPoint y: 420, endPoint x: 1099, endPoint y: 699, distance: 304.0
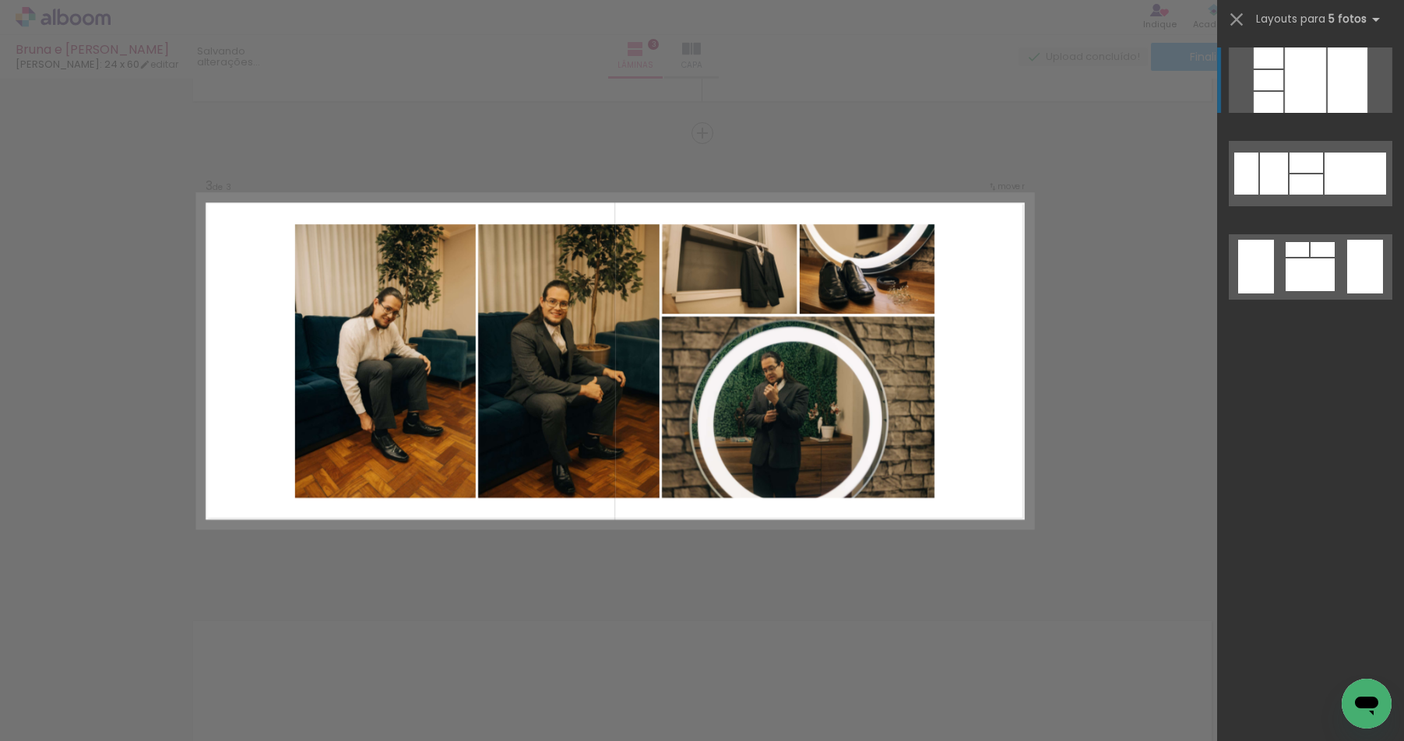
scroll to position [0, 0]
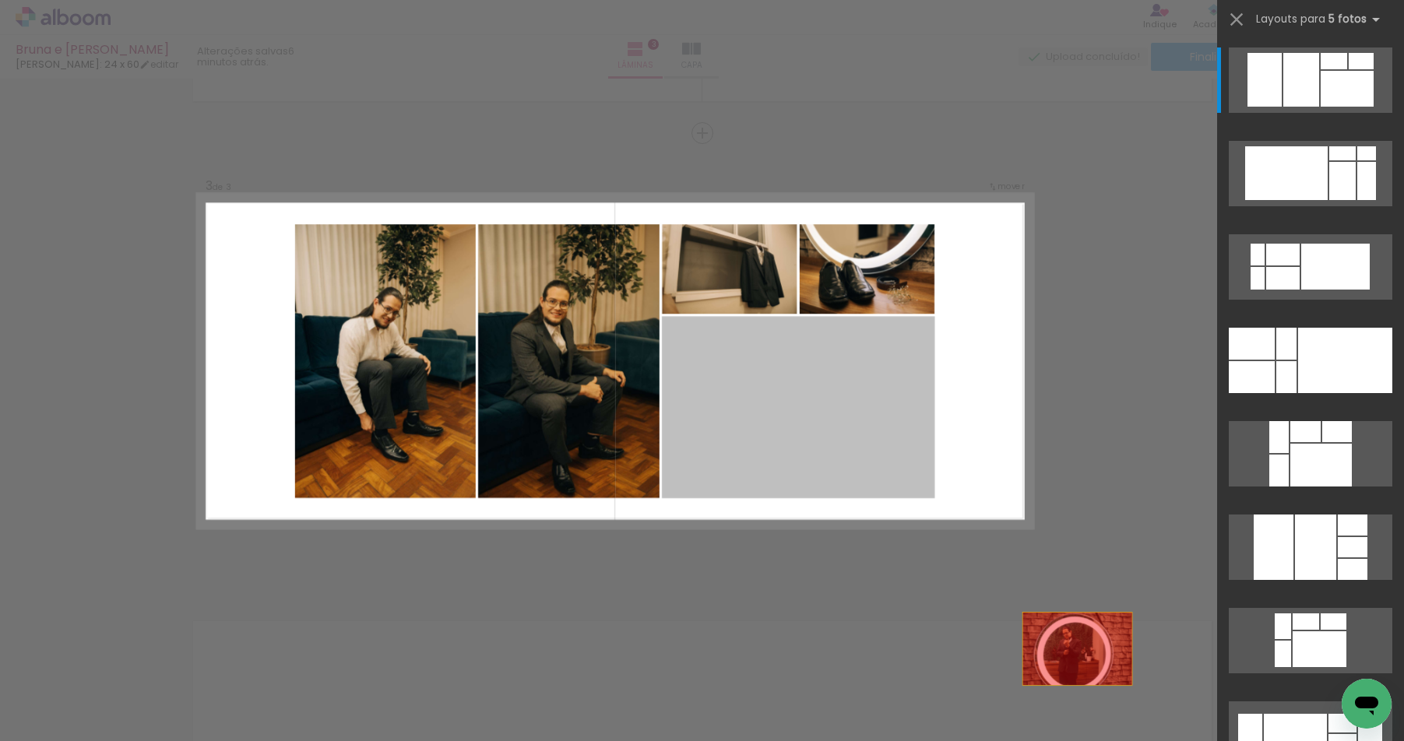
drag, startPoint x: 794, startPoint y: 422, endPoint x: 1140, endPoint y: 709, distance: 450.0
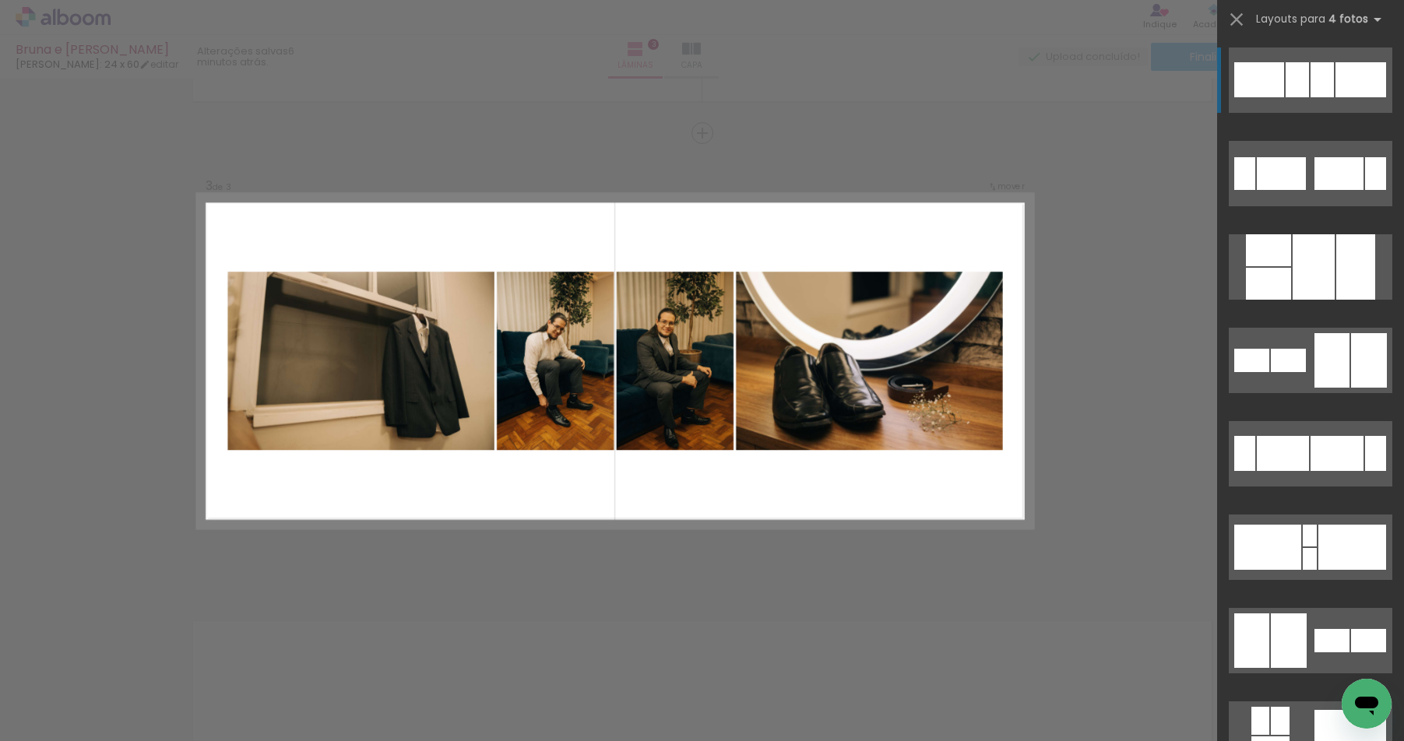
click at [1278, 75] on quentale-layouter at bounding box center [1309, 79] width 163 height 65
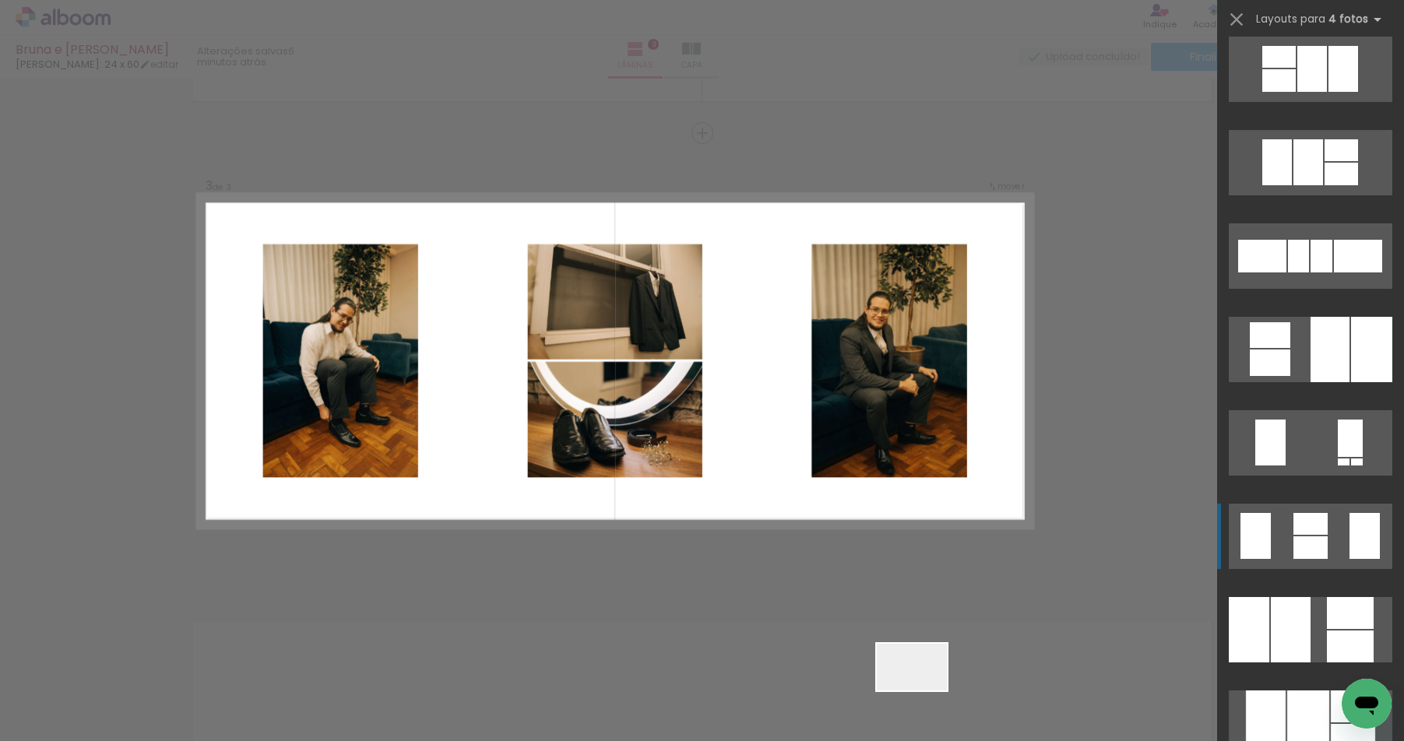
scroll to position [1214, 0]
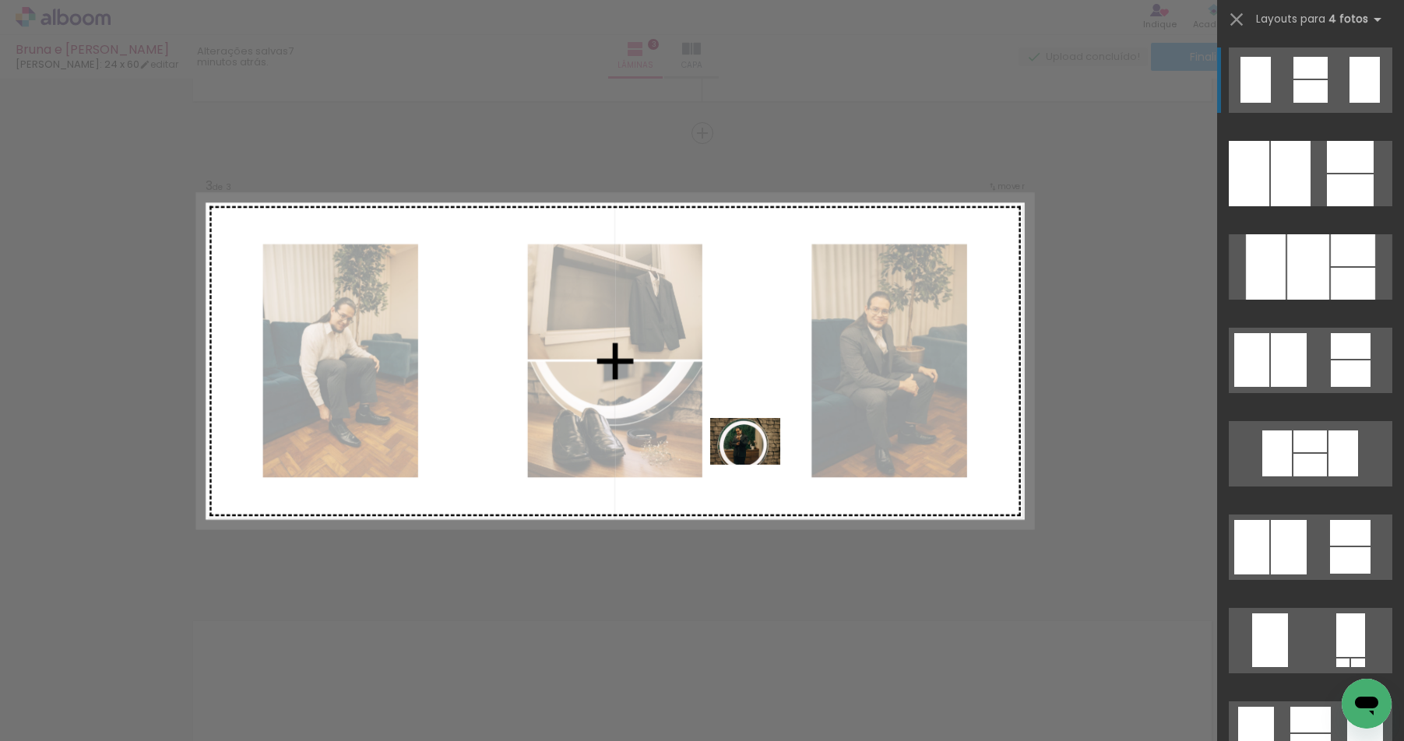
drag, startPoint x: 926, startPoint y: 698, endPoint x: 757, endPoint y: 464, distance: 288.9
click at [757, 464] on quentale-workspace at bounding box center [702, 370] width 1404 height 741
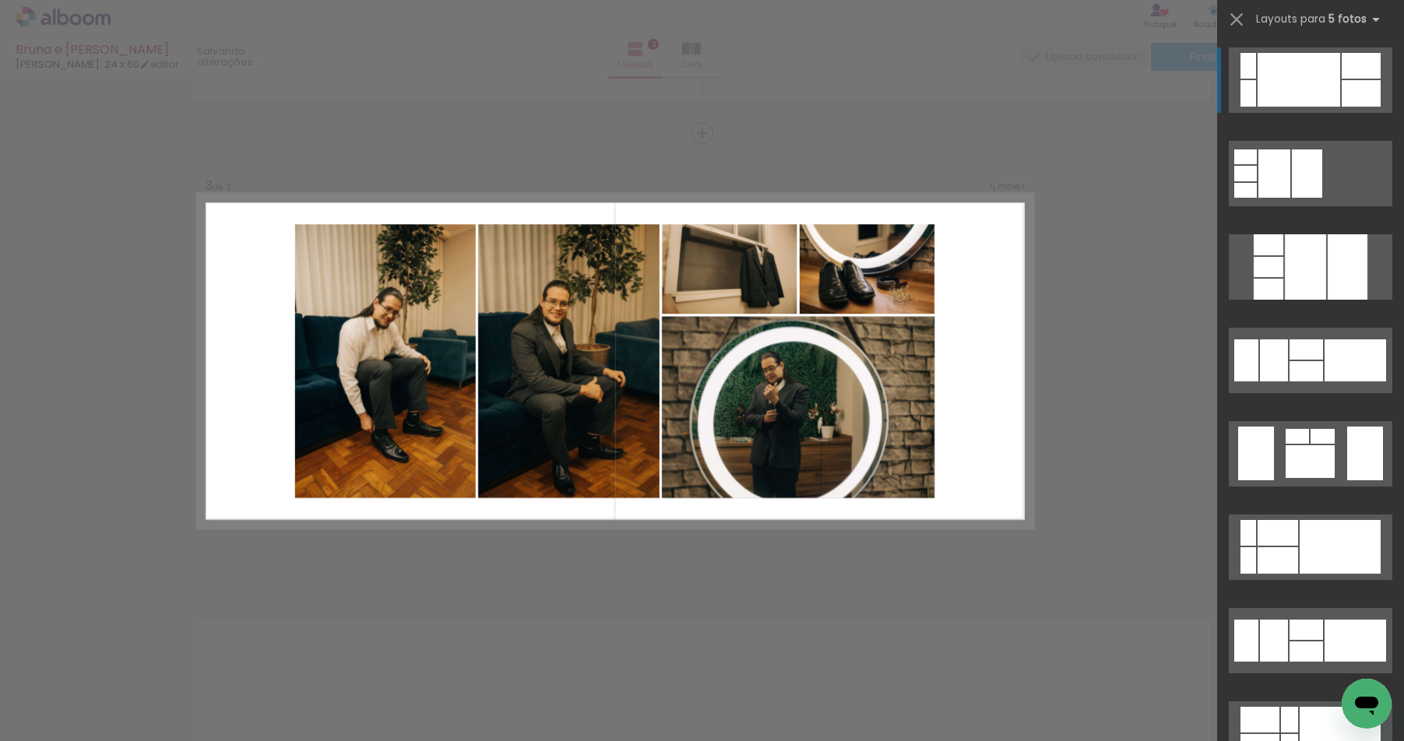
scroll to position [0, 0]
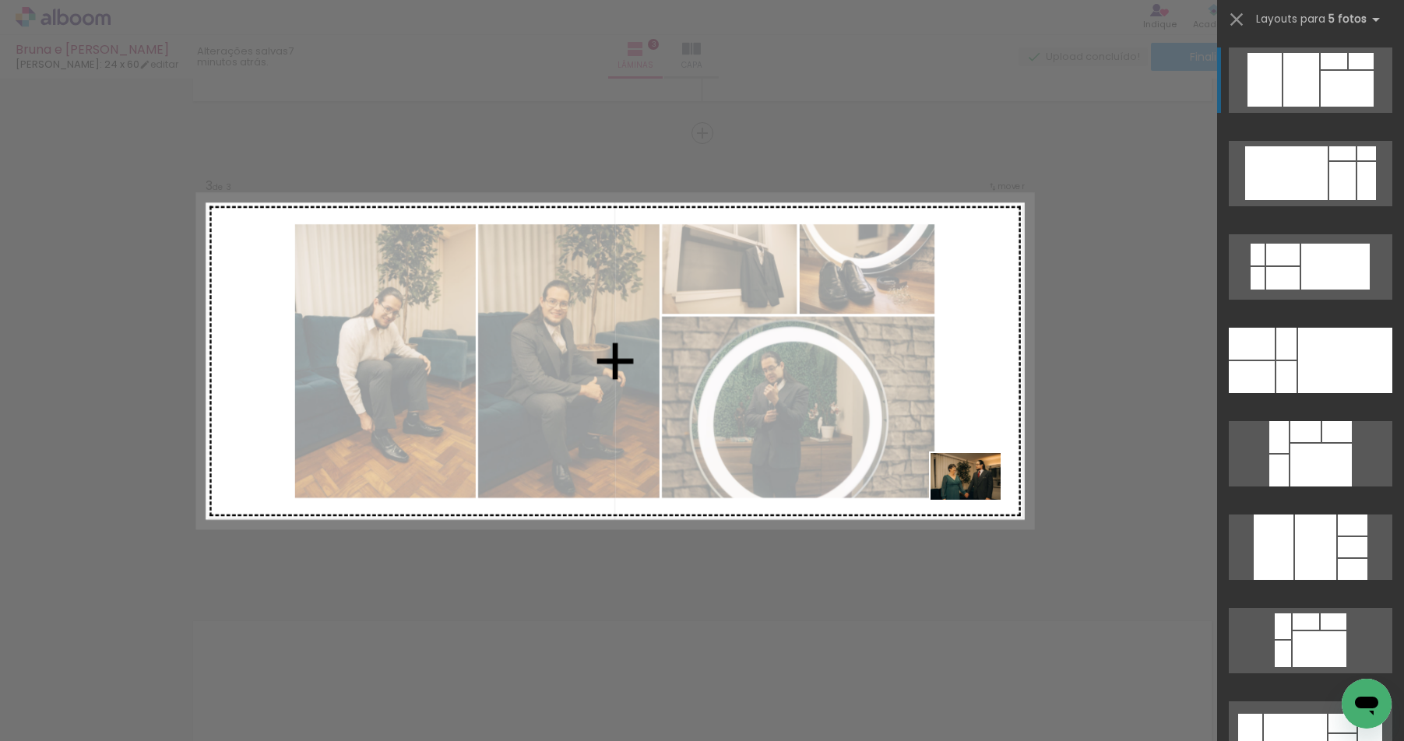
drag, startPoint x: 1090, startPoint y: 697, endPoint x: 977, endPoint y: 499, distance: 228.3
click at [977, 499] on quentale-workspace at bounding box center [702, 370] width 1404 height 741
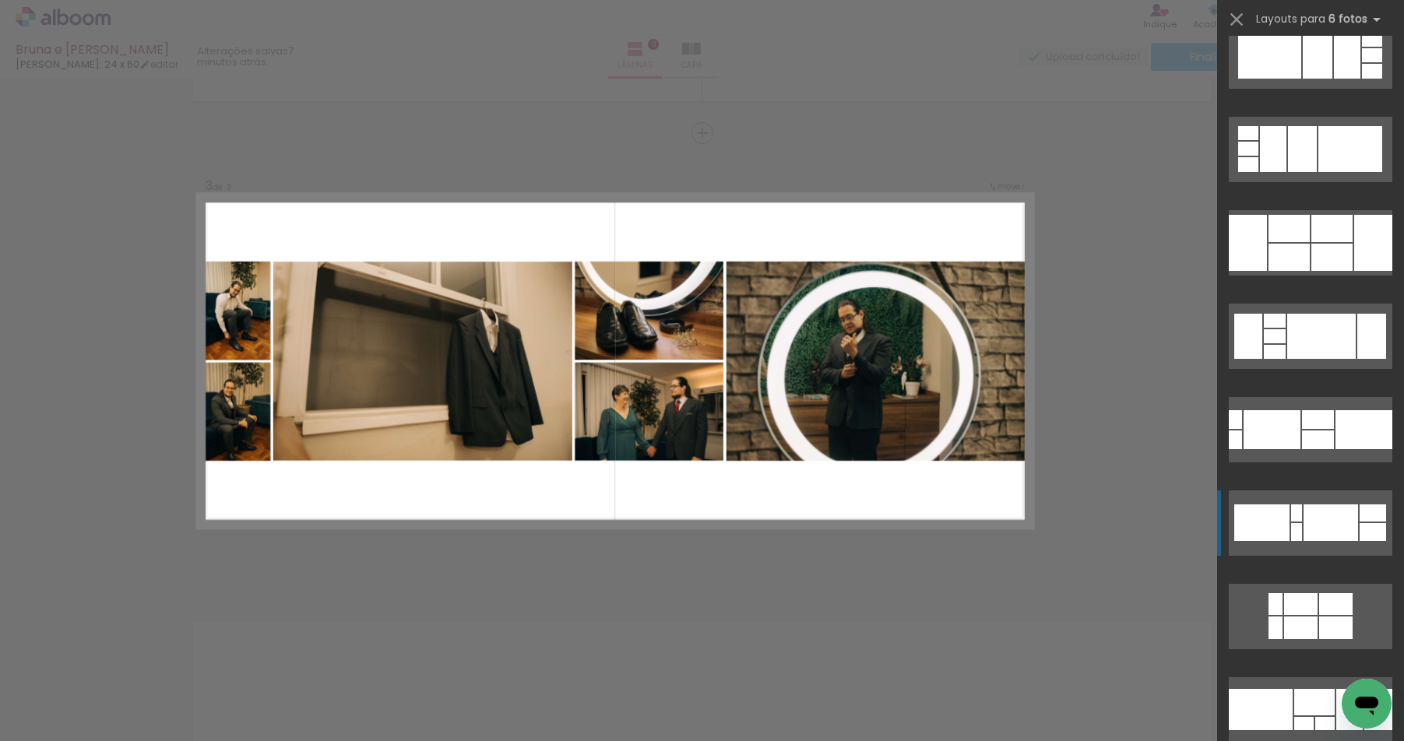
scroll to position [132, 0]
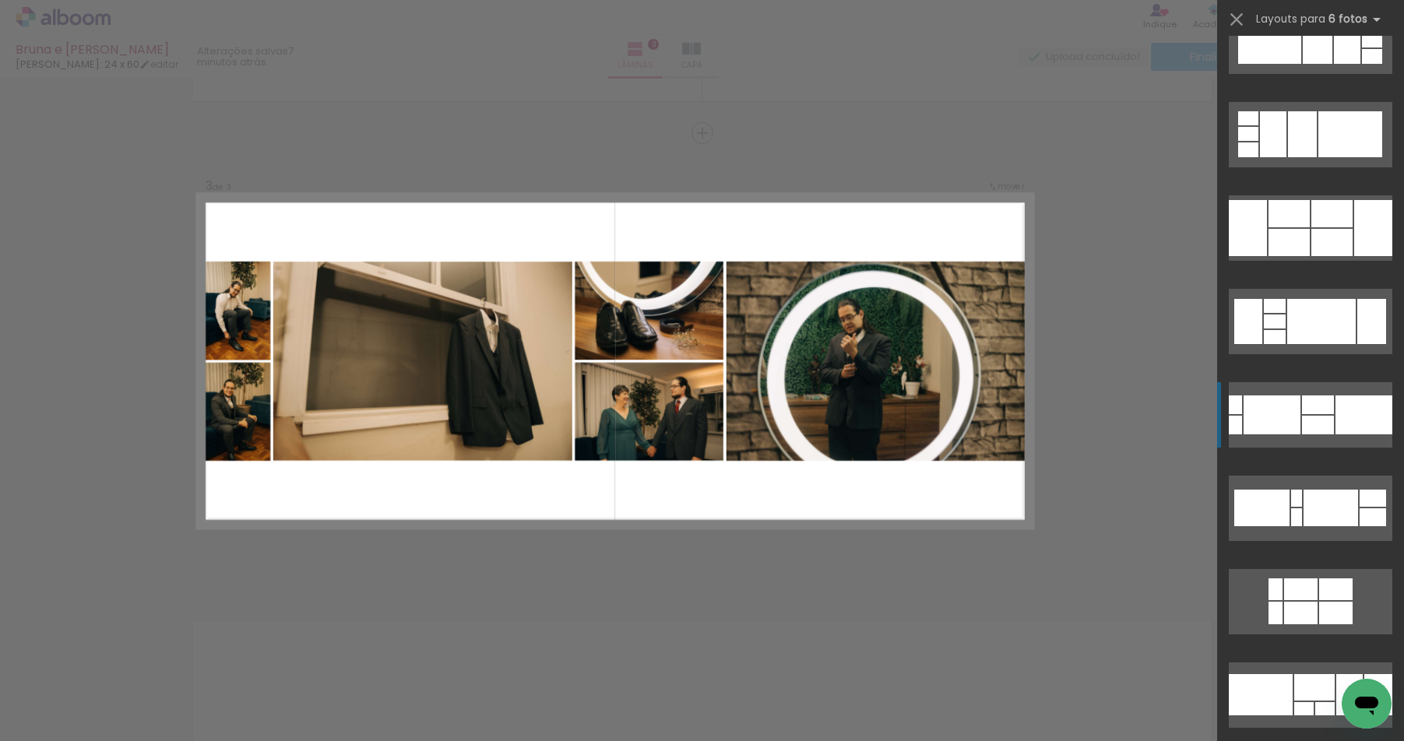
click at [1310, 420] on div at bounding box center [1318, 425] width 32 height 19
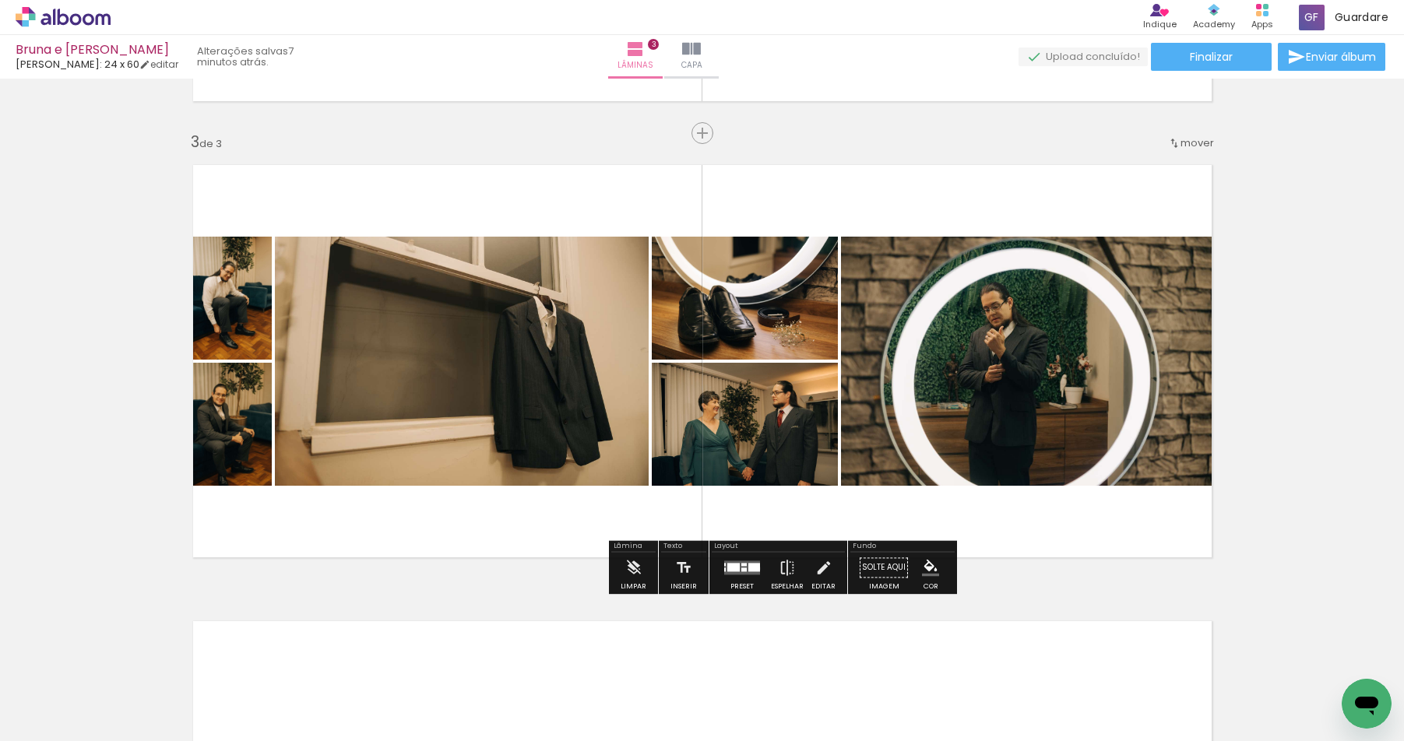
click at [754, 568] on div at bounding box center [754, 567] width 12 height 9
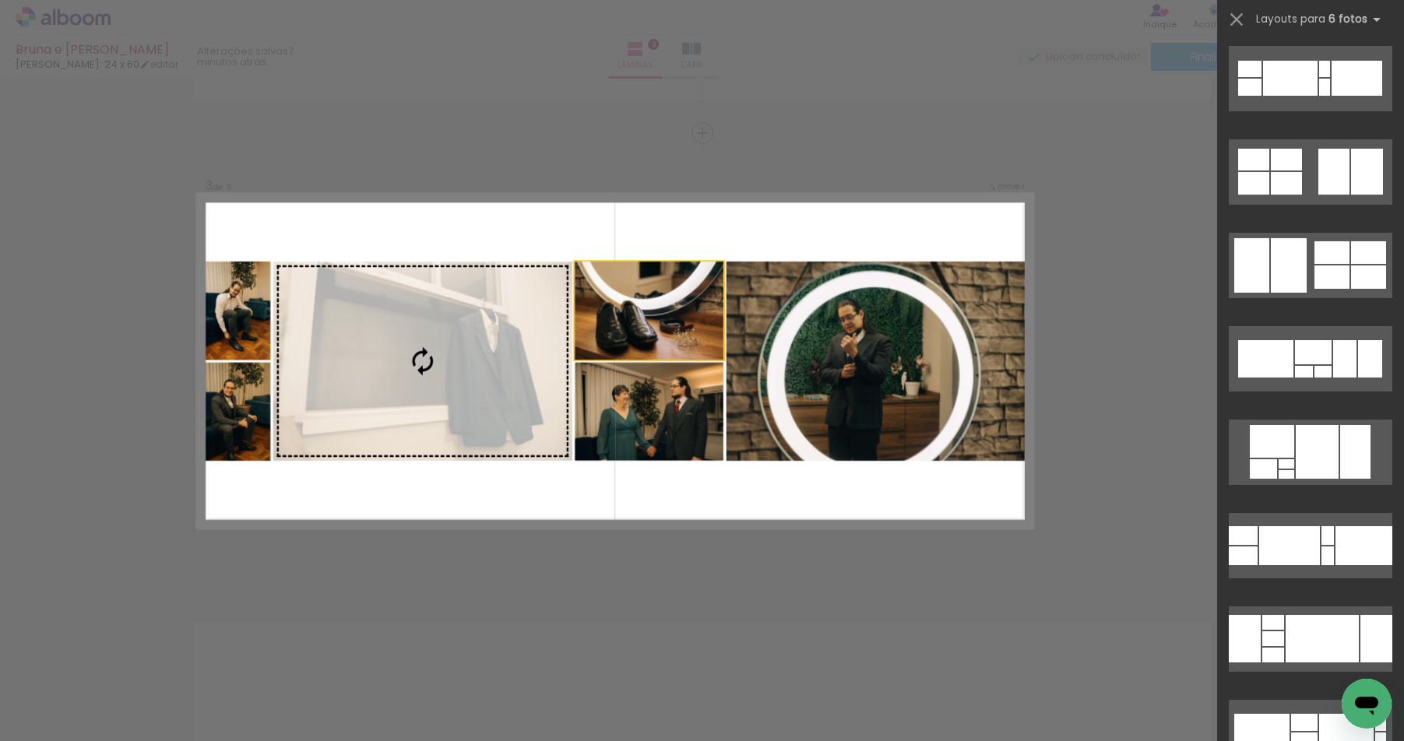
scroll to position [467, 0]
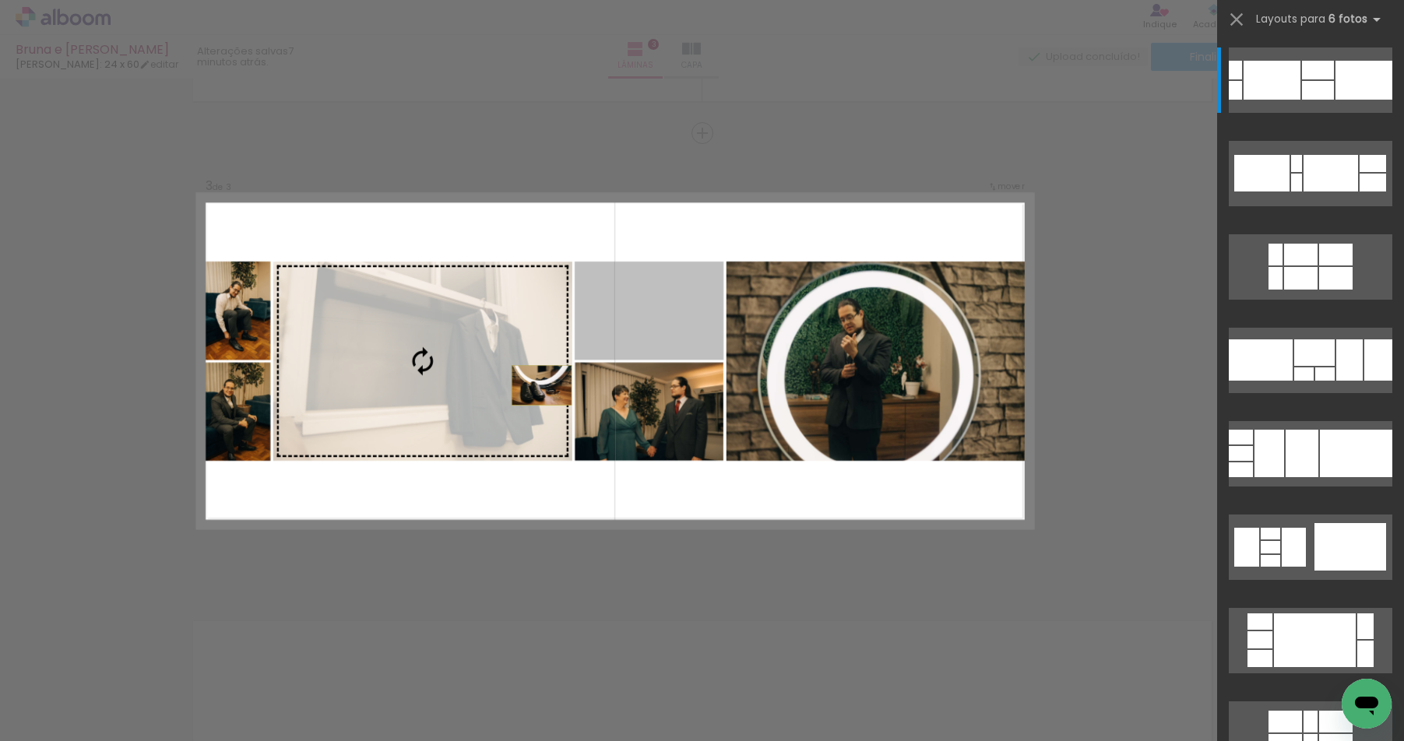
drag, startPoint x: 515, startPoint y: 399, endPoint x: 508, endPoint y: 404, distance: 8.9
click at [0, 0] on slot at bounding box center [0, 0] width 0 height 0
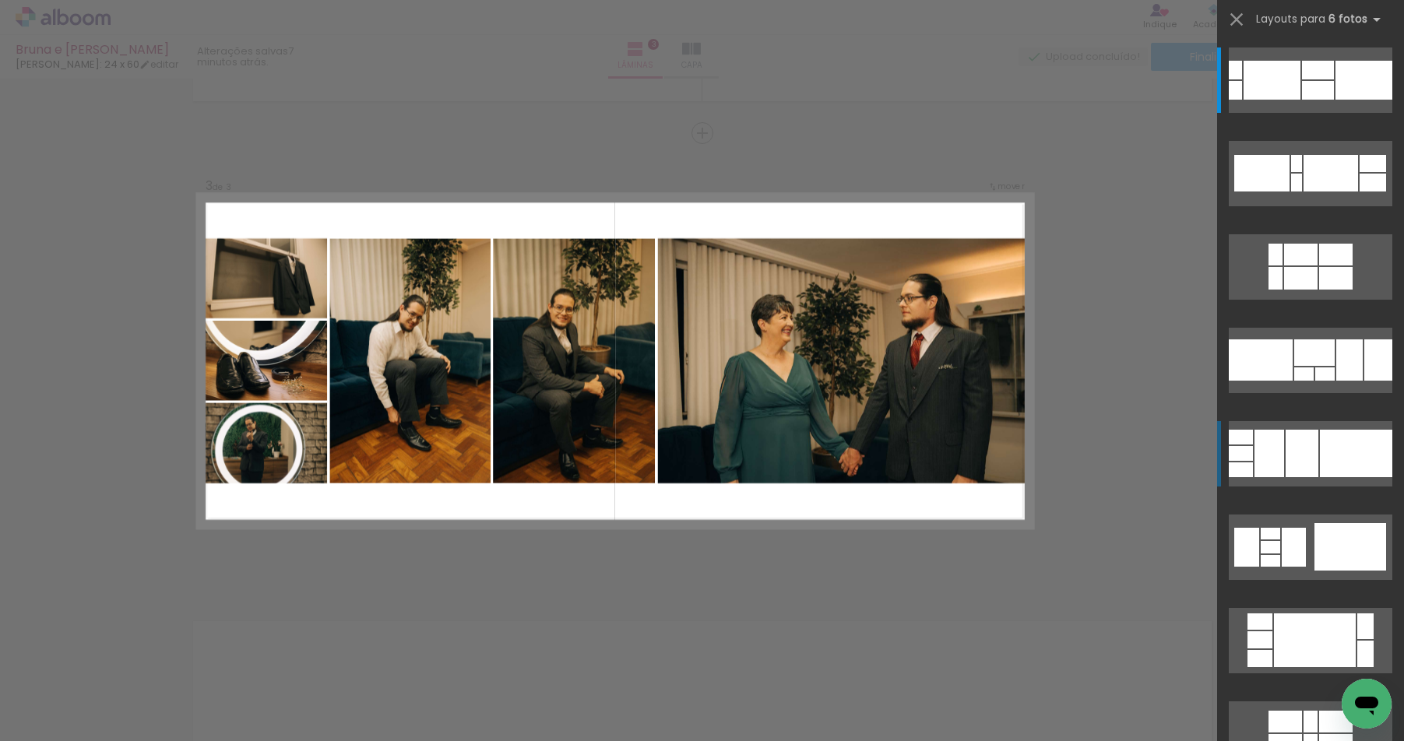
click at [1287, 446] on div at bounding box center [1301, 453] width 33 height 47
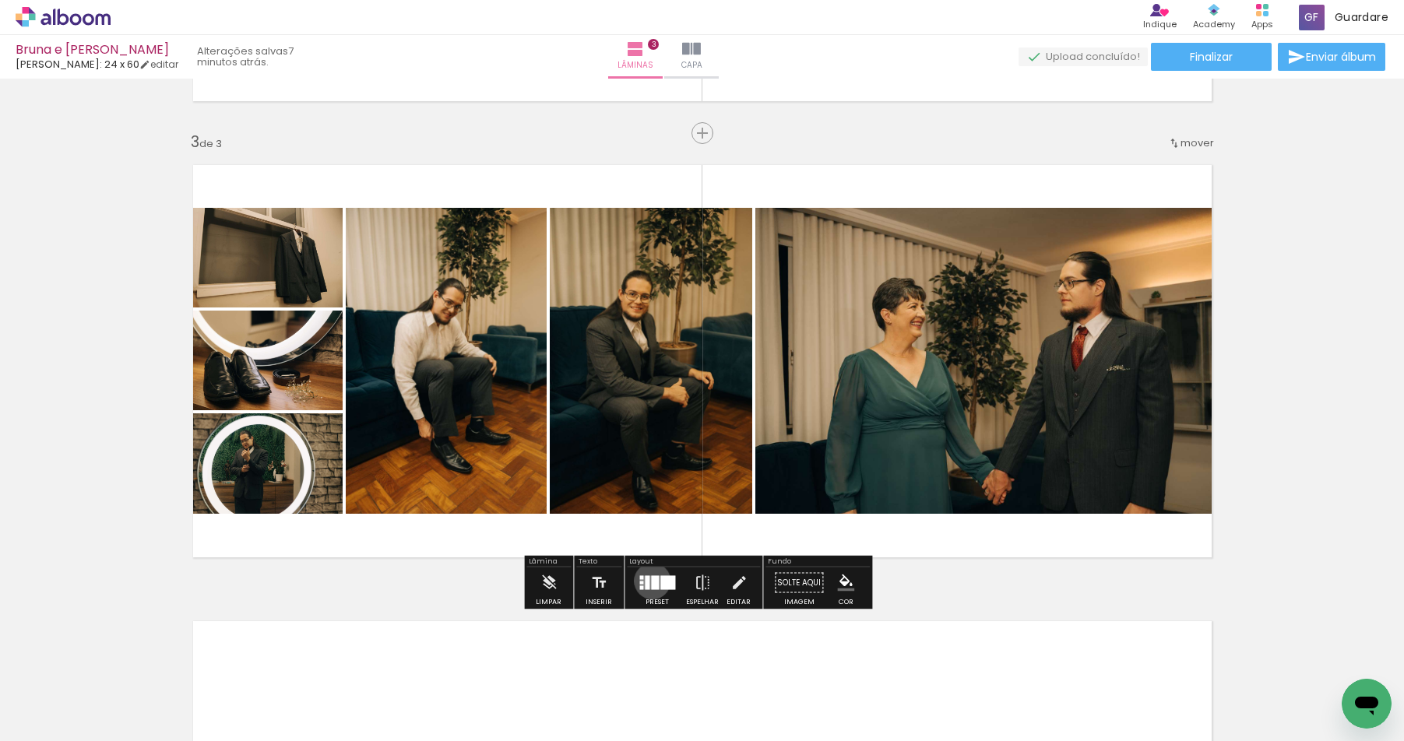
click at [651, 581] on div at bounding box center [655, 583] width 8 height 14
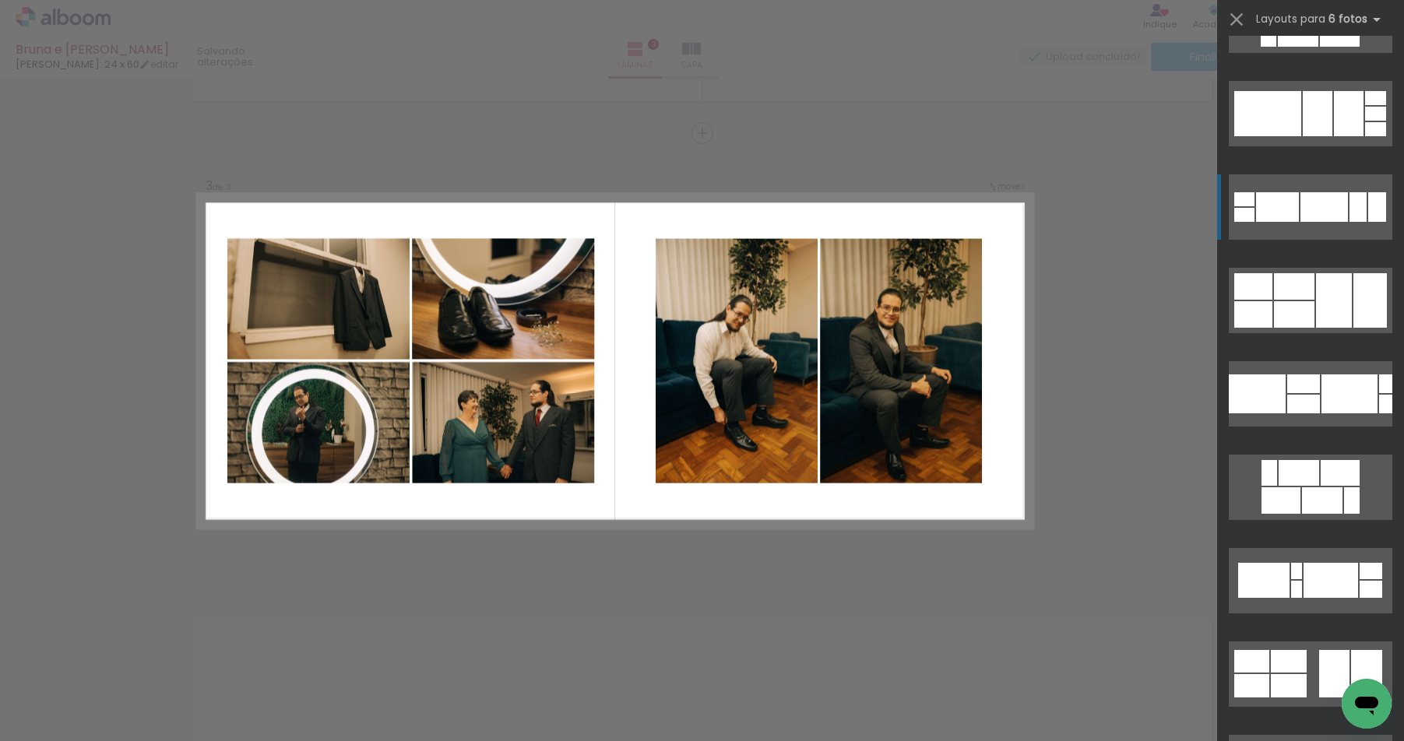
scroll to position [5314, 0]
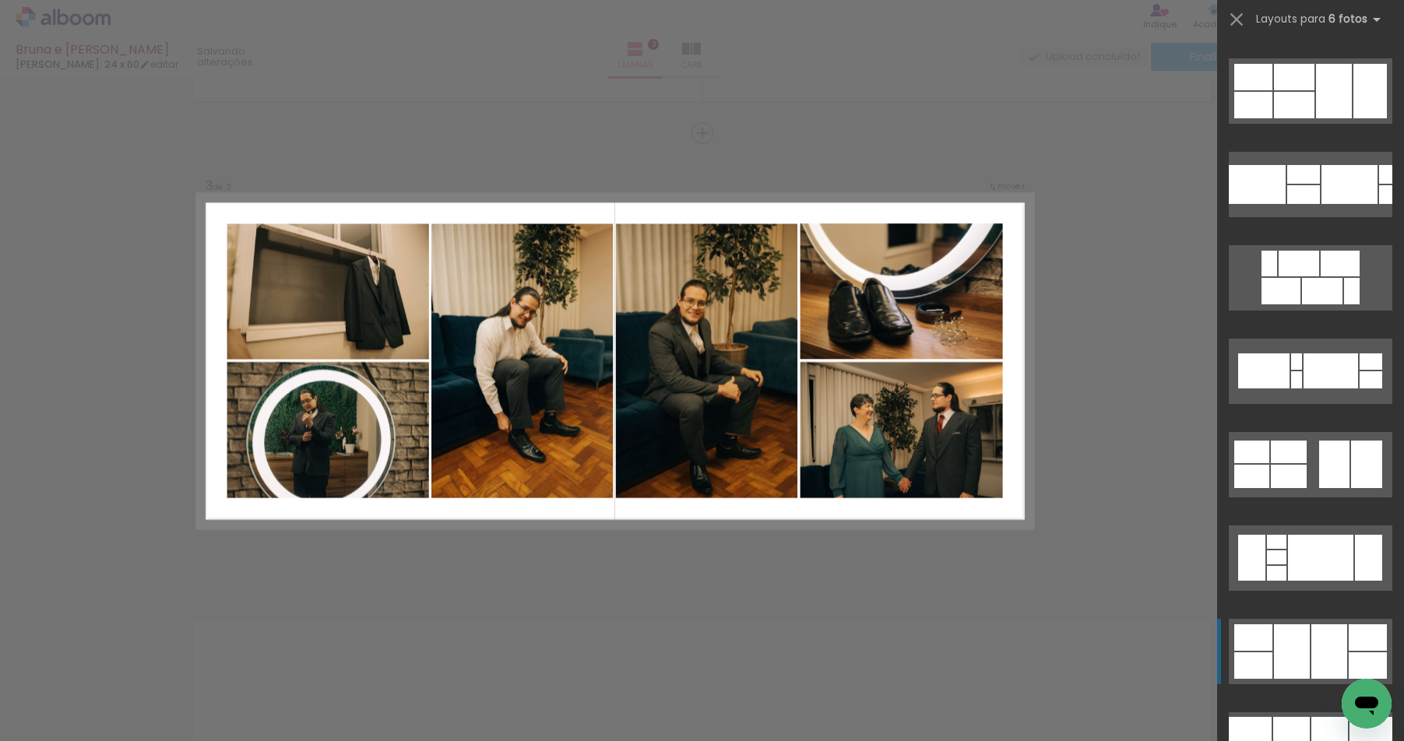
click at [1274, 639] on div at bounding box center [1292, 651] width 36 height 54
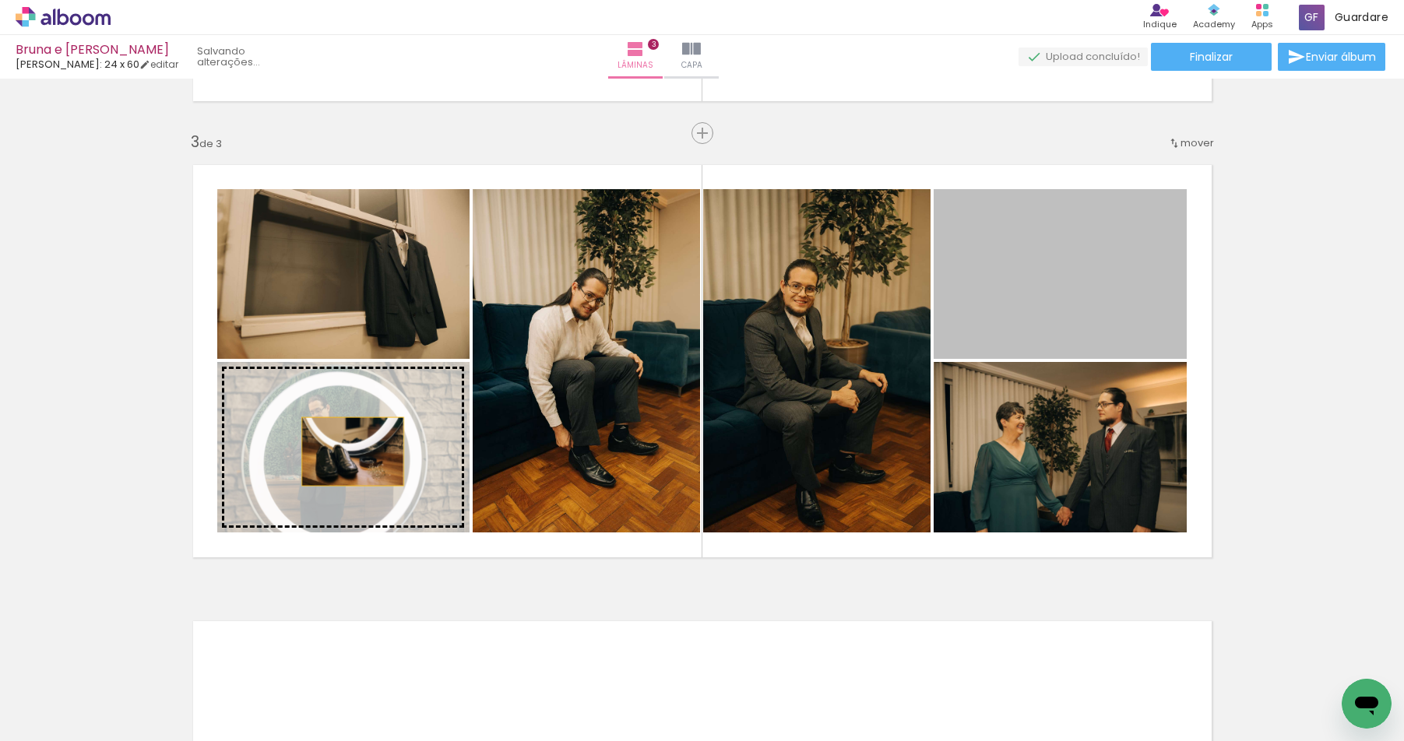
drag, startPoint x: 993, startPoint y: 220, endPoint x: 346, endPoint y: 451, distance: 687.0
click at [0, 0] on slot at bounding box center [0, 0] width 0 height 0
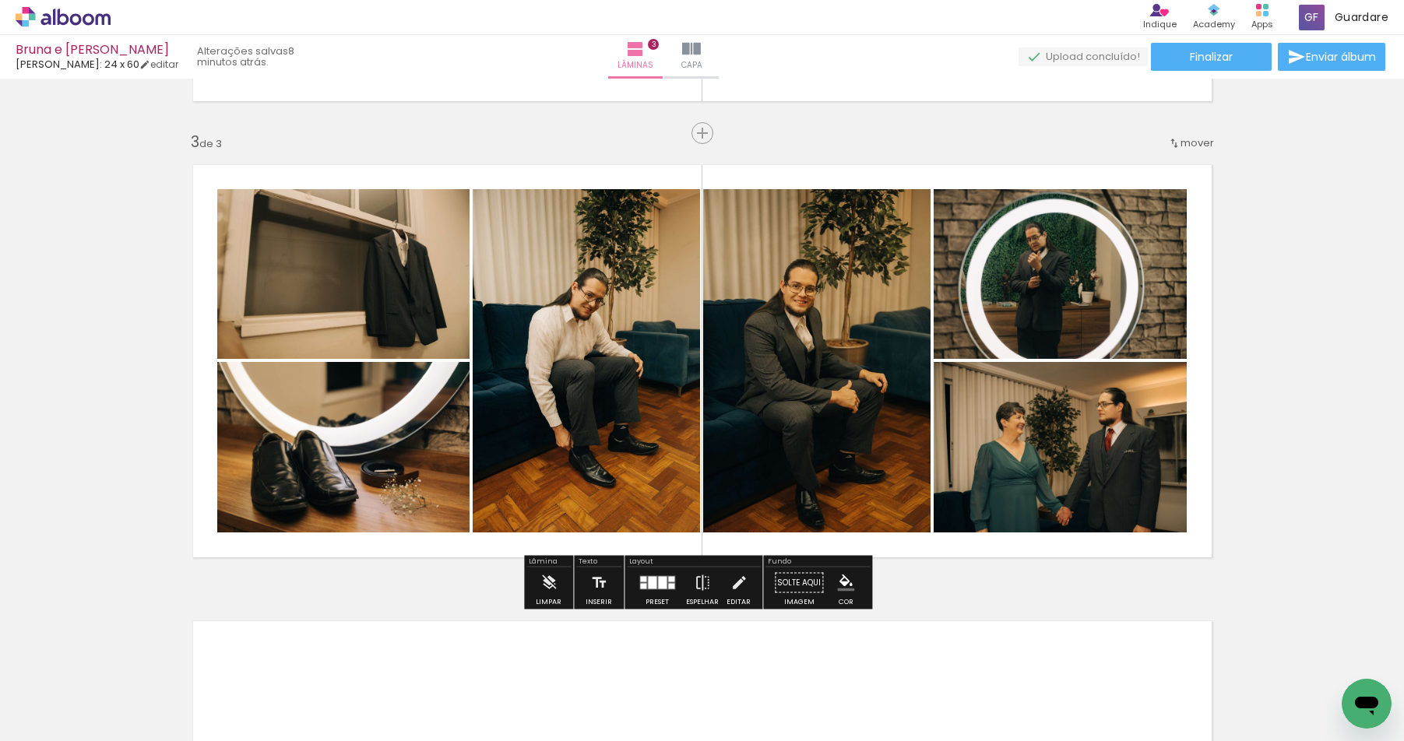
click at [1291, 422] on div "Inserir lâmina 1 de 3 Inserir lâmina 2 de 3 Inserir lâmina 3 de 3" at bounding box center [702, 113] width 1404 height 1825
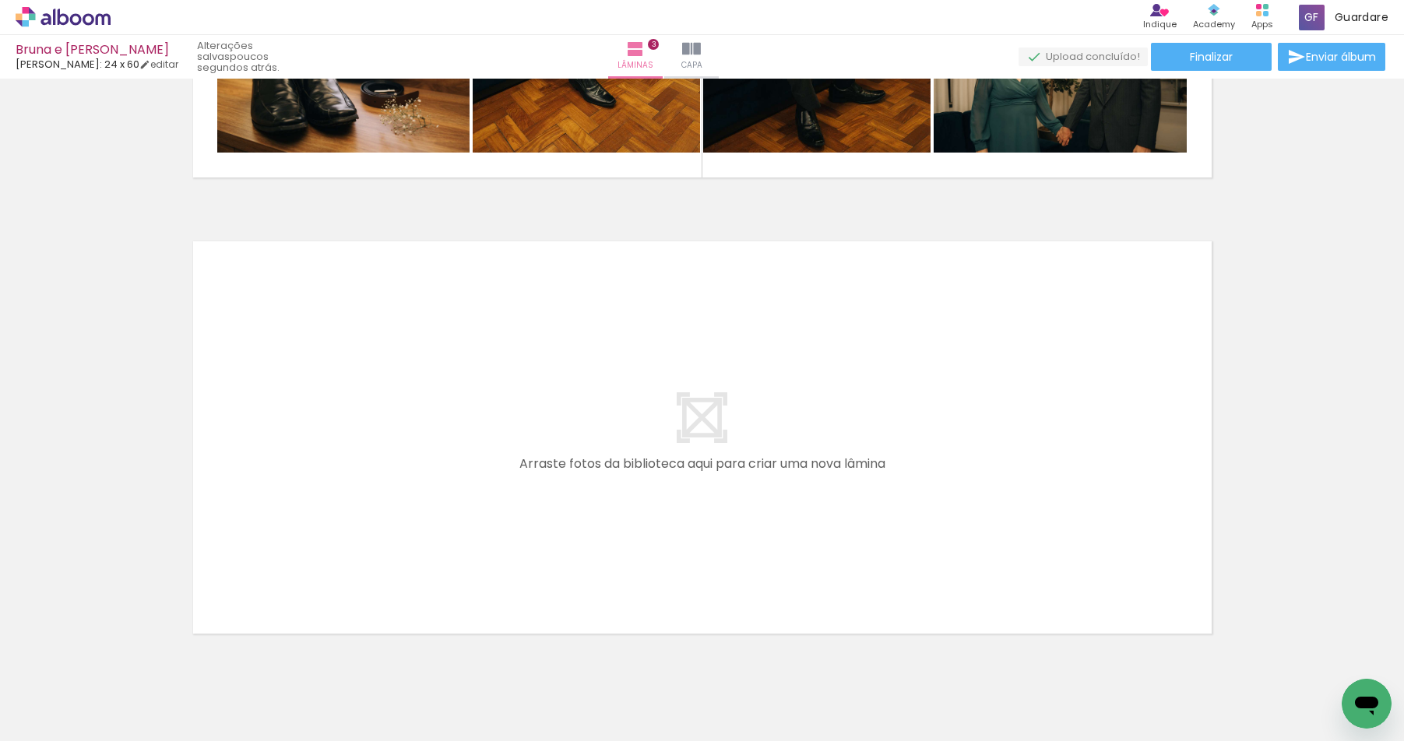
scroll to position [0, 4918]
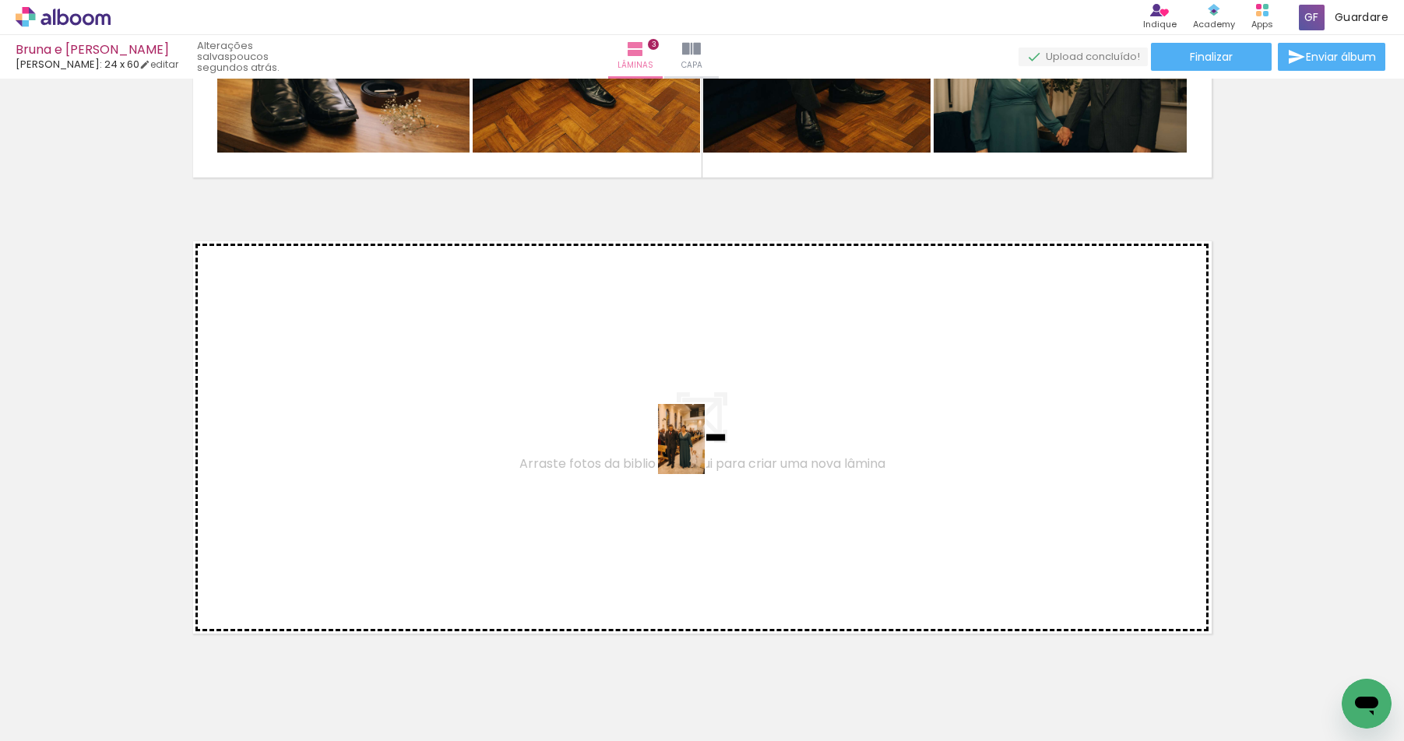
drag, startPoint x: 741, startPoint y: 685, endPoint x: 704, endPoint y: 451, distance: 237.1
click at [704, 451] on quentale-workspace at bounding box center [702, 370] width 1404 height 741
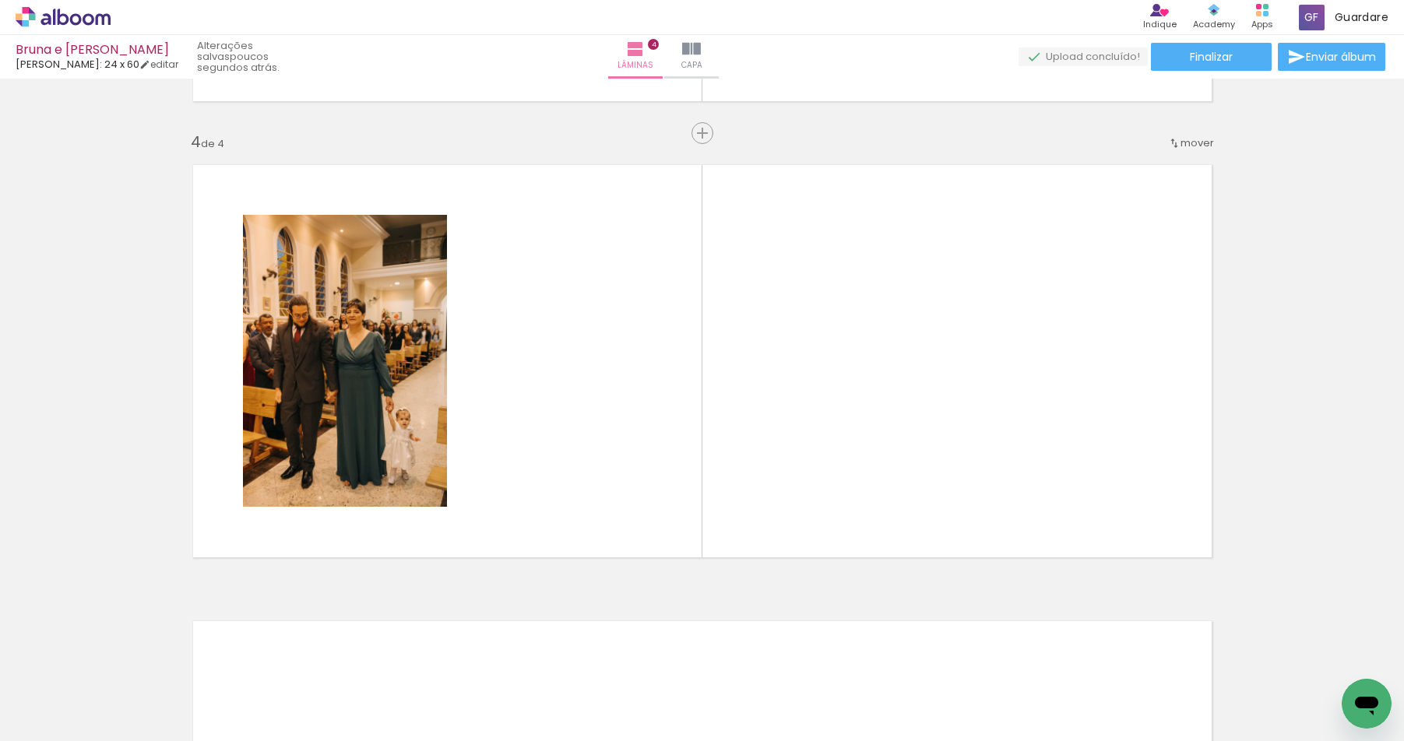
scroll to position [0, 6237]
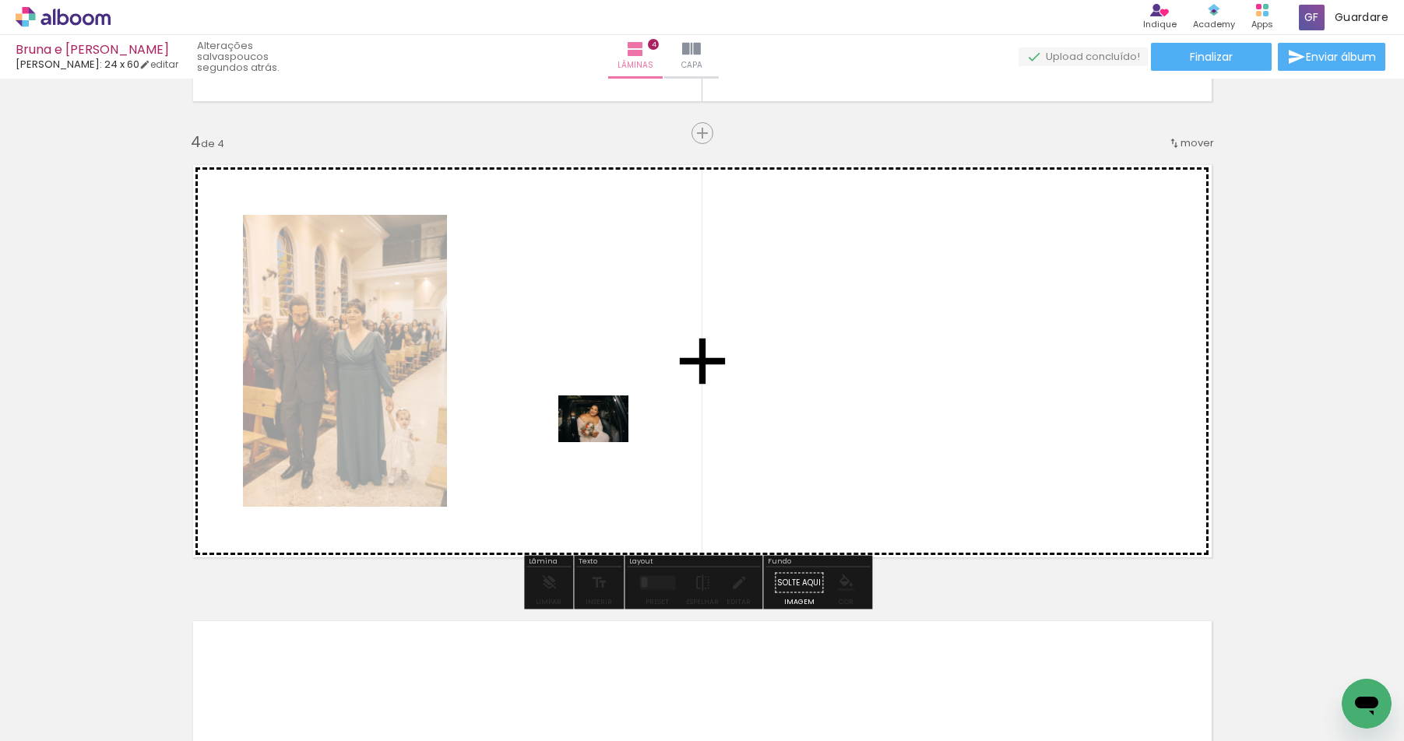
drag, startPoint x: 731, startPoint y: 690, endPoint x: 602, endPoint y: 410, distance: 307.9
click at [602, 410] on quentale-workspace at bounding box center [702, 370] width 1404 height 741
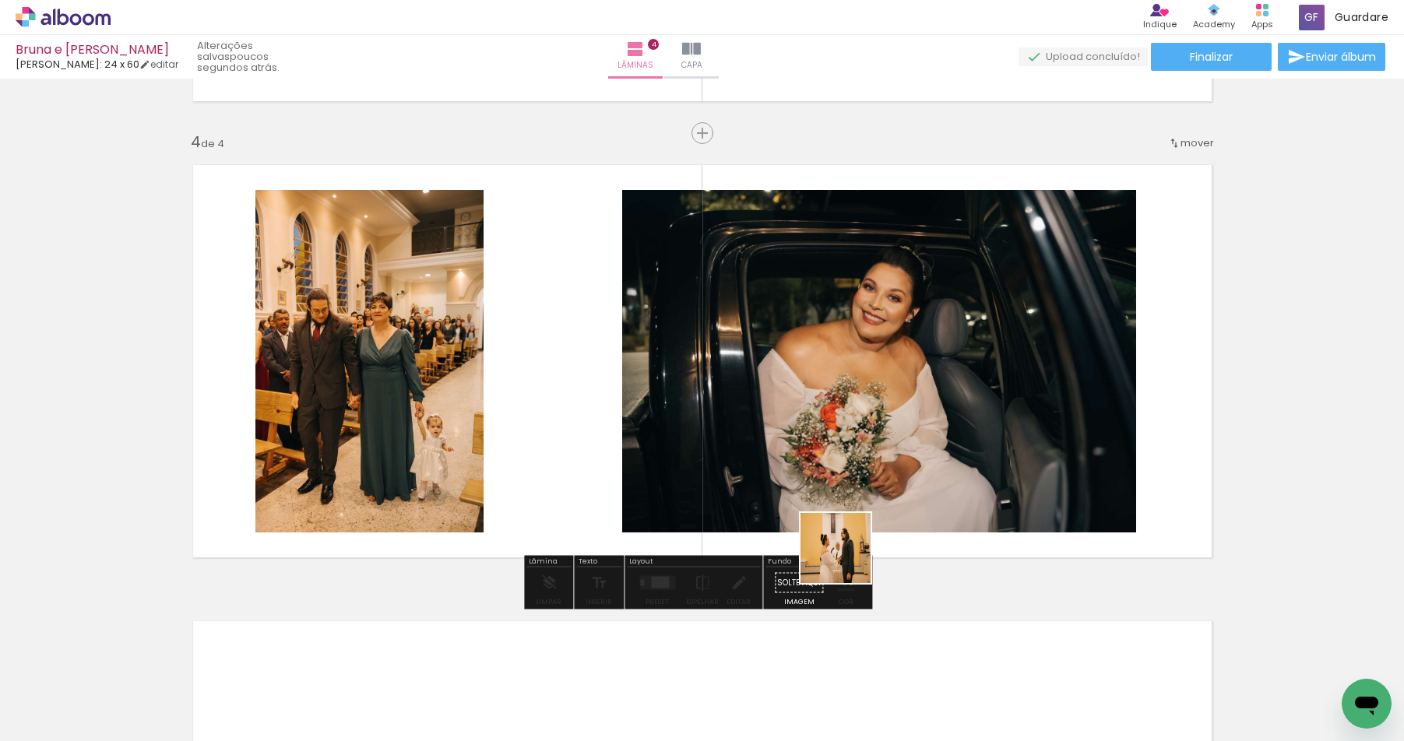
drag, startPoint x: 820, startPoint y: 691, endPoint x: 850, endPoint y: 547, distance: 147.0
click at [850, 547] on quentale-workspace at bounding box center [702, 370] width 1404 height 741
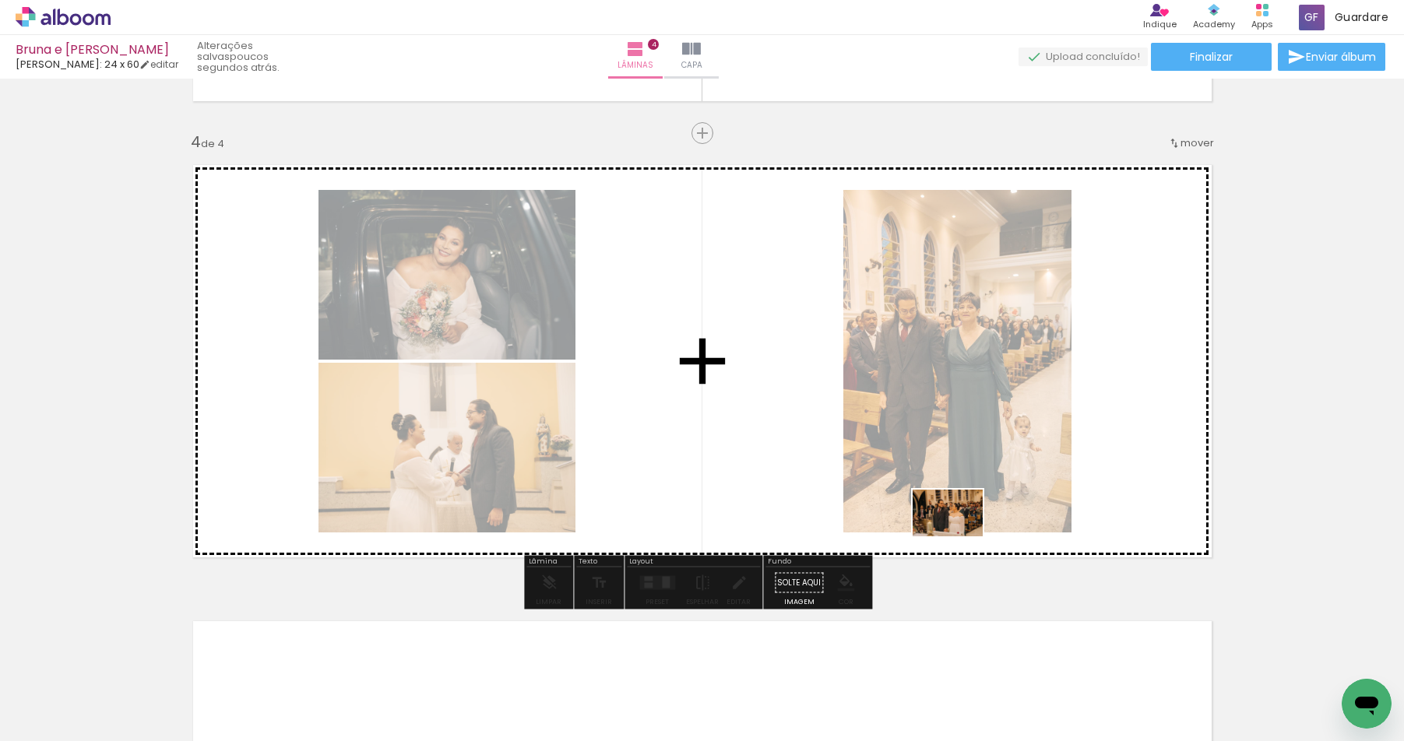
drag, startPoint x: 894, startPoint y: 687, endPoint x: 959, endPoint y: 536, distance: 164.3
click at [959, 536] on quentale-workspace at bounding box center [702, 370] width 1404 height 741
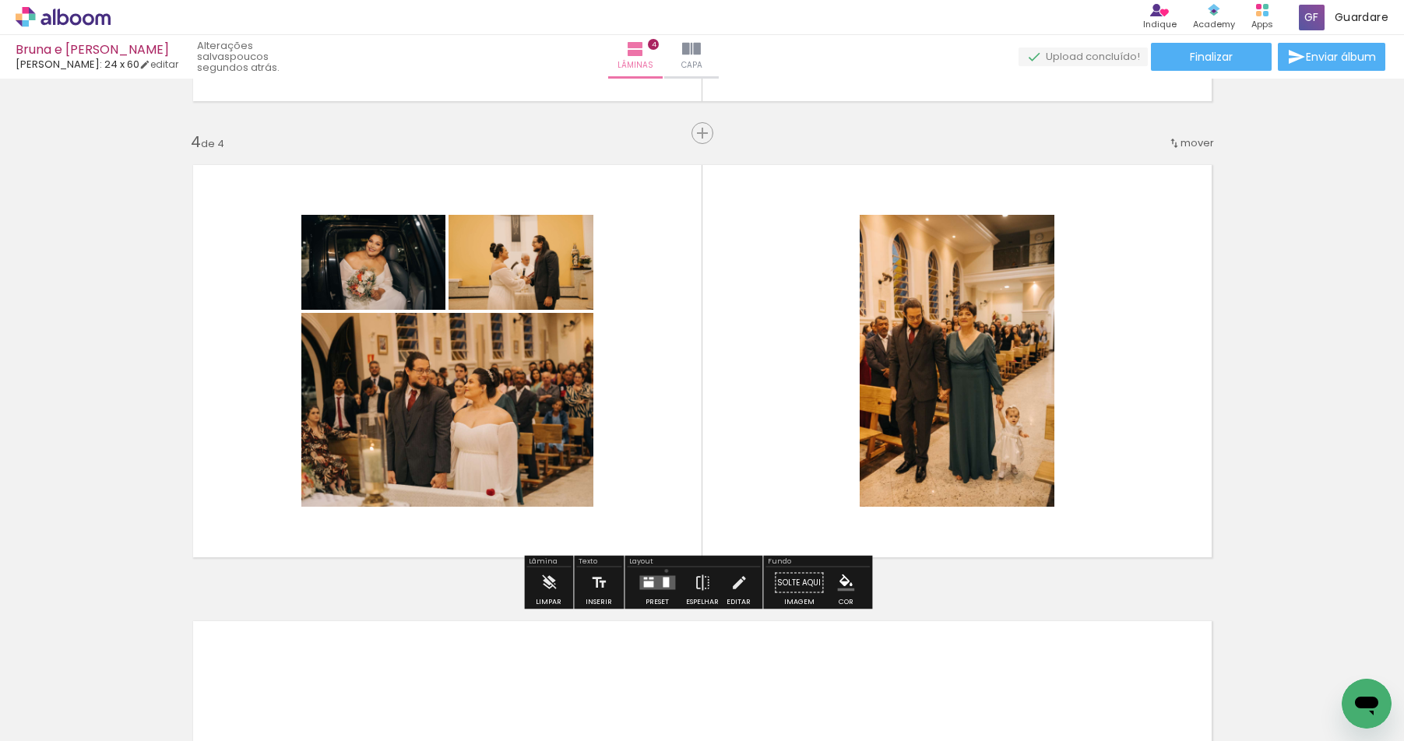
click at [662, 571] on div at bounding box center [657, 582] width 42 height 31
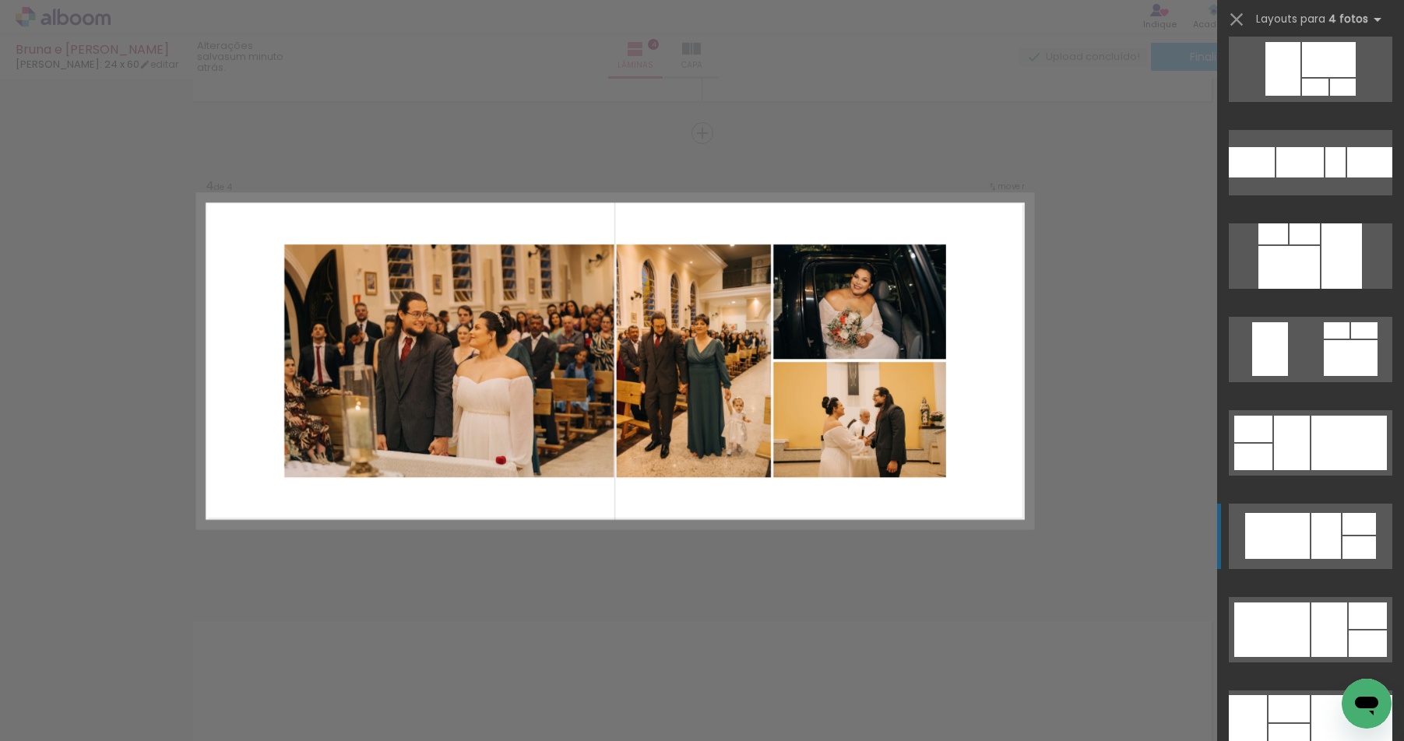
scroll to position [3593, 0]
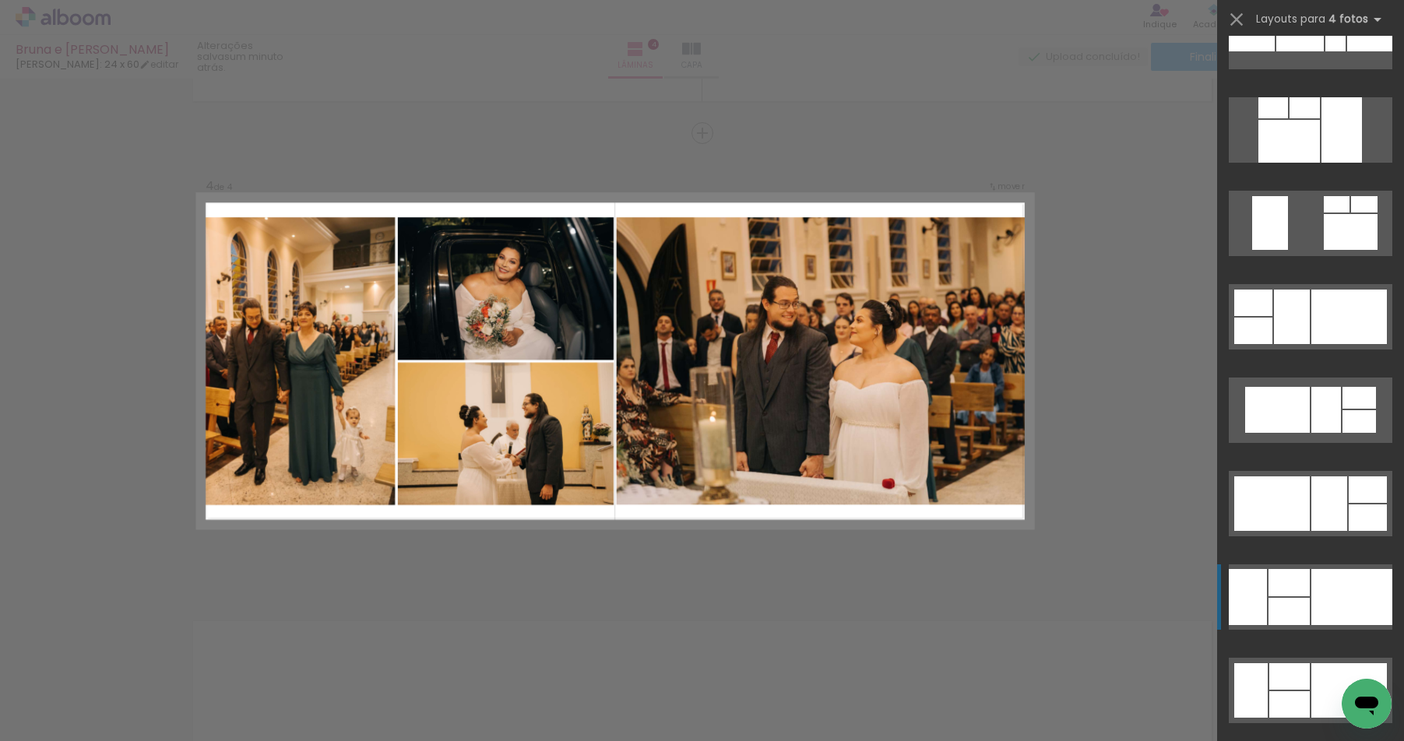
click at [1297, 585] on div at bounding box center [1288, 582] width 41 height 27
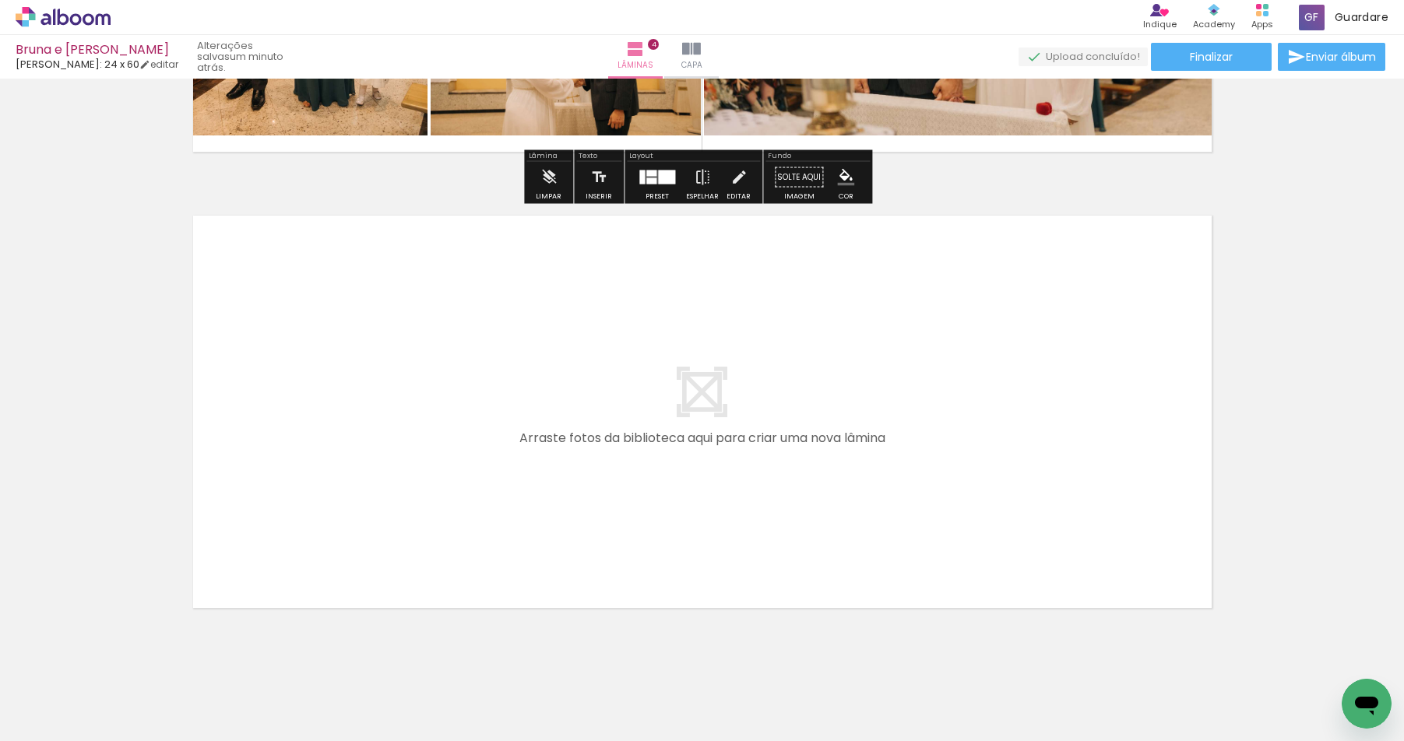
scroll to position [1756, 0]
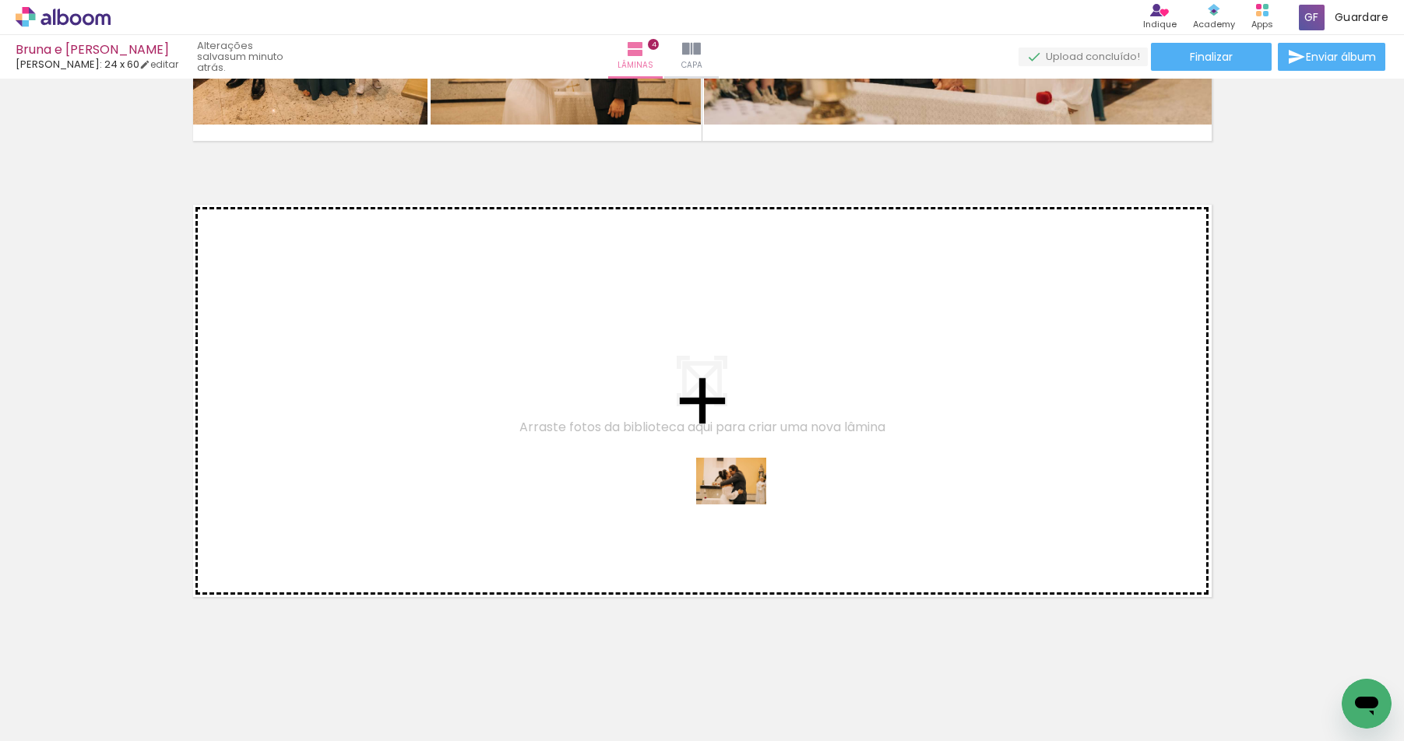
drag, startPoint x: 994, startPoint y: 694, endPoint x: 575, endPoint y: 469, distance: 475.4
click at [575, 469] on quentale-workspace at bounding box center [702, 370] width 1404 height 741
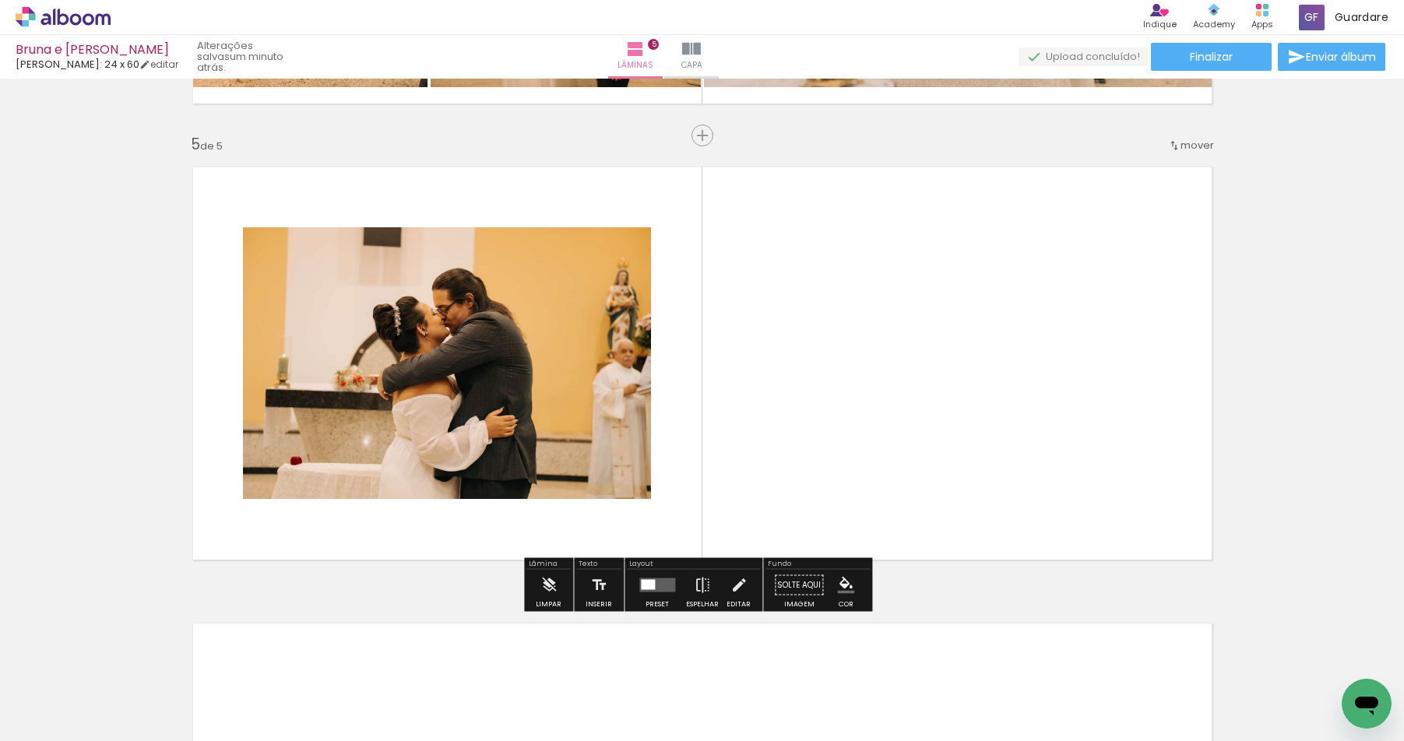
scroll to position [1796, 0]
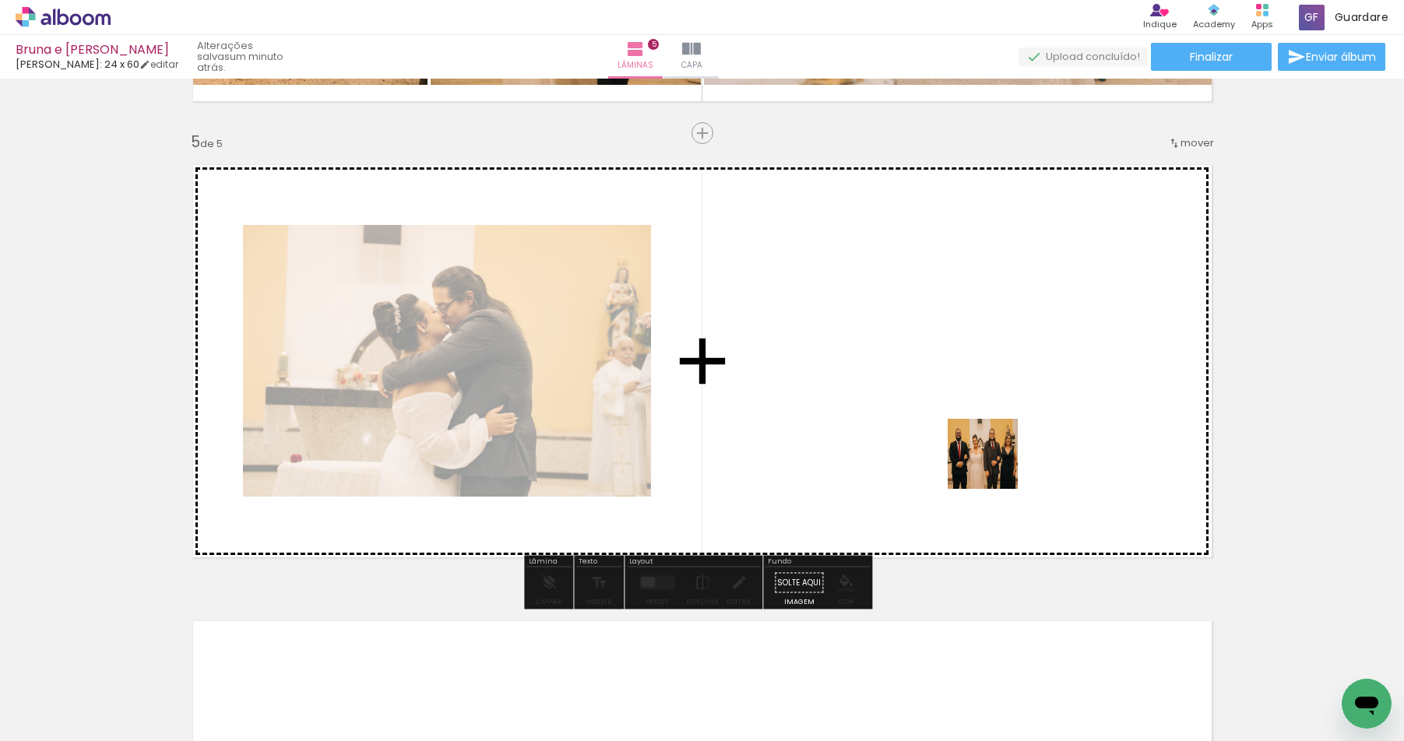
drag, startPoint x: 1079, startPoint y: 689, endPoint x: 965, endPoint y: 391, distance: 319.1
click at [965, 391] on quentale-workspace at bounding box center [702, 370] width 1404 height 741
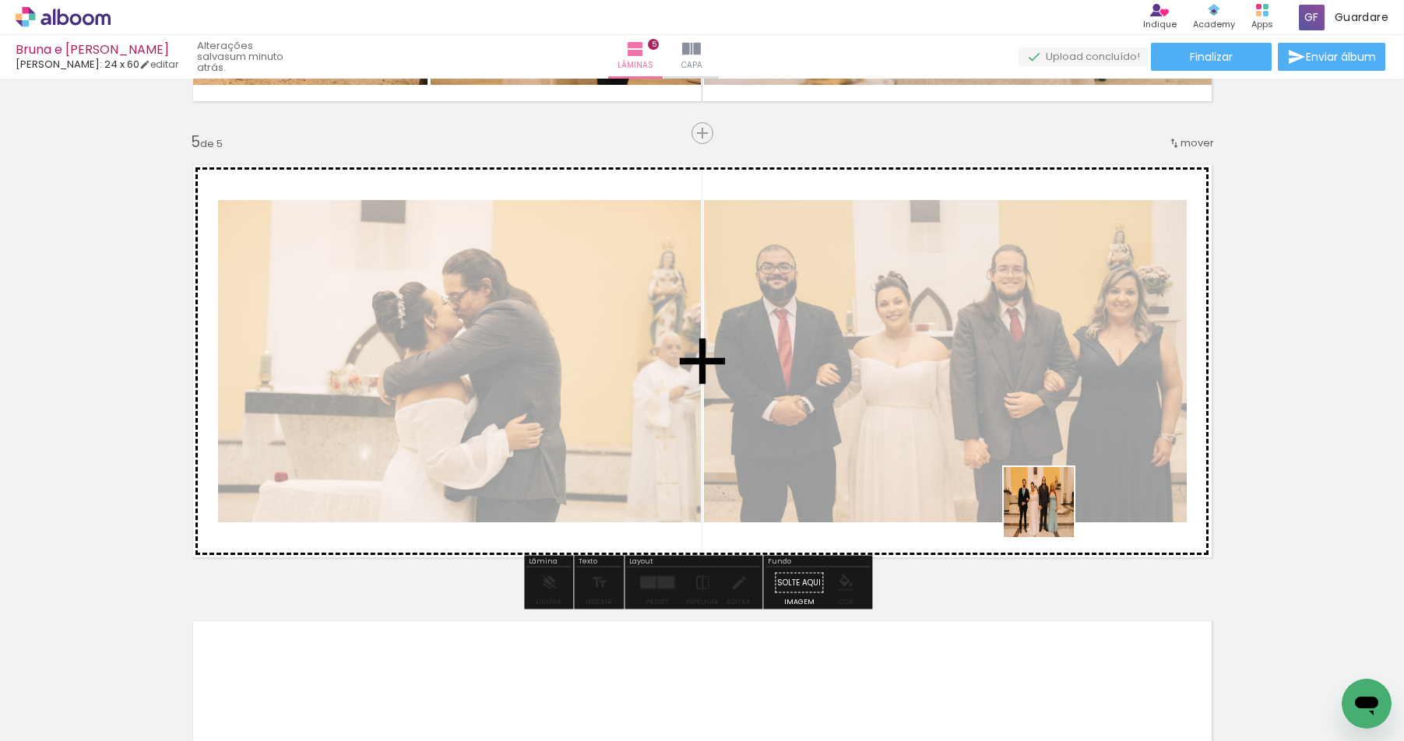
drag, startPoint x: 1165, startPoint y: 688, endPoint x: 1057, endPoint y: 507, distance: 210.8
click at [1040, 492] on quentale-workspace at bounding box center [702, 370] width 1404 height 741
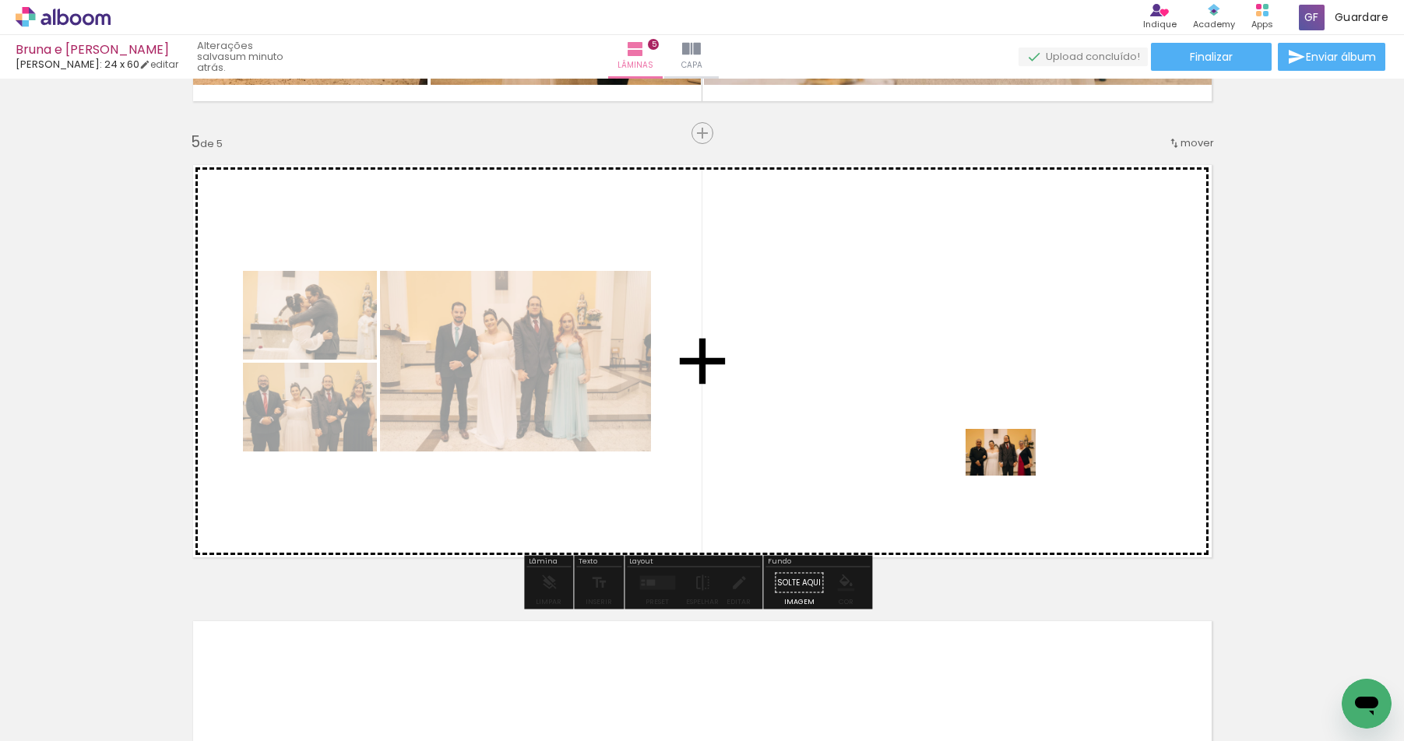
drag, startPoint x: 1252, startPoint y: 689, endPoint x: 988, endPoint y: 438, distance: 364.0
click at [988, 438] on quentale-workspace at bounding box center [702, 370] width 1404 height 741
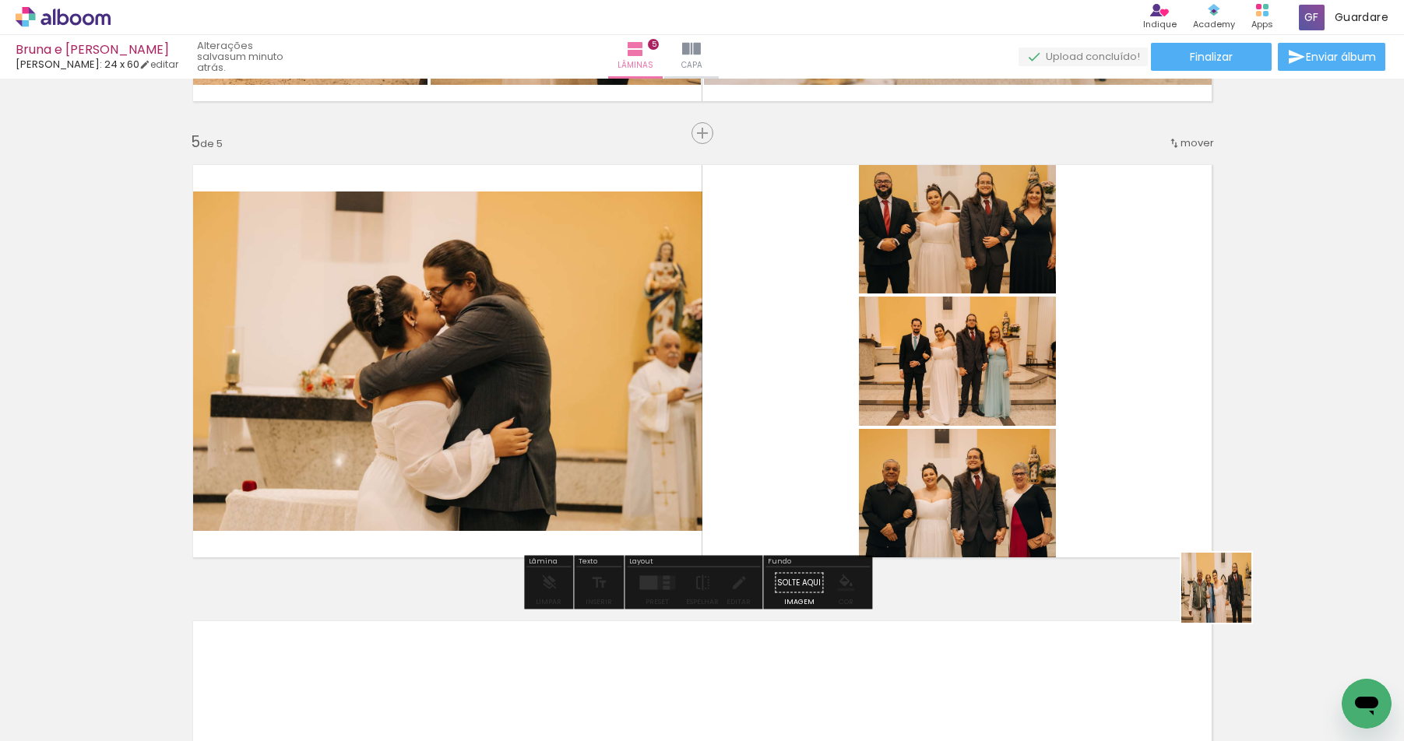
drag, startPoint x: 1333, startPoint y: 685, endPoint x: 1052, endPoint y: 481, distance: 347.9
click at [1049, 479] on quentale-workspace at bounding box center [702, 370] width 1404 height 741
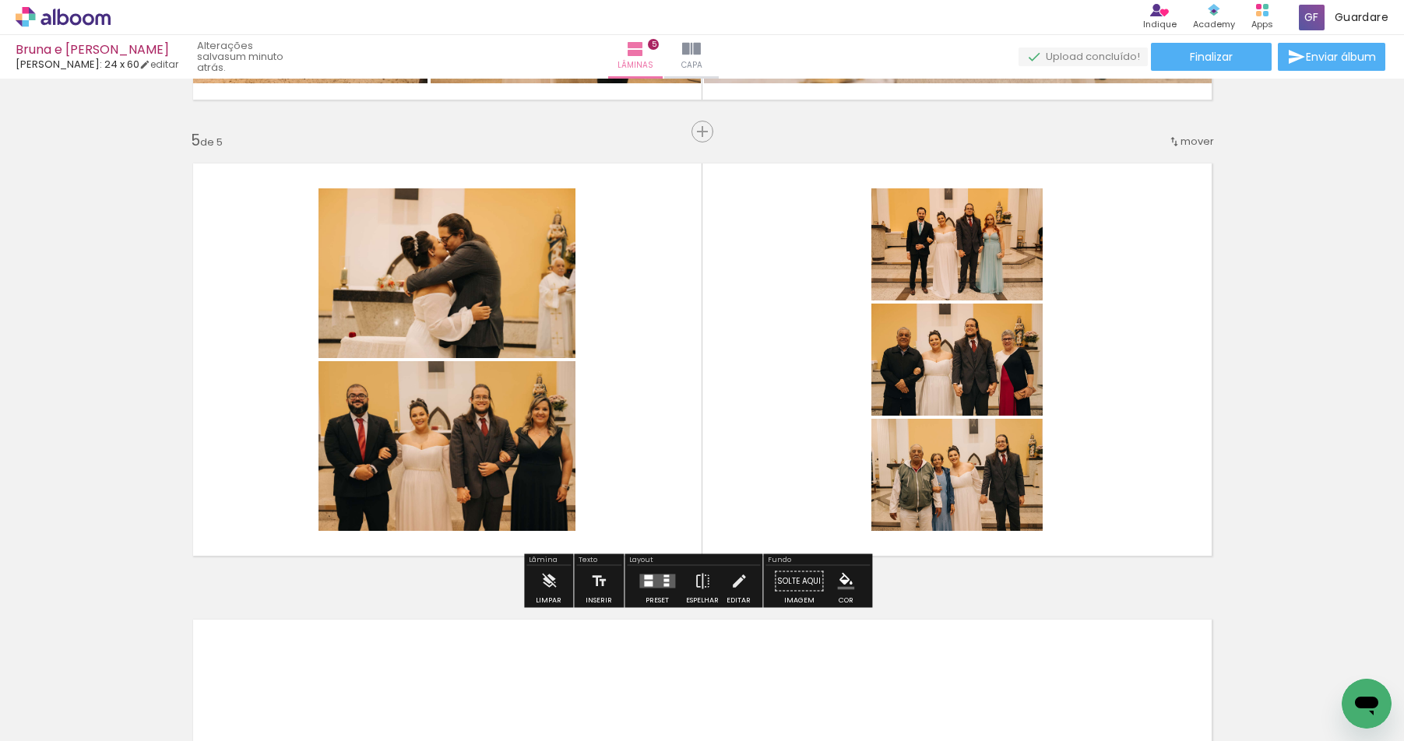
scroll to position [1799, 0]
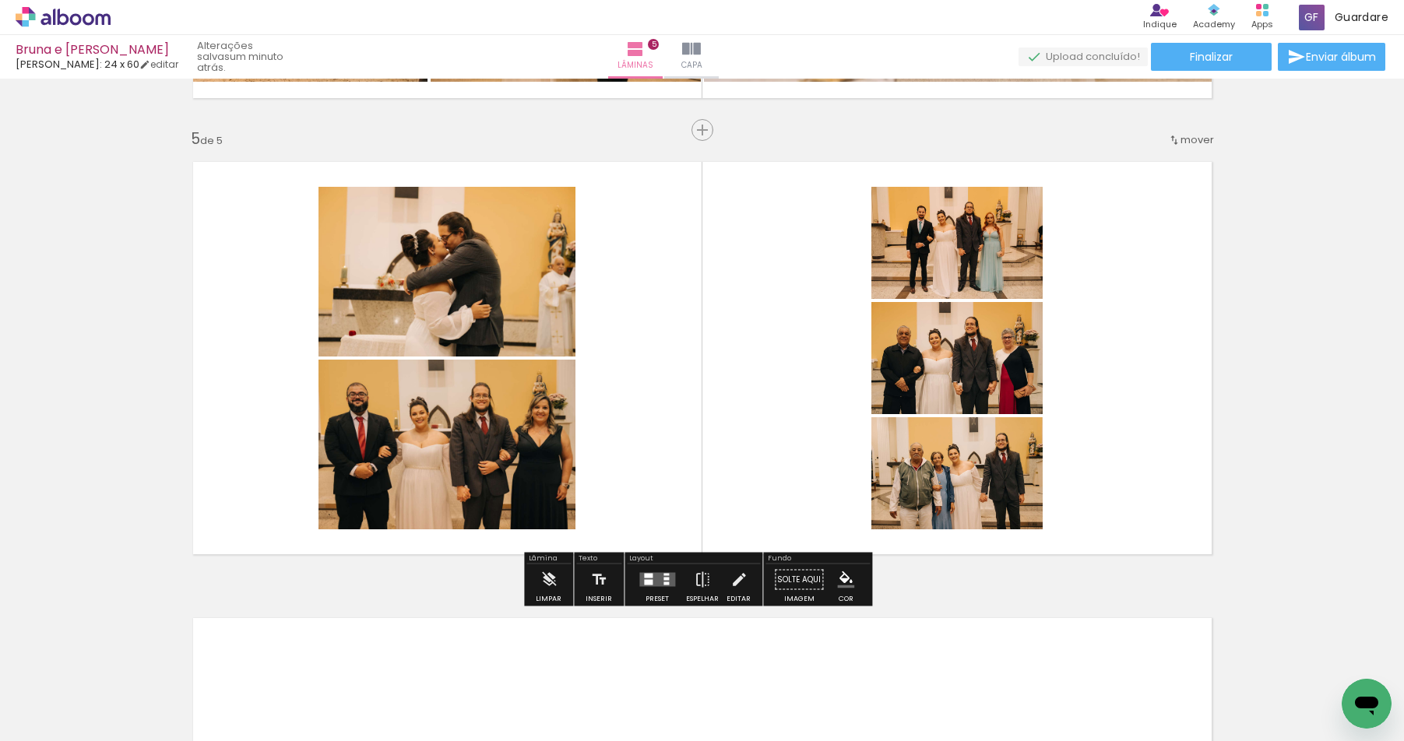
click at [644, 581] on div at bounding box center [648, 582] width 9 height 5
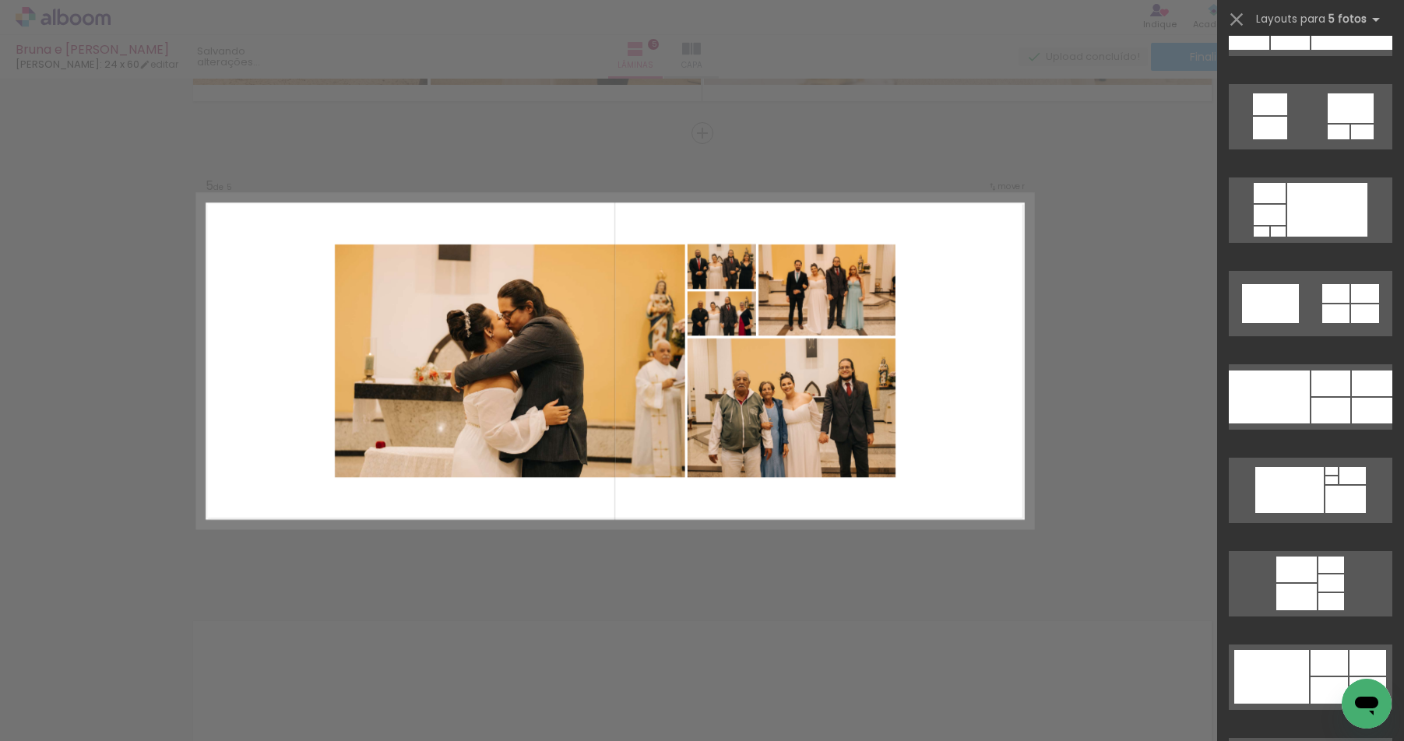
scroll to position [2778, 0]
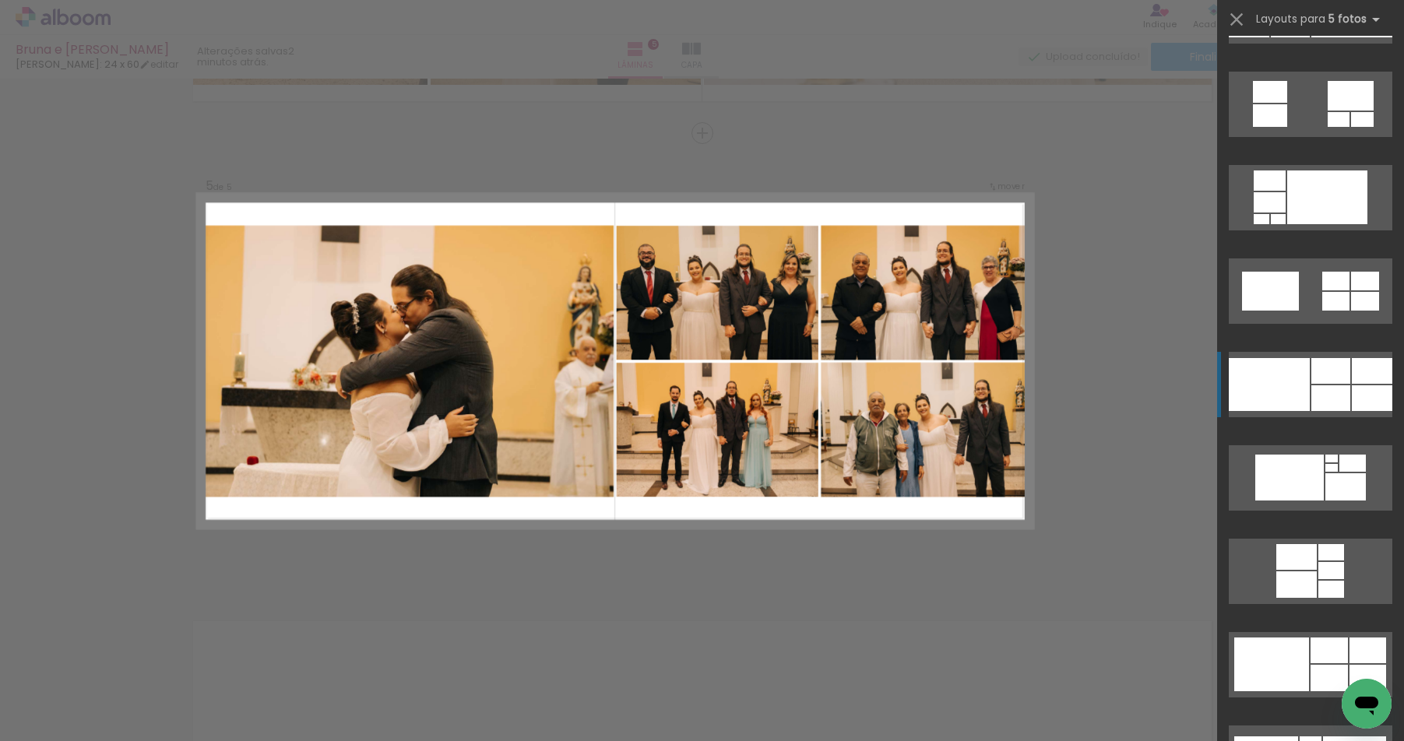
click at [1282, 392] on div at bounding box center [1268, 384] width 81 height 53
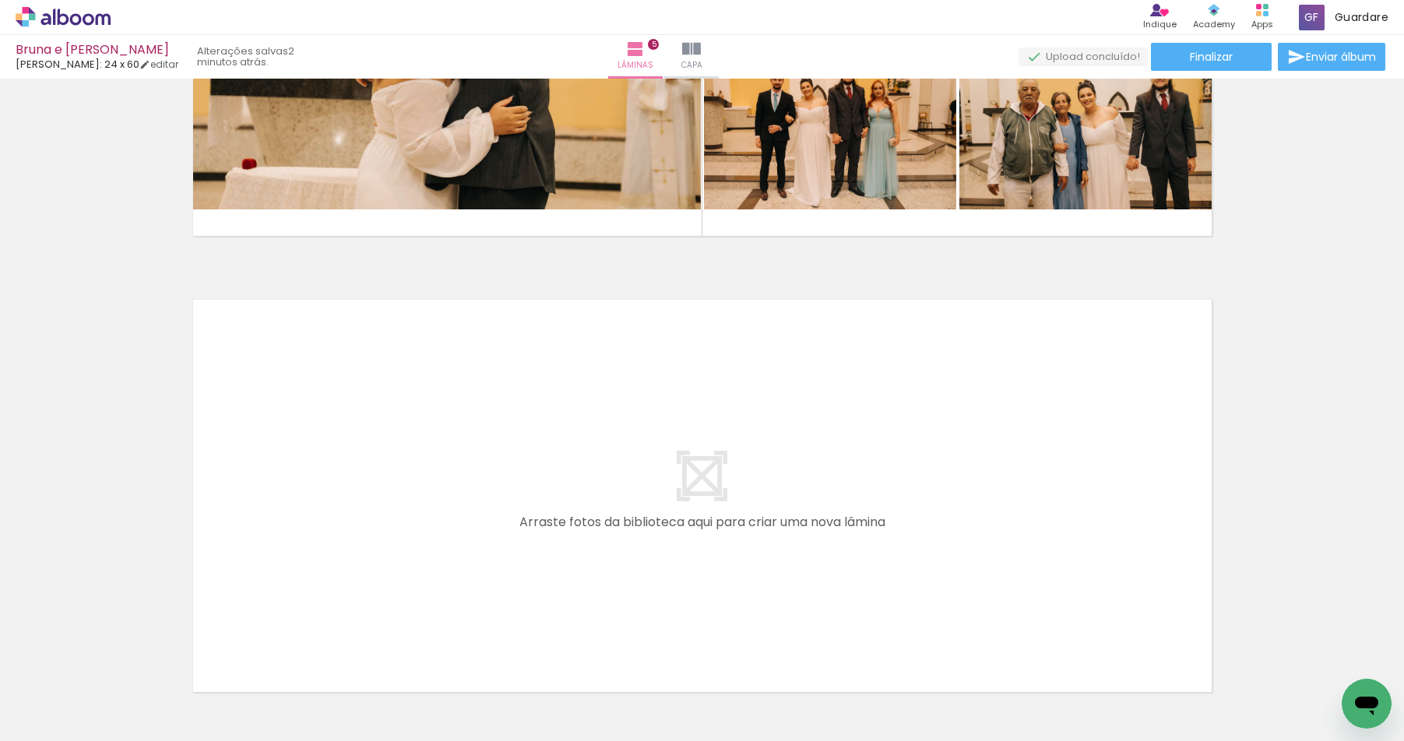
scroll to position [0, 7136]
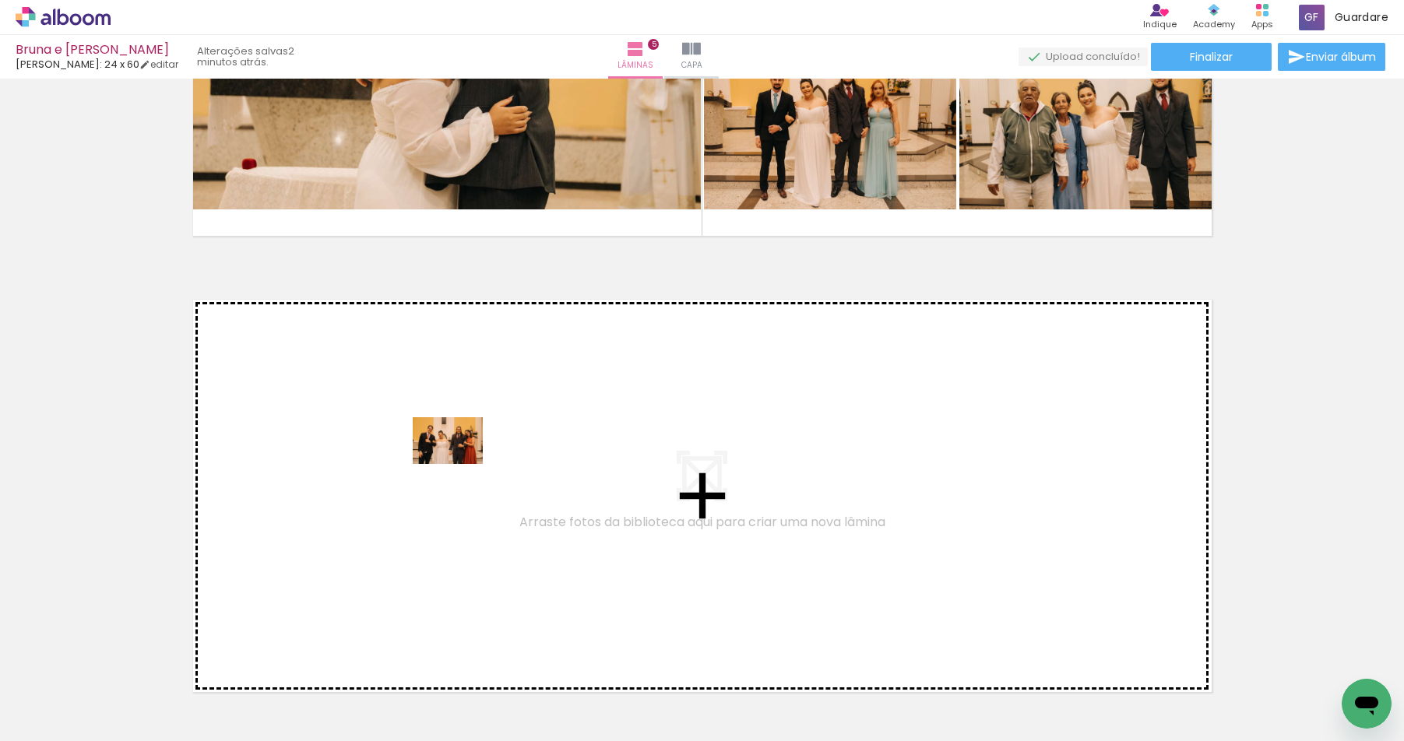
drag, startPoint x: 536, startPoint y: 708, endPoint x: 459, endPoint y: 458, distance: 260.7
click at [459, 458] on quentale-workspace at bounding box center [702, 370] width 1404 height 741
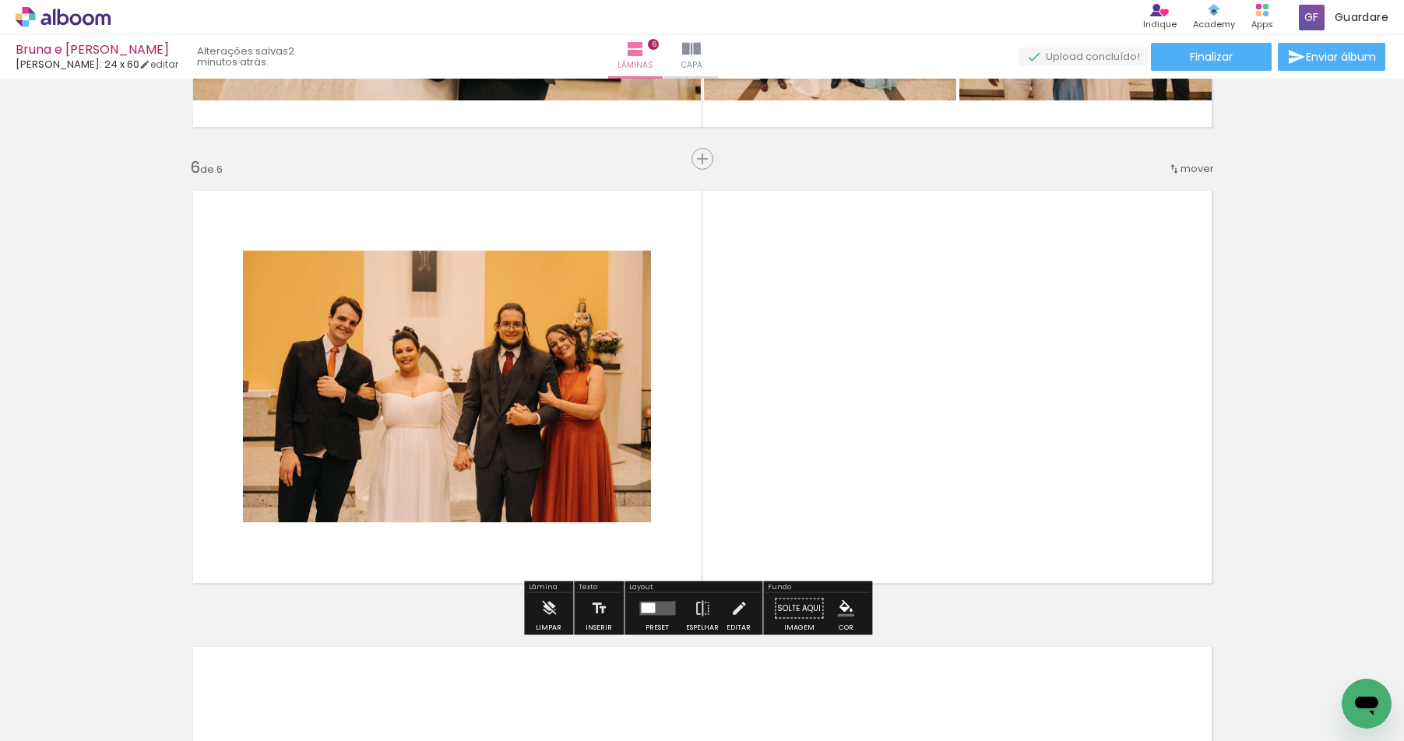
scroll to position [2252, 0]
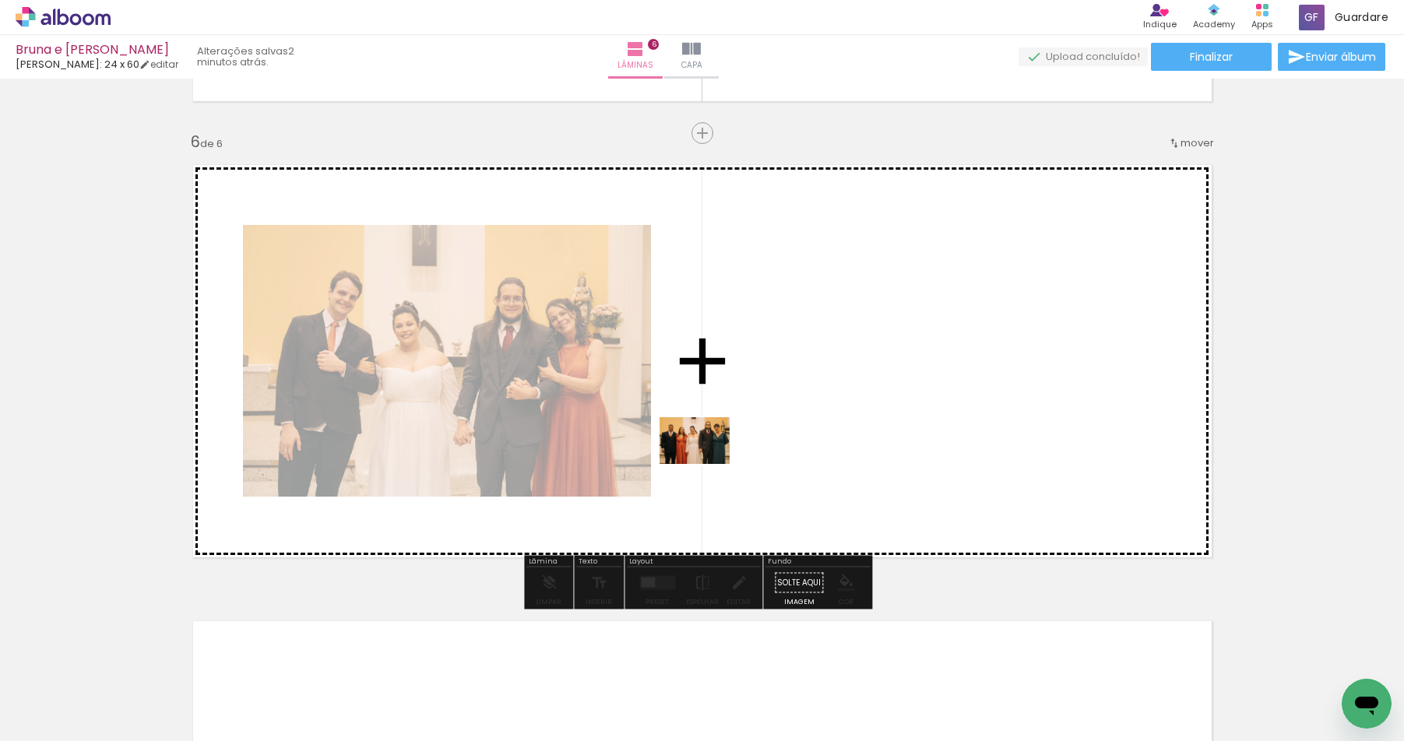
drag, startPoint x: 619, startPoint y: 710, endPoint x: 763, endPoint y: 364, distance: 375.1
click at [763, 364] on quentale-workspace at bounding box center [702, 370] width 1404 height 741
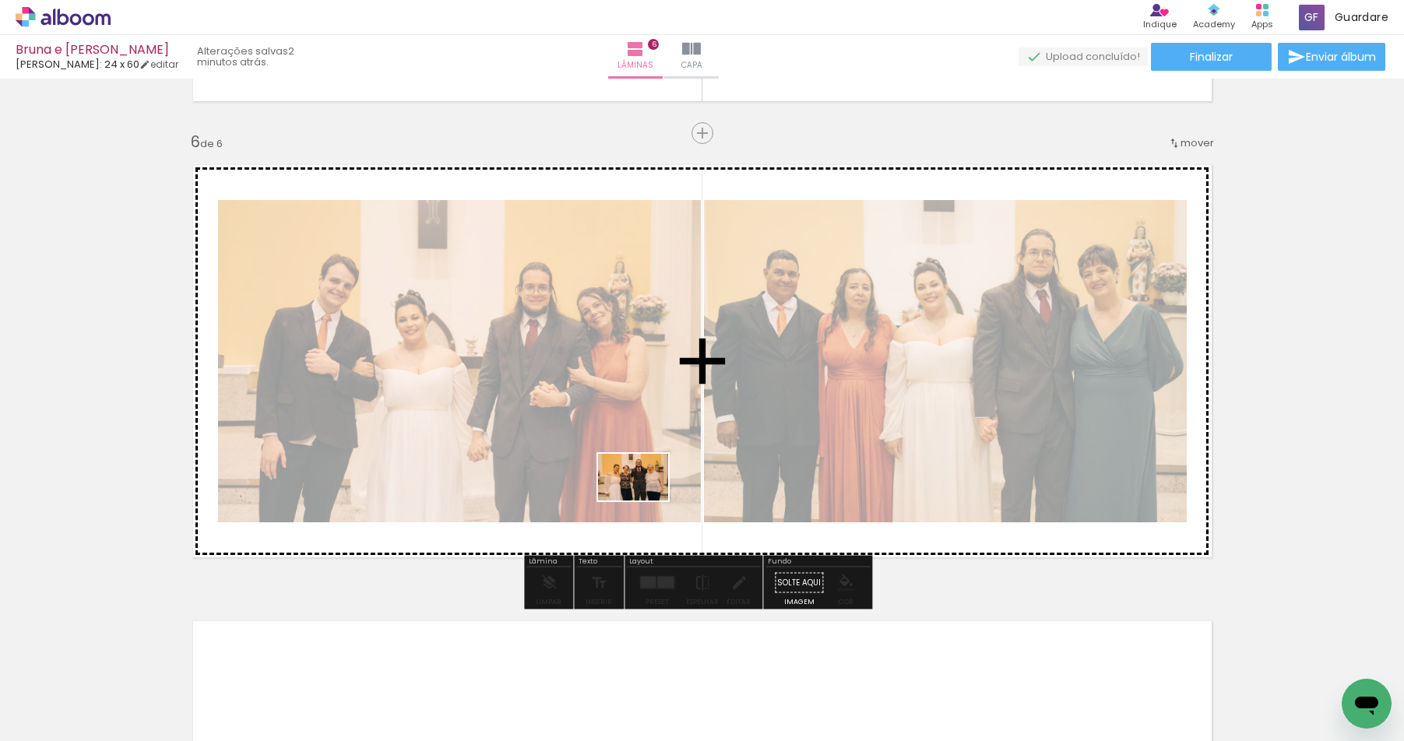
drag, startPoint x: 701, startPoint y: 697, endPoint x: 648, endPoint y: 494, distance: 210.0
click at [645, 489] on quentale-workspace at bounding box center [702, 370] width 1404 height 741
